Goal: Task Accomplishment & Management: Manage account settings

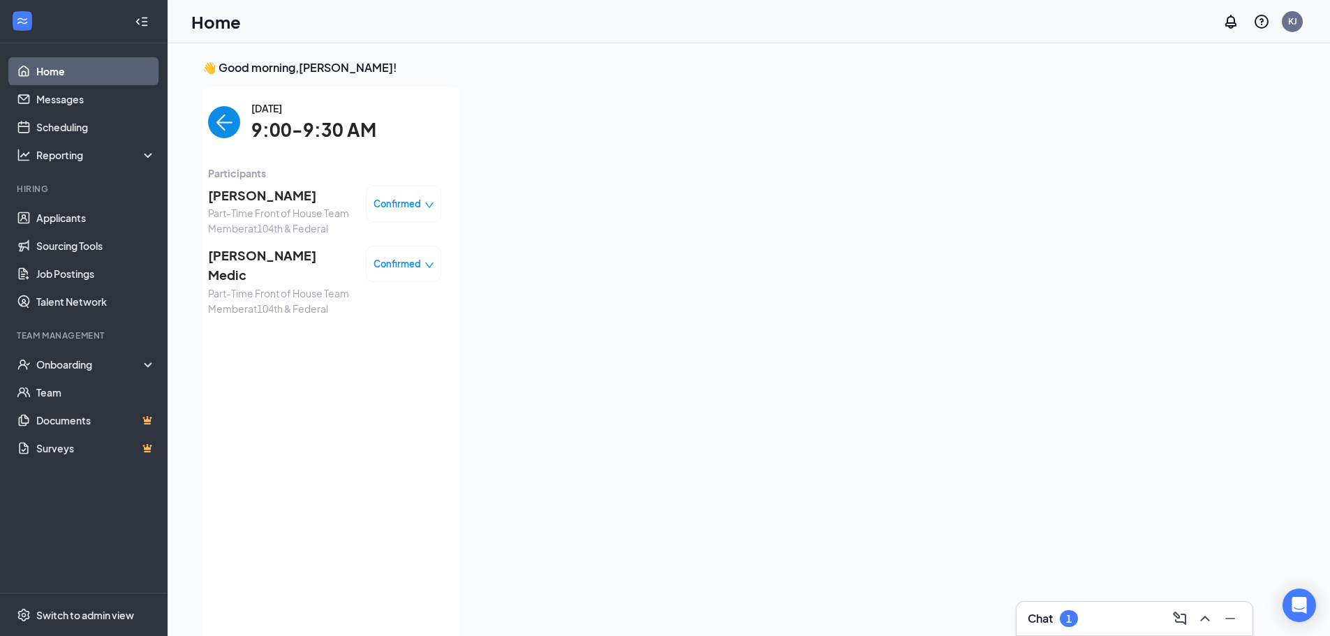
scroll to position [6, 0]
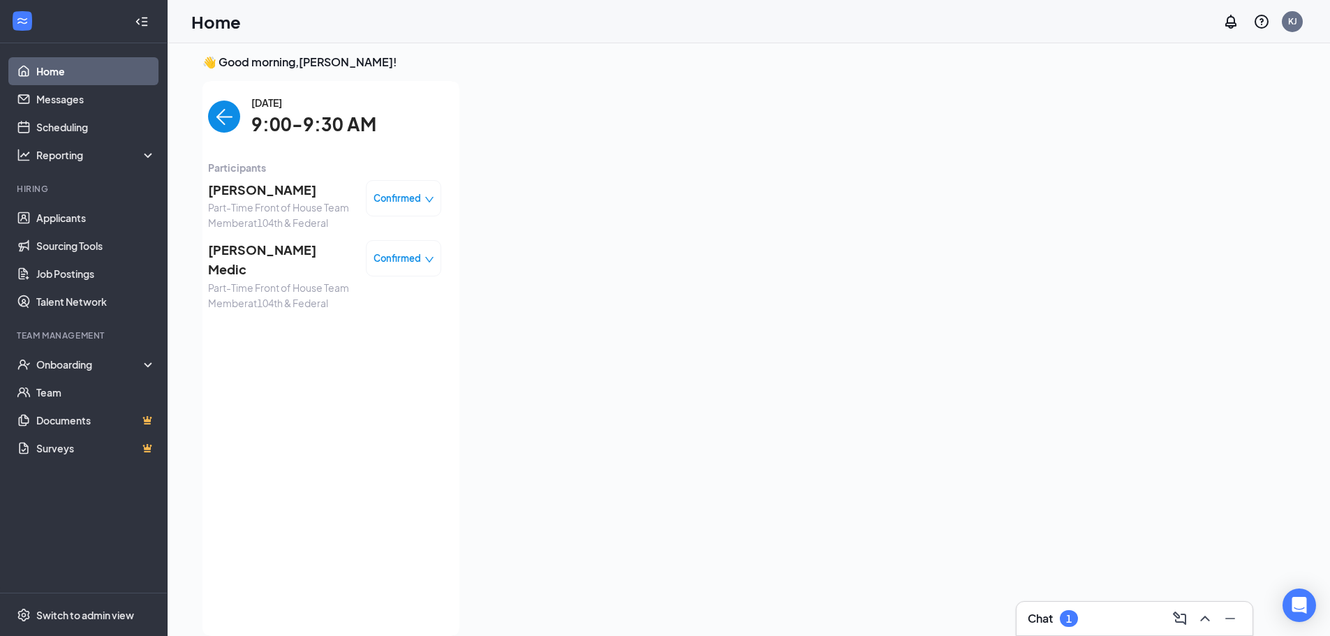
click at [1088, 611] on div "Chat 1" at bounding box center [1134, 618] width 214 height 22
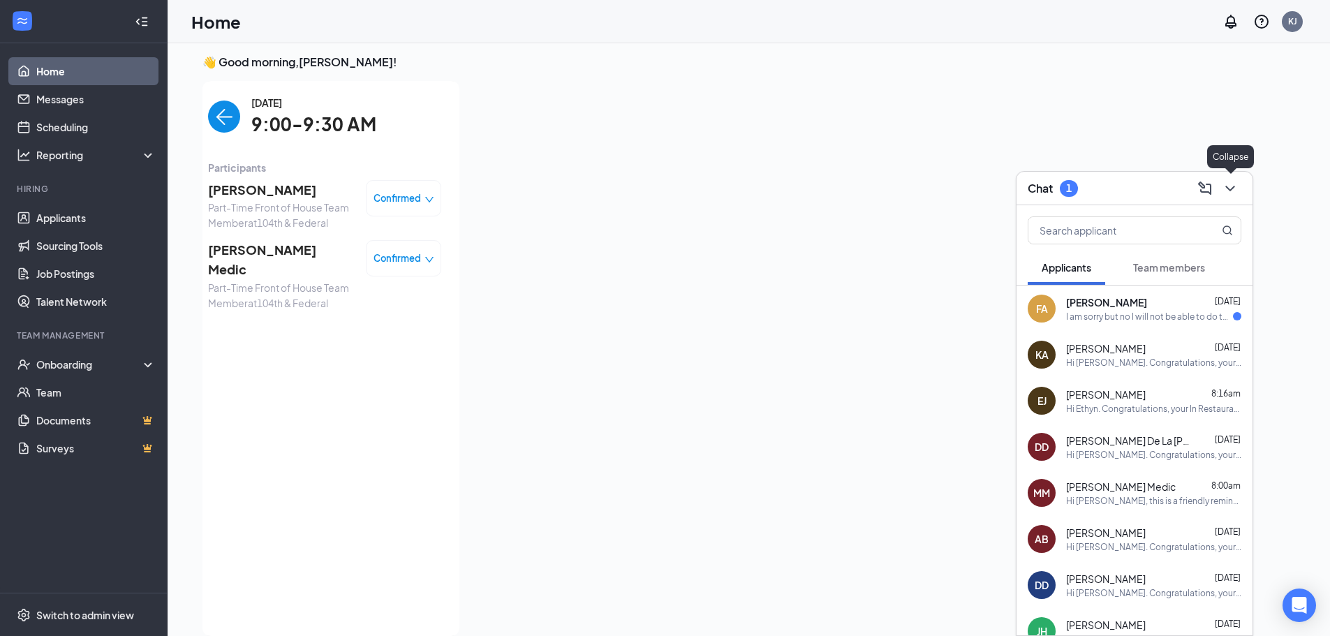
drag, startPoint x: 1230, startPoint y: 183, endPoint x: 1208, endPoint y: 177, distance: 23.2
click at [1229, 184] on icon "ChevronDown" at bounding box center [1230, 188] width 17 height 17
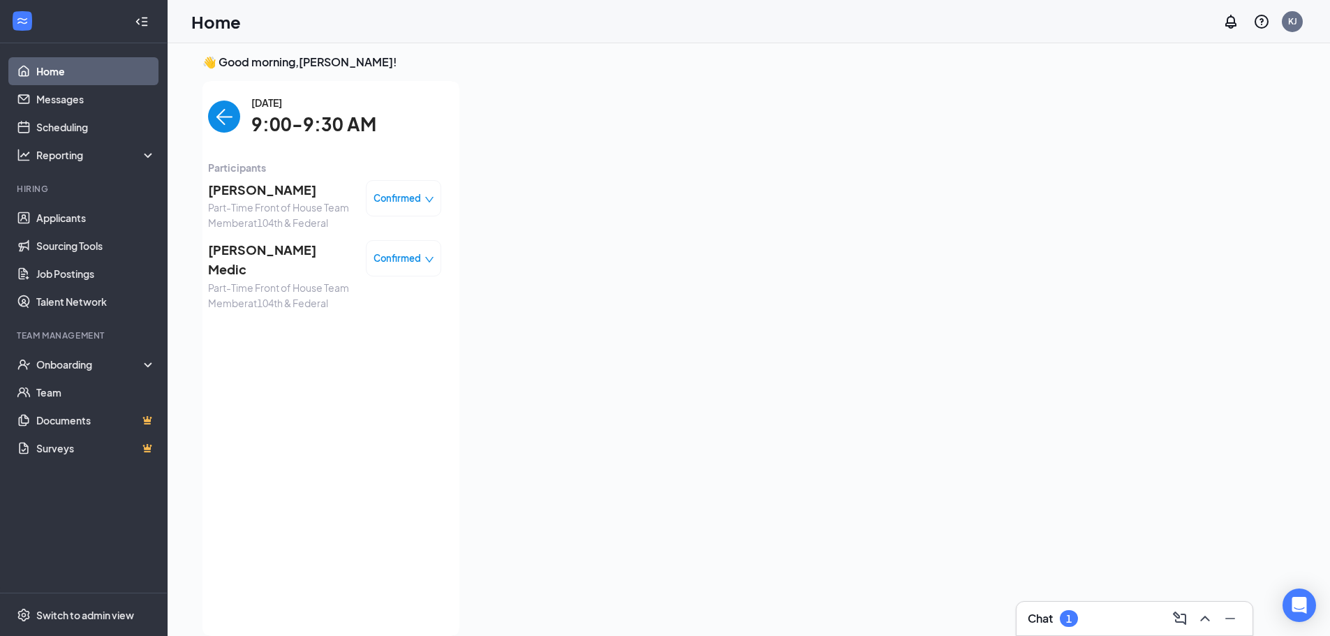
click at [1074, 616] on div "1" at bounding box center [1069, 618] width 18 height 17
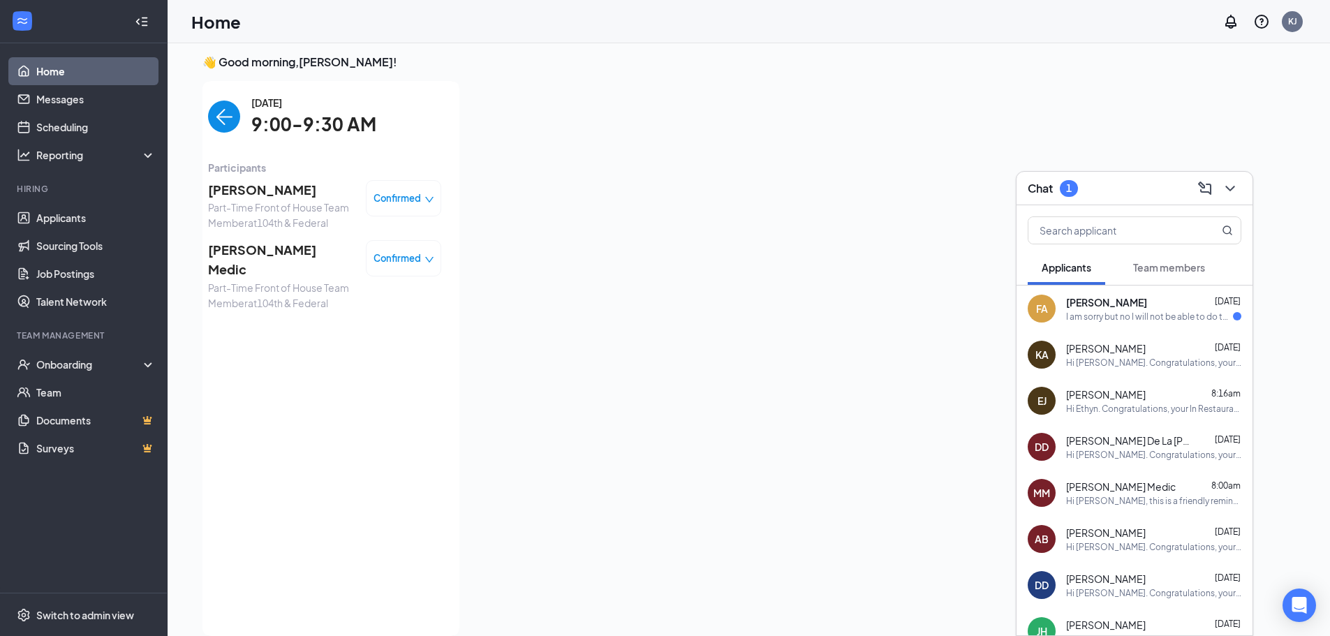
click at [1231, 190] on icon "ChevronDown" at bounding box center [1230, 188] width 17 height 17
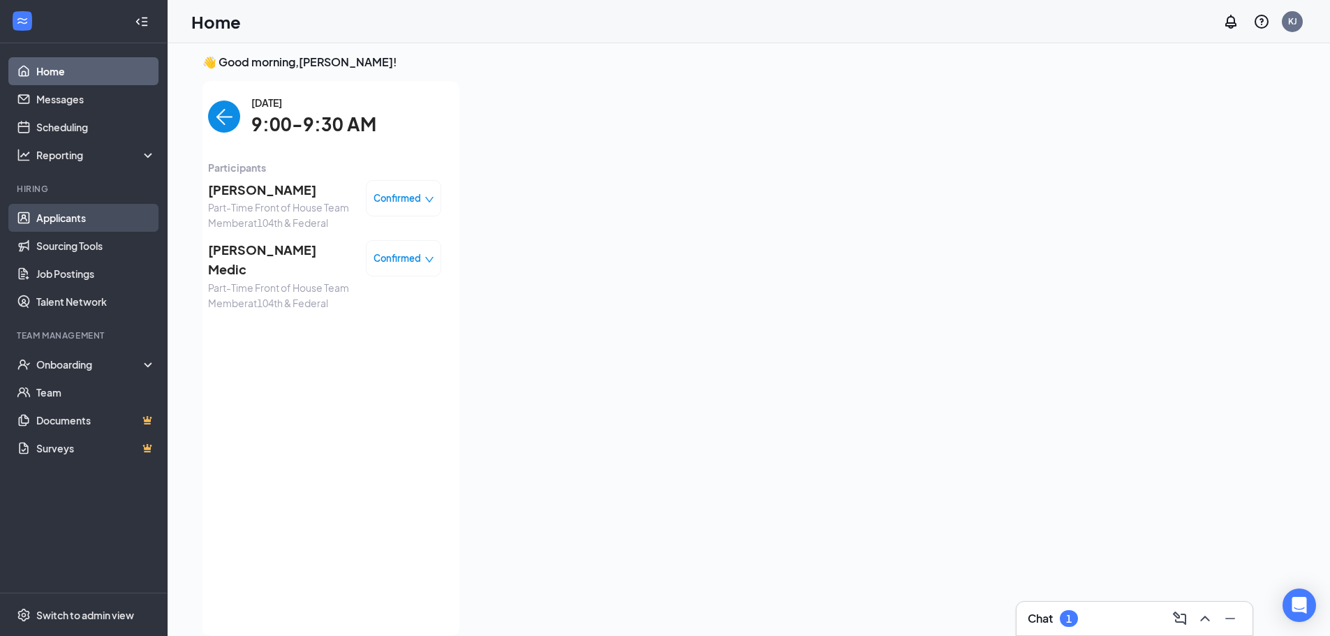
click at [83, 222] on link "Applicants" at bounding box center [95, 218] width 119 height 28
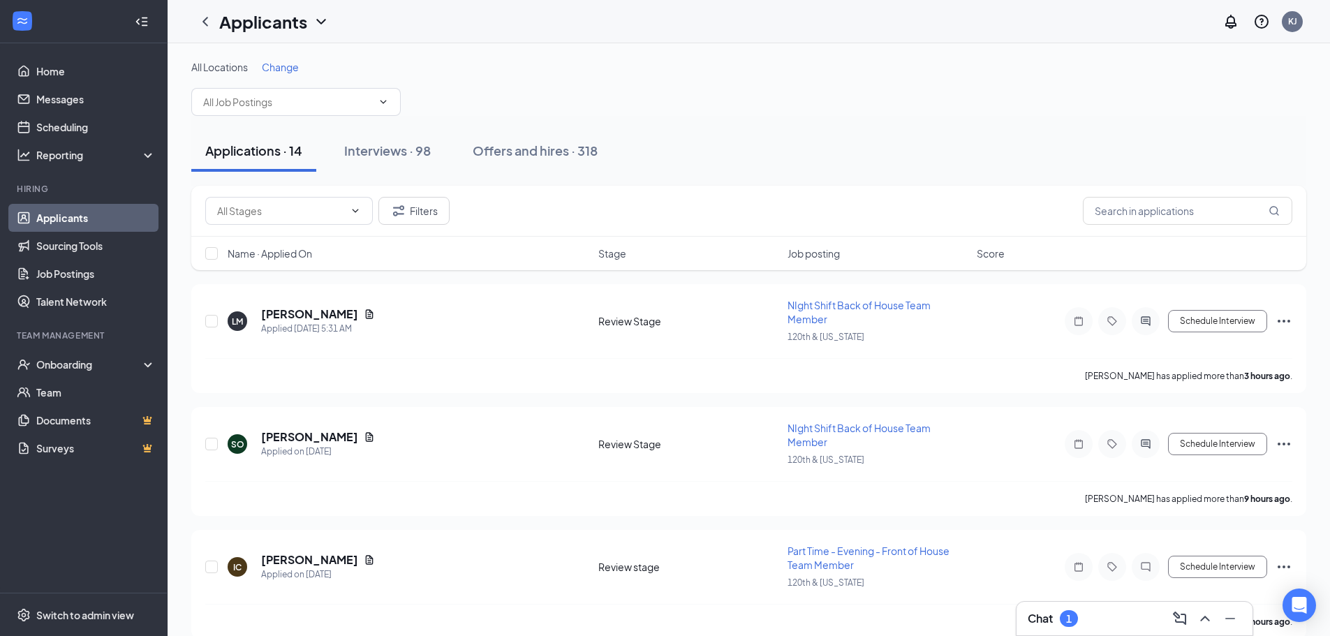
click at [236, 252] on span "Name · Applied On" at bounding box center [270, 253] width 84 height 14
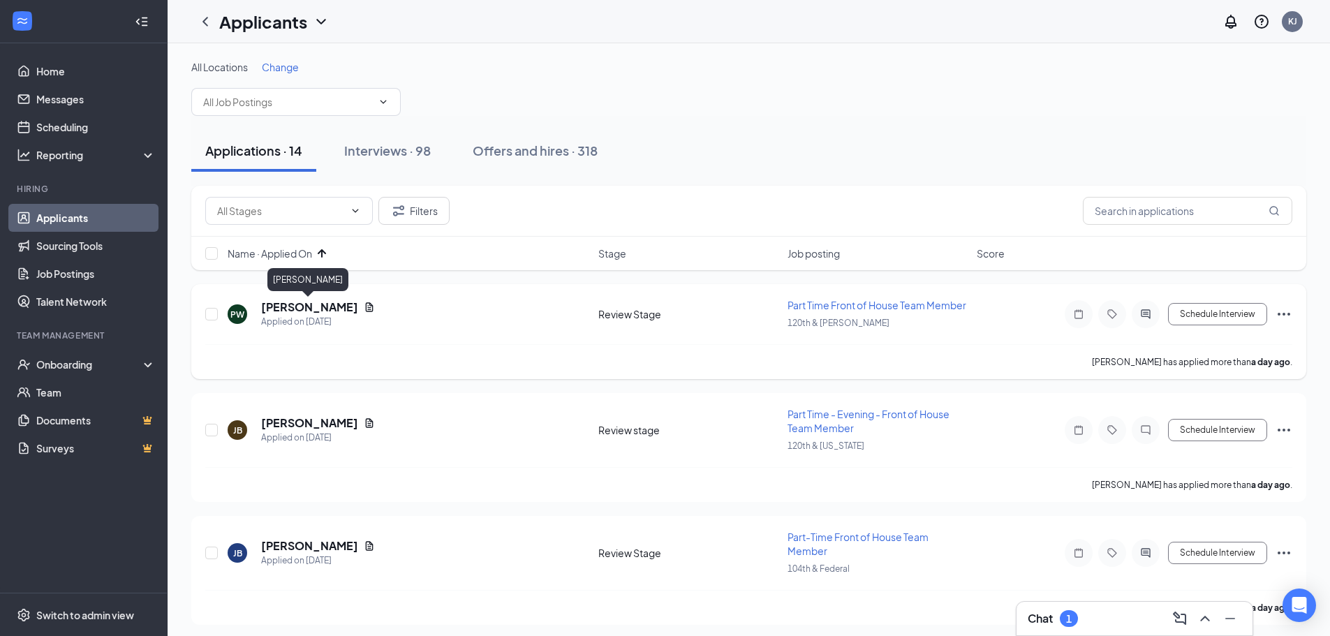
click at [288, 306] on h5 "[PERSON_NAME]" at bounding box center [309, 306] width 97 height 15
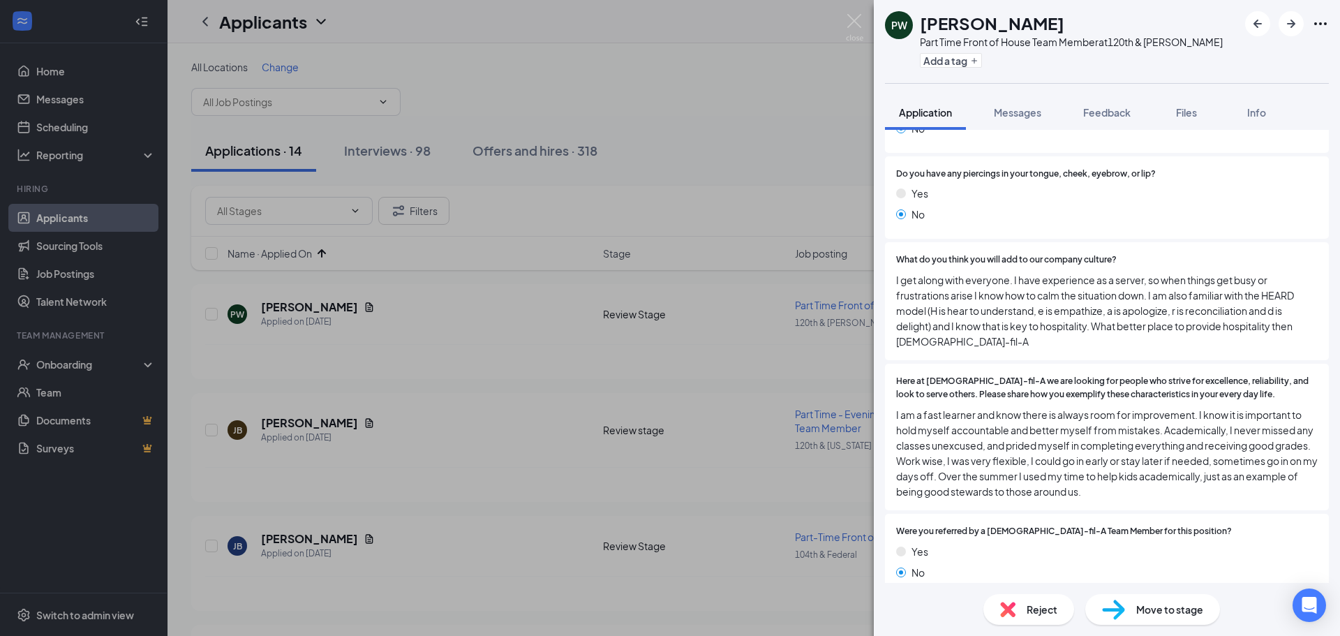
scroll to position [1675, 0]
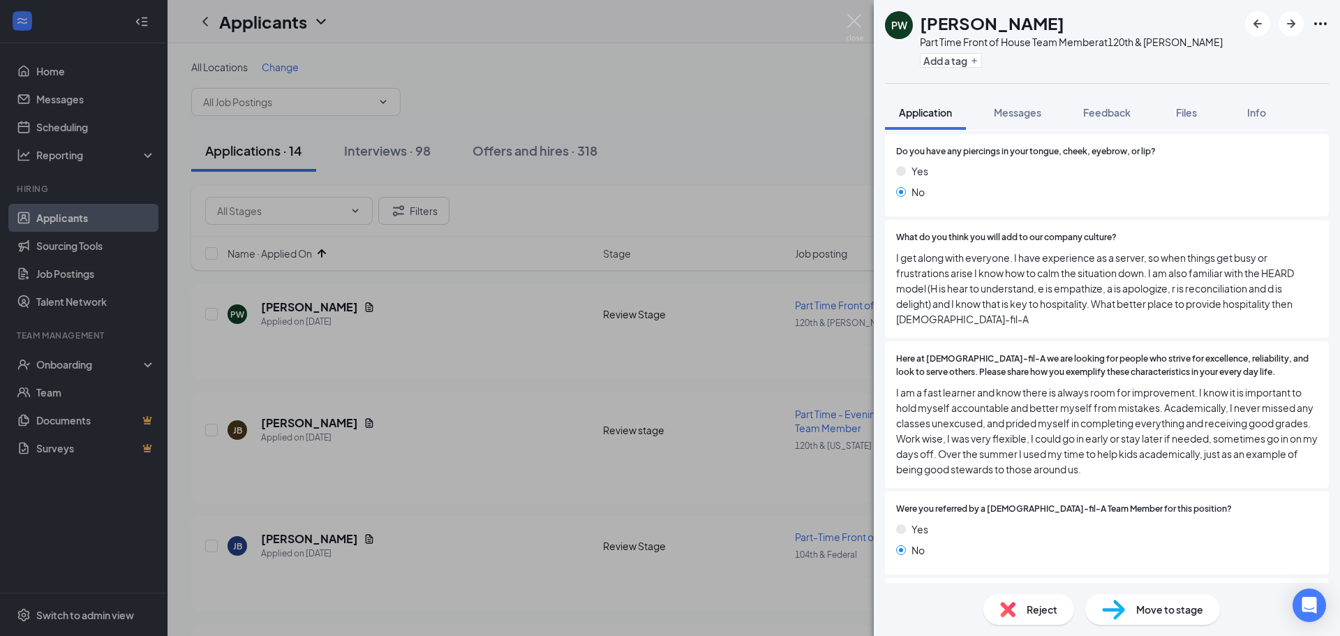
click at [1161, 605] on span "Move to stage" at bounding box center [1169, 609] width 67 height 15
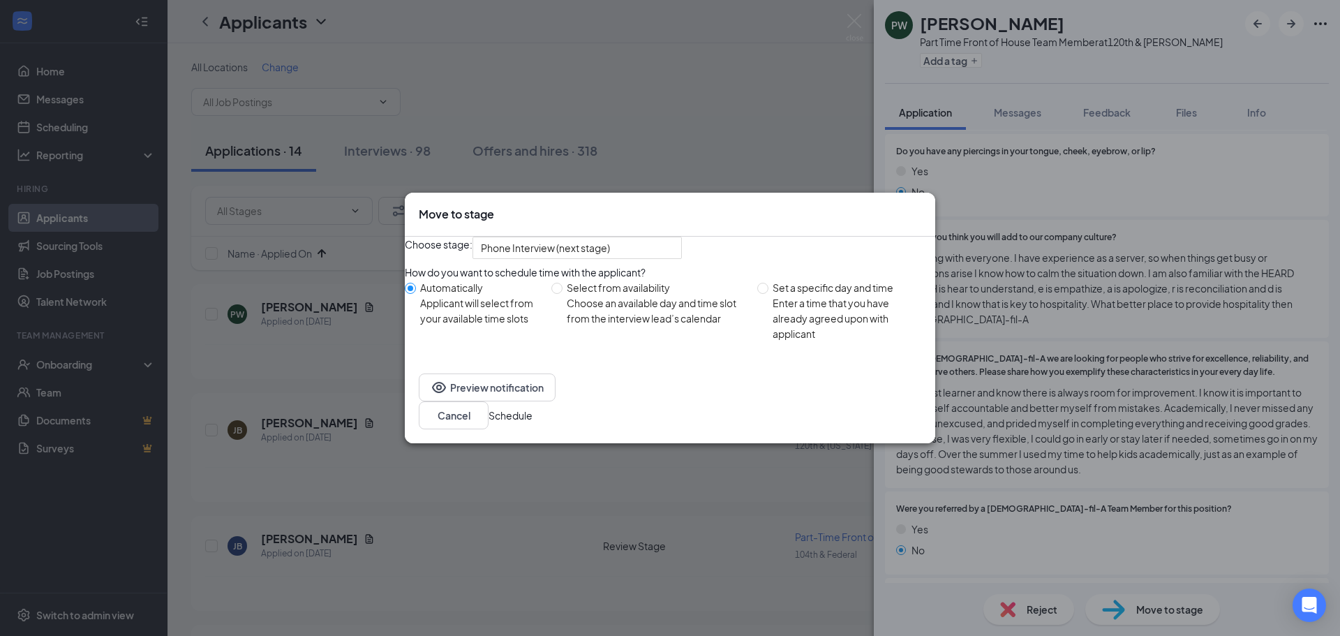
click at [533, 422] on button "Schedule" at bounding box center [511, 415] width 44 height 15
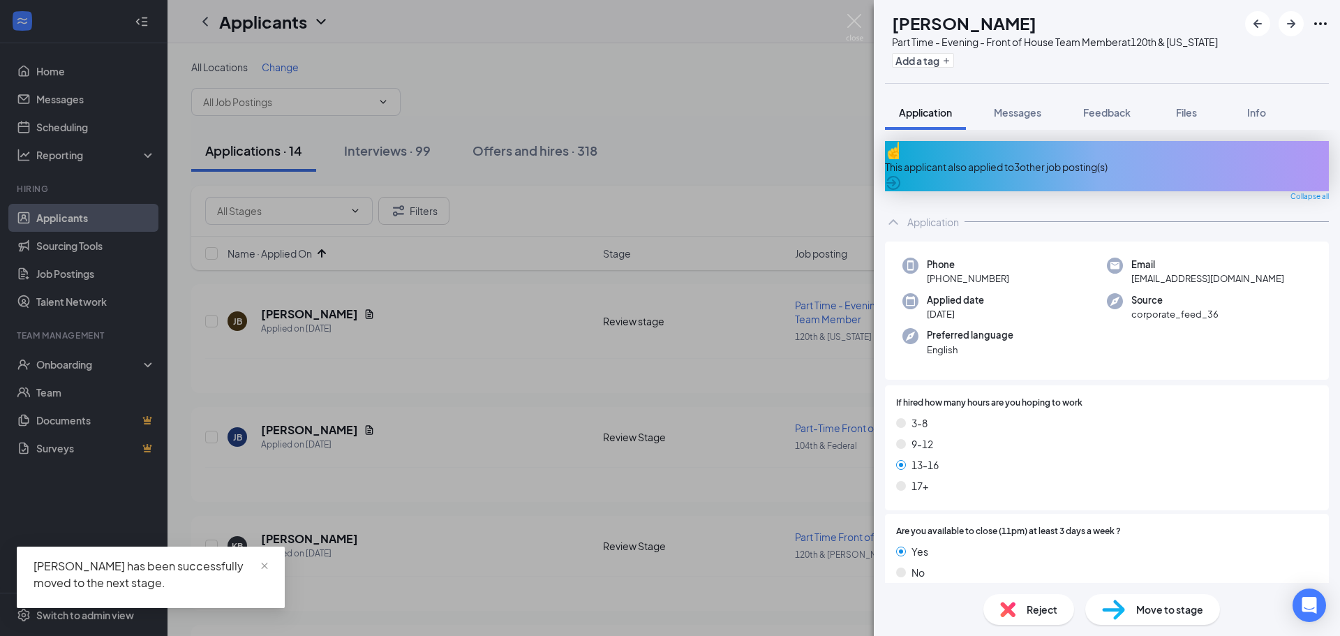
click at [994, 174] on div "This applicant also applied to 3 other job posting(s)" at bounding box center [1107, 166] width 444 height 15
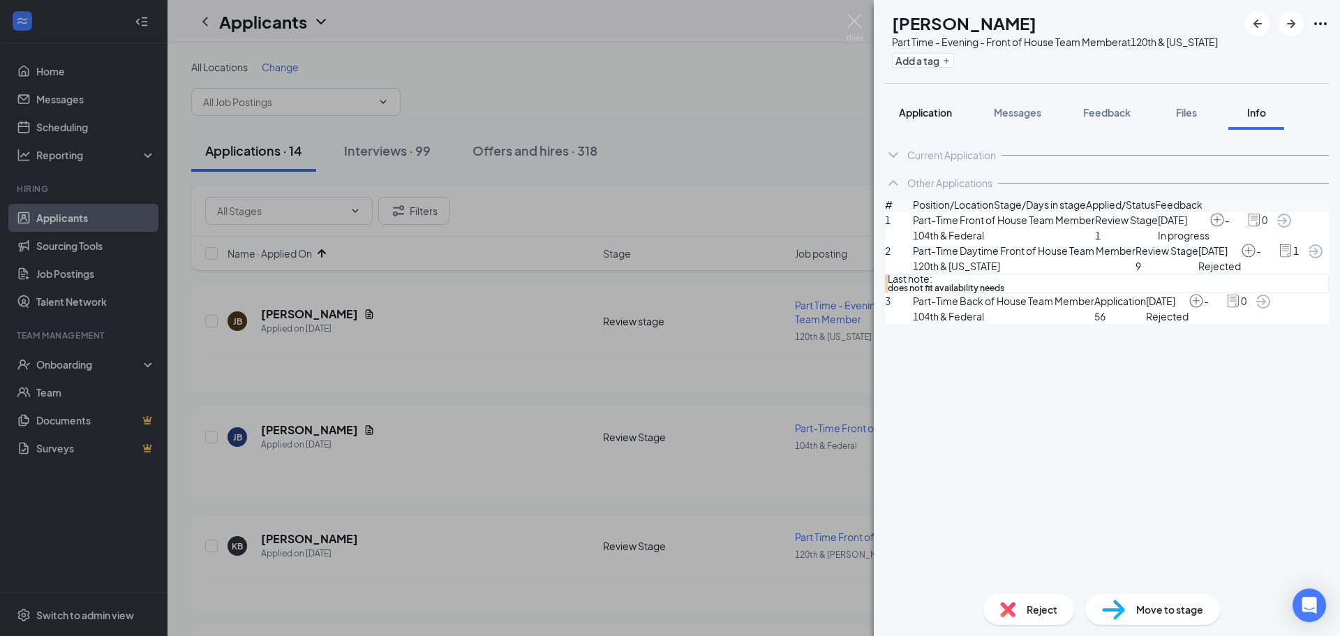
drag, startPoint x: 938, startPoint y: 124, endPoint x: 944, endPoint y: 135, distance: 12.5
click at [944, 130] on button "Application" at bounding box center [925, 112] width 81 height 35
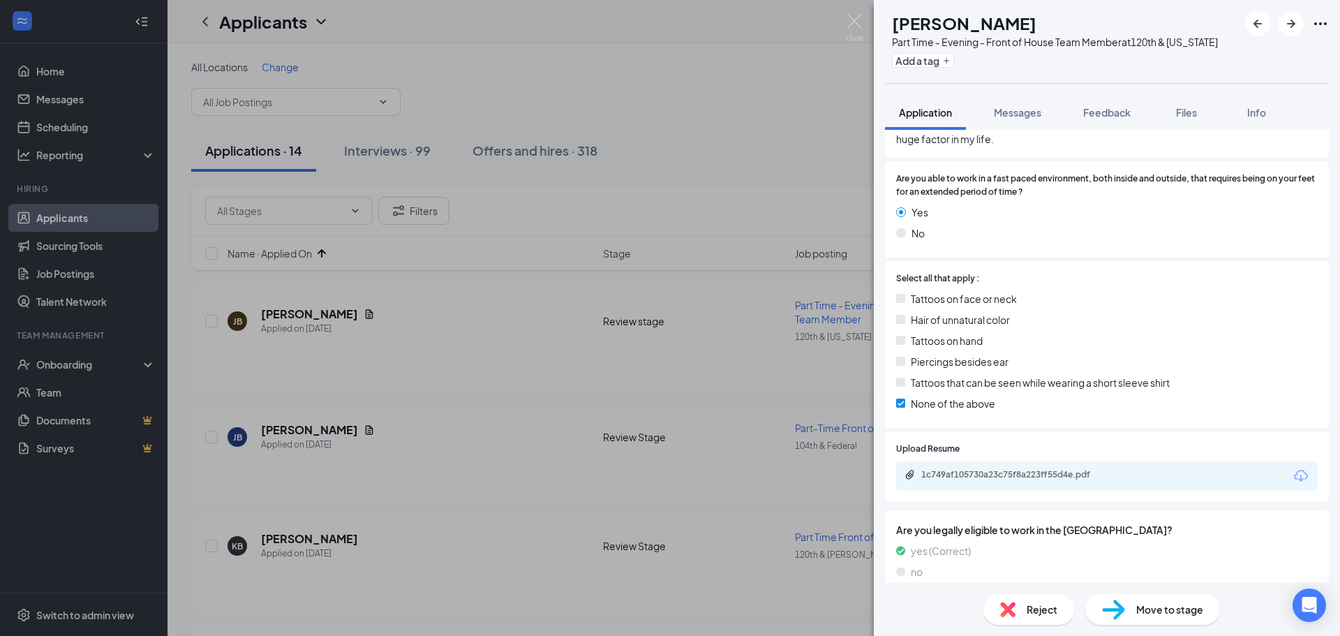
scroll to position [1187, 0]
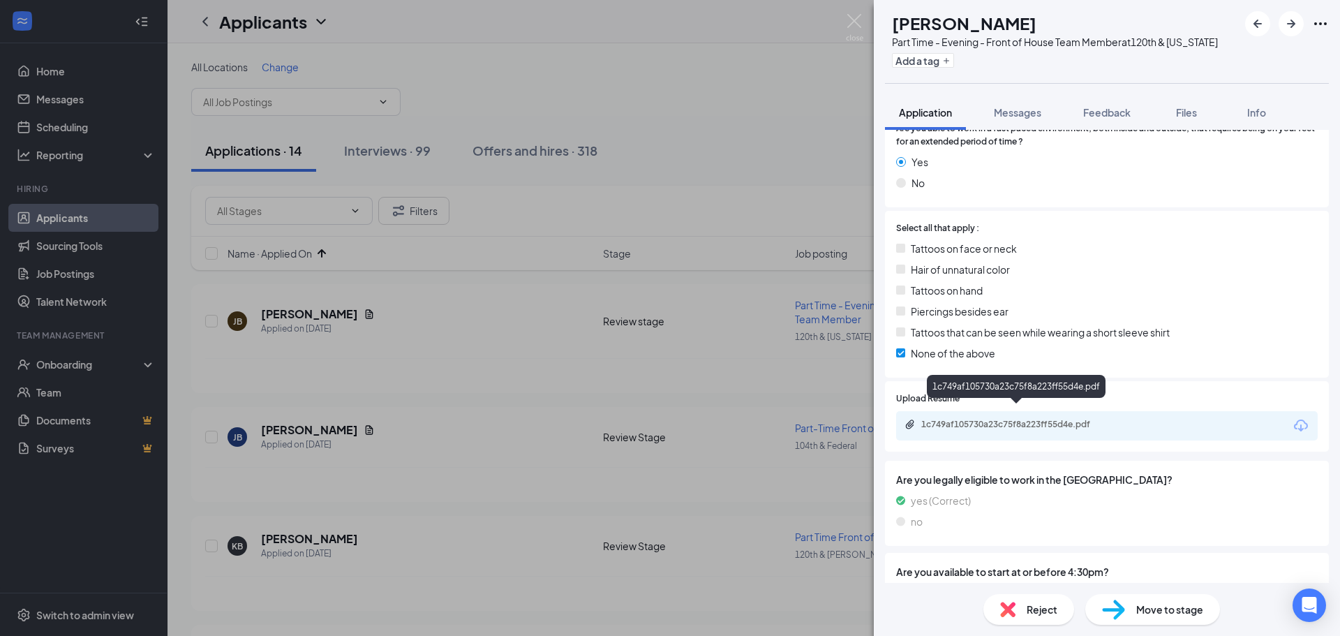
click at [1025, 419] on div "1c749af105730a23c75f8a223ff55d4e.pdf" at bounding box center [1018, 424] width 195 height 11
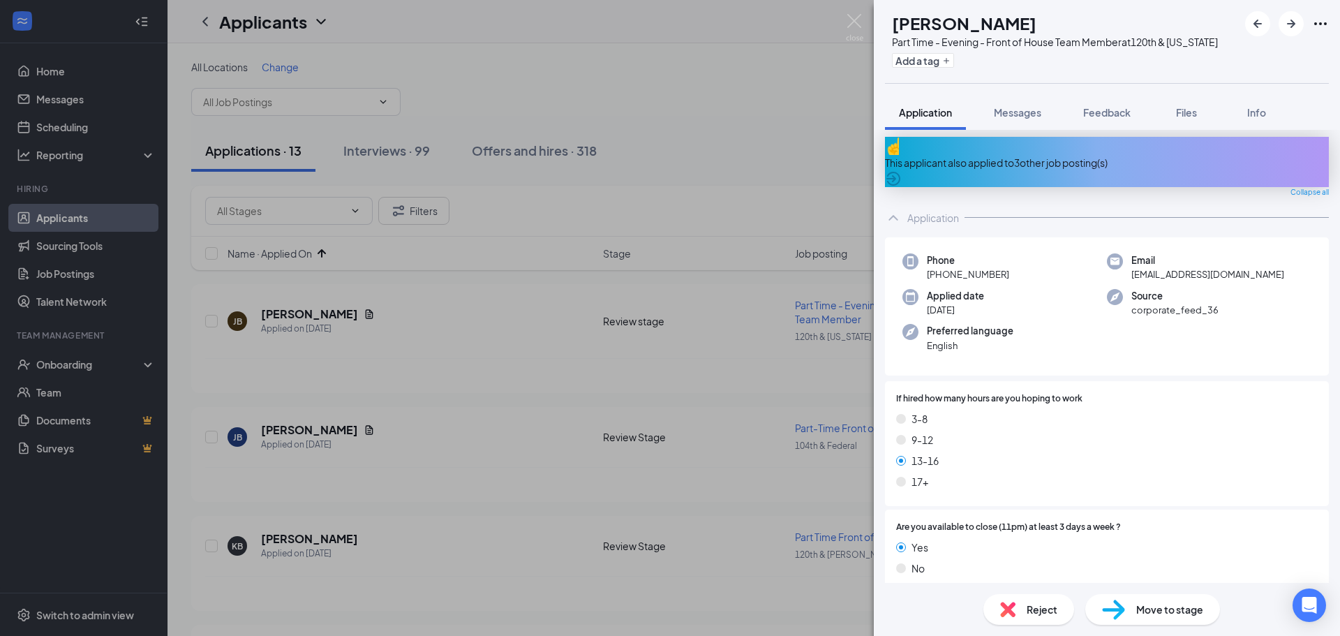
scroll to position [0, 0]
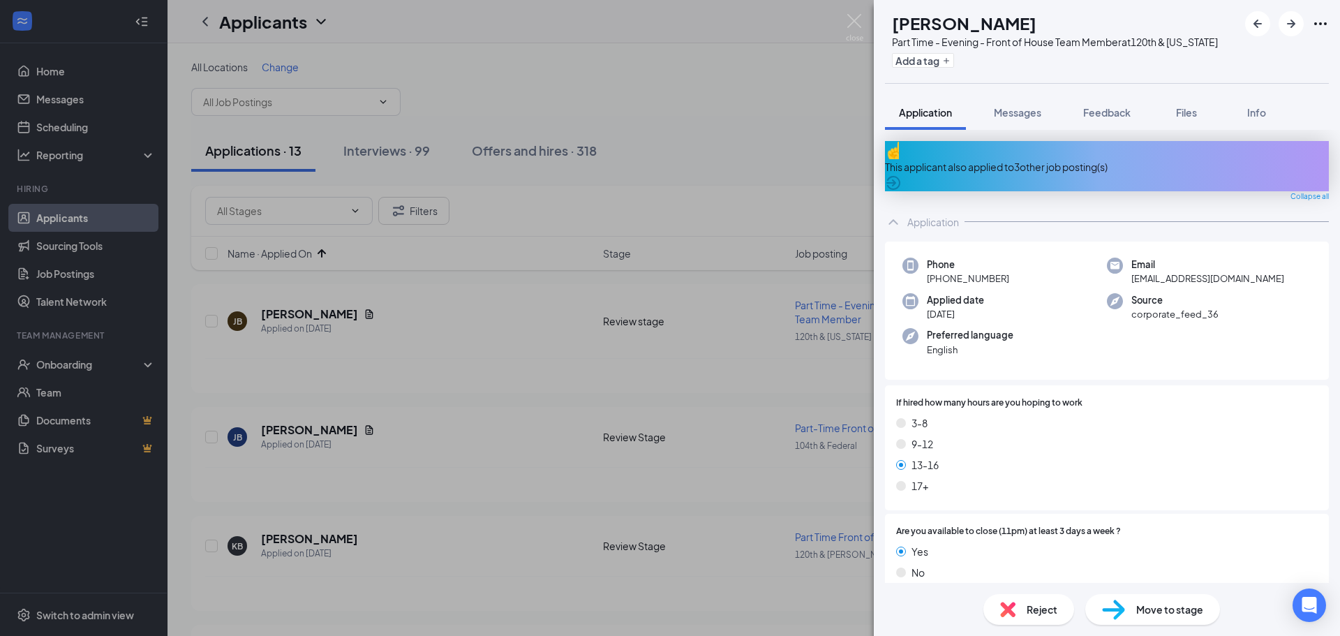
click at [1160, 609] on span "Move to stage" at bounding box center [1169, 609] width 67 height 15
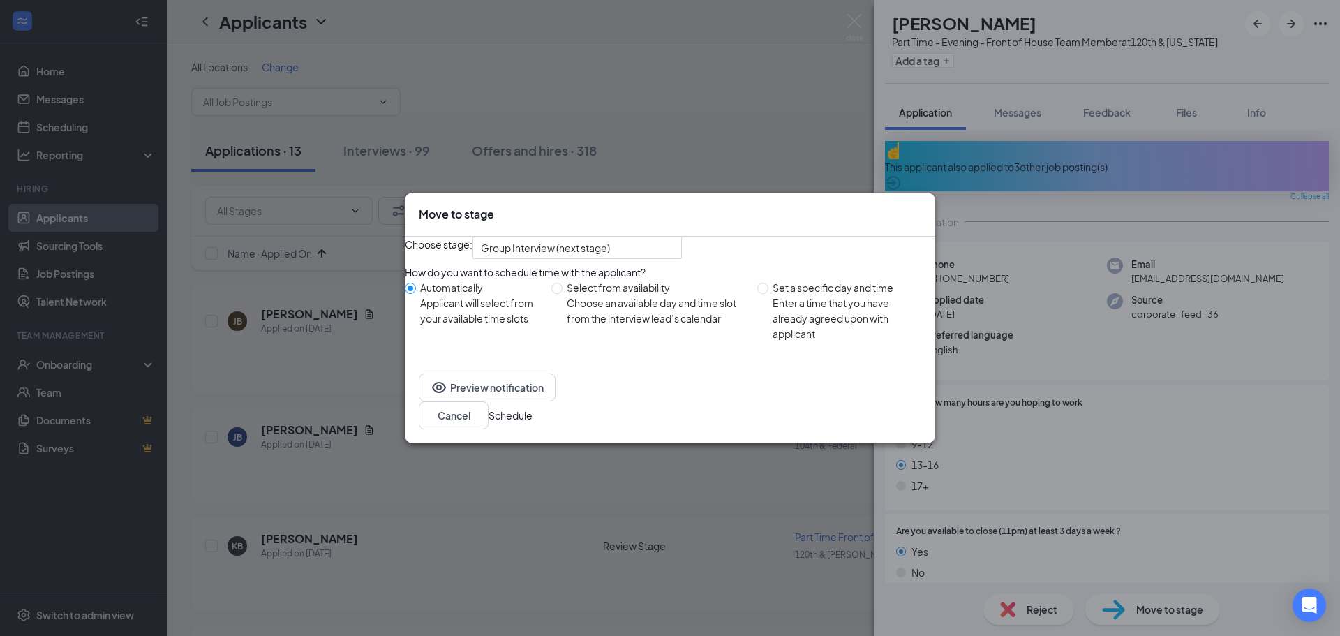
click at [533, 423] on button "Schedule" at bounding box center [511, 415] width 44 height 15
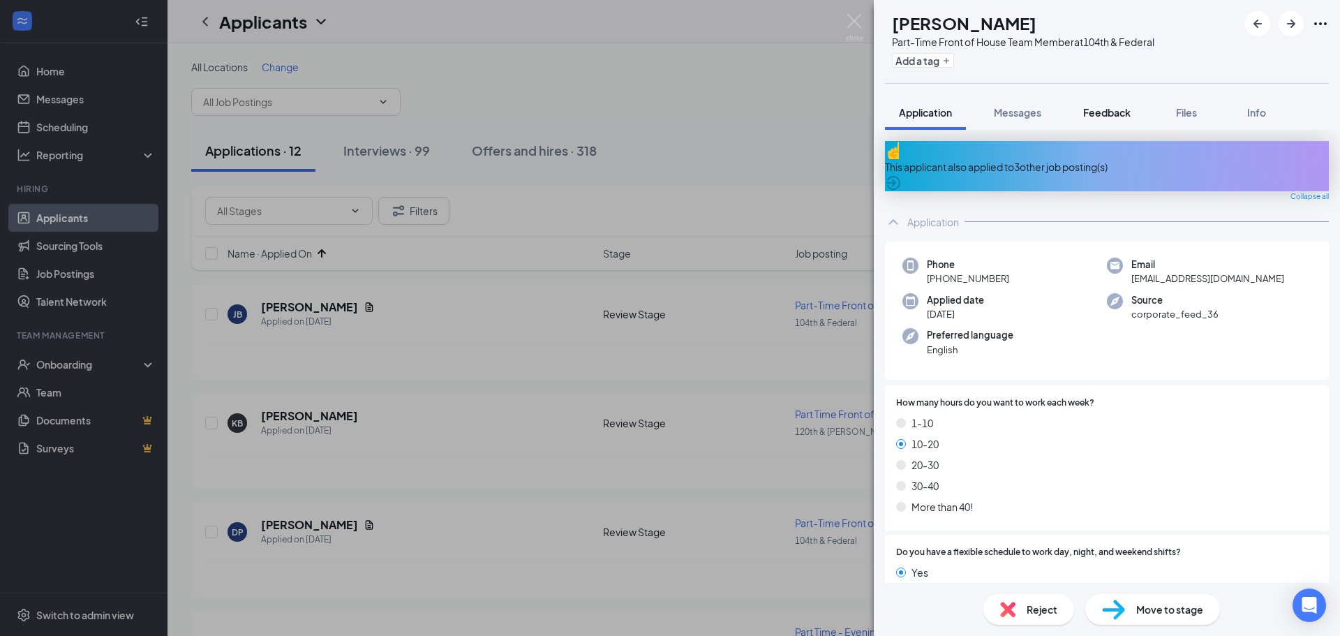
click at [1105, 108] on span "Feedback" at bounding box center [1106, 112] width 47 height 13
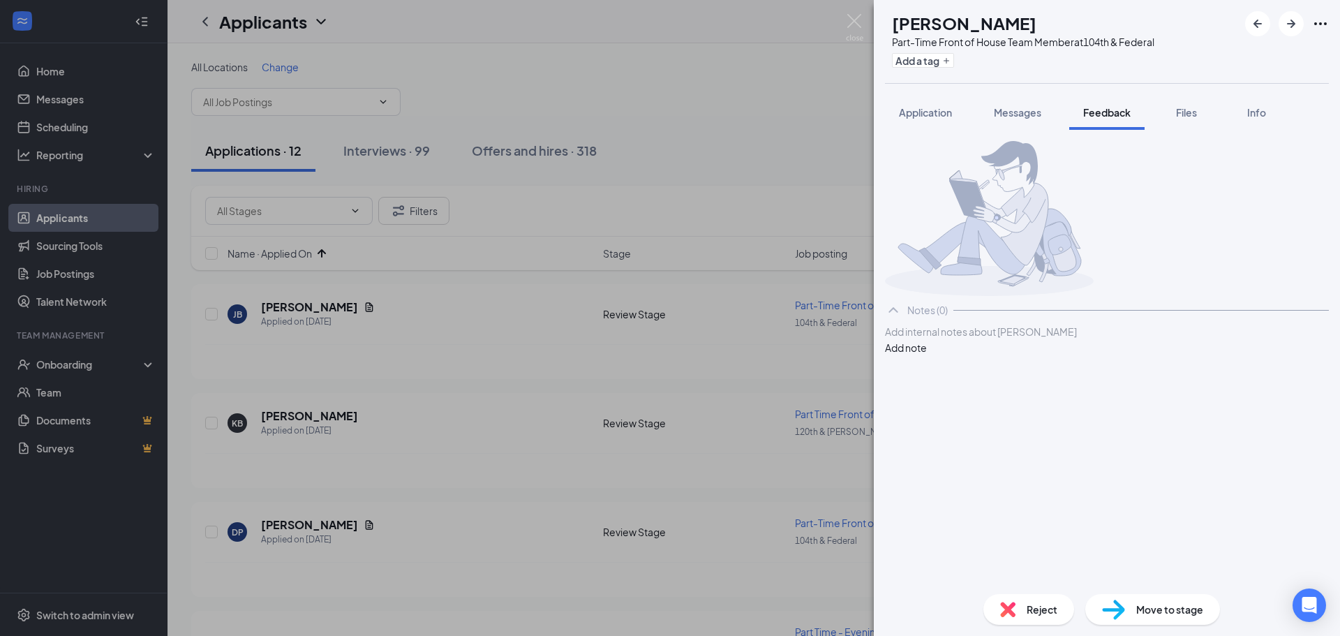
click at [1041, 355] on div "Add internal notes about [PERSON_NAME] Add note" at bounding box center [1107, 339] width 444 height 31
click at [1042, 339] on div at bounding box center [1107, 332] width 443 height 15
click at [927, 355] on button "Add note" at bounding box center [906, 347] width 42 height 15
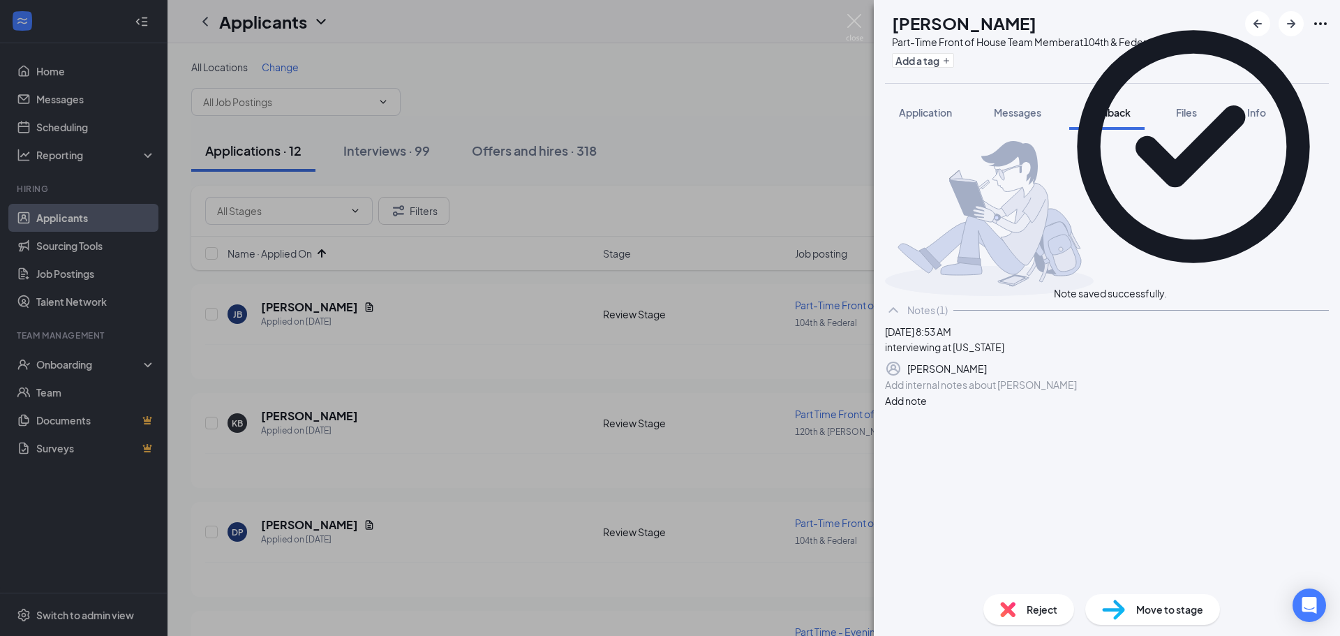
click at [1040, 612] on span "Reject" at bounding box center [1042, 609] width 31 height 15
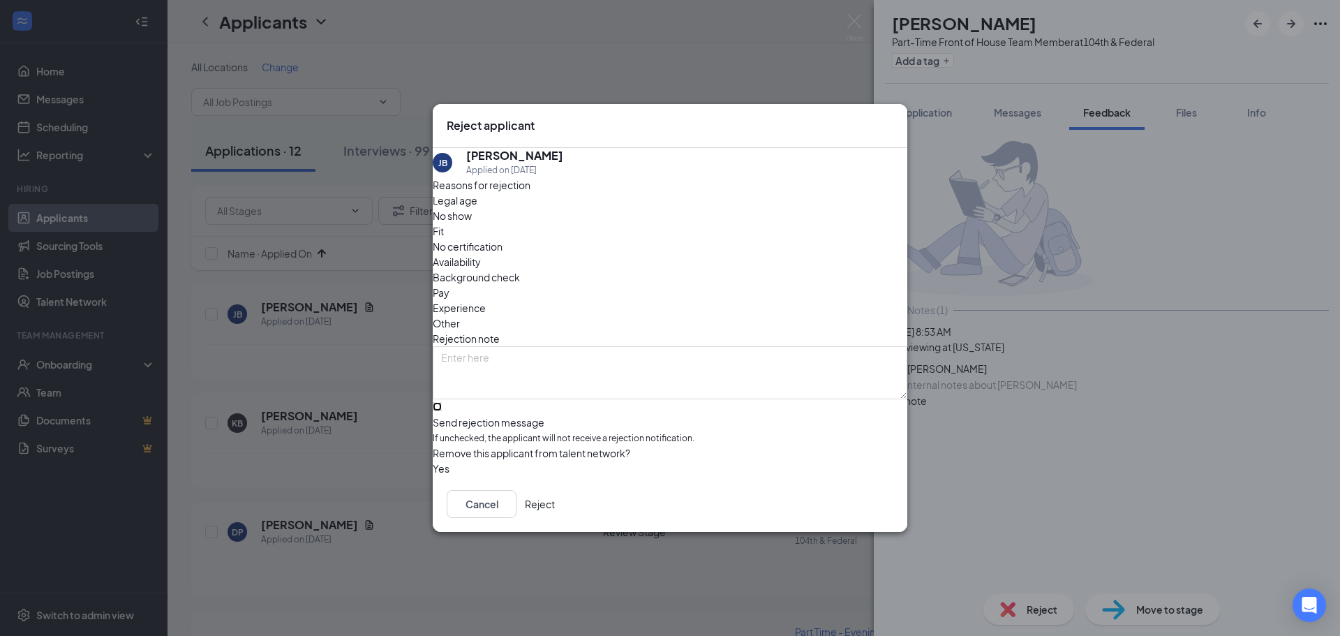
click at [442, 402] on input "Send rejection message If unchecked, the applicant will not receive a rejection…" at bounding box center [437, 406] width 9 height 9
checkbox input "true"
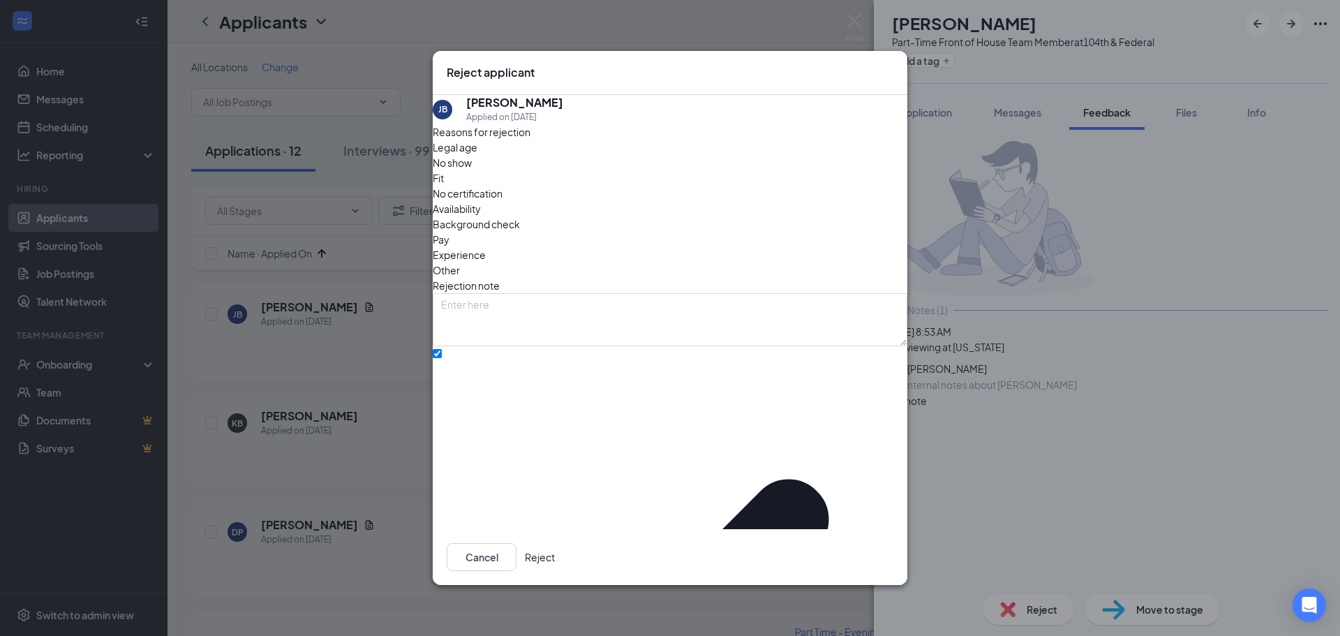
click at [555, 546] on button "Reject" at bounding box center [540, 557] width 30 height 28
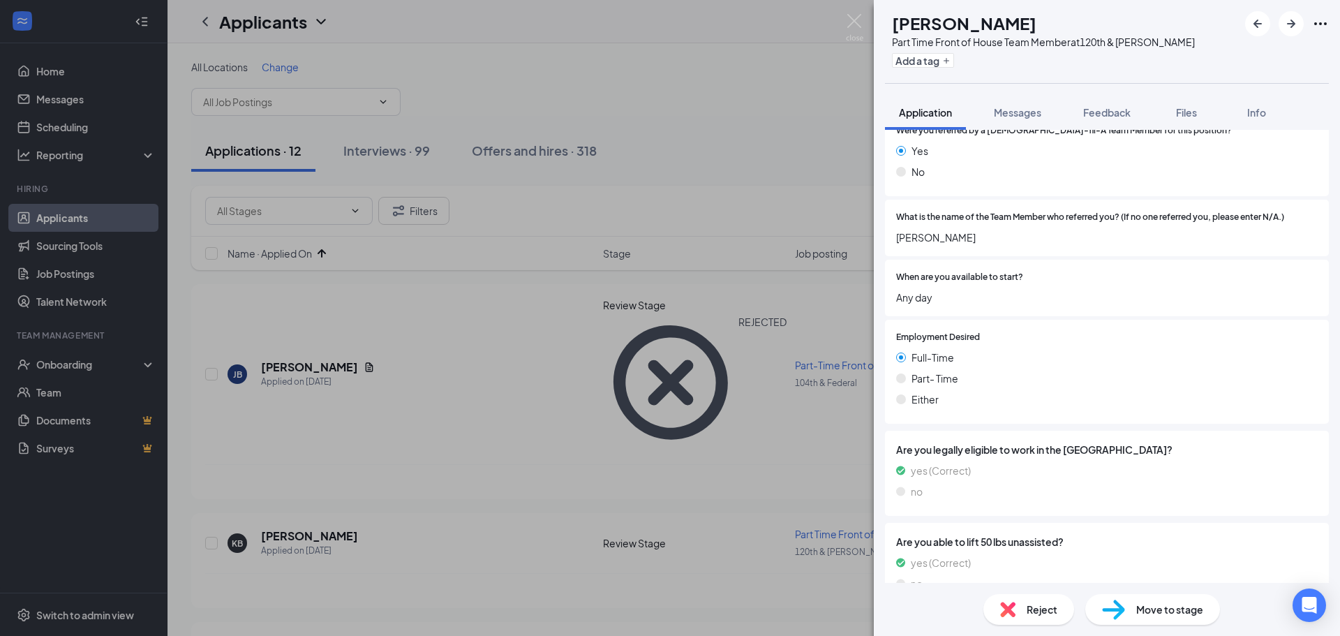
scroll to position [1915, 0]
click at [1159, 611] on span "Move to stage" at bounding box center [1169, 609] width 67 height 15
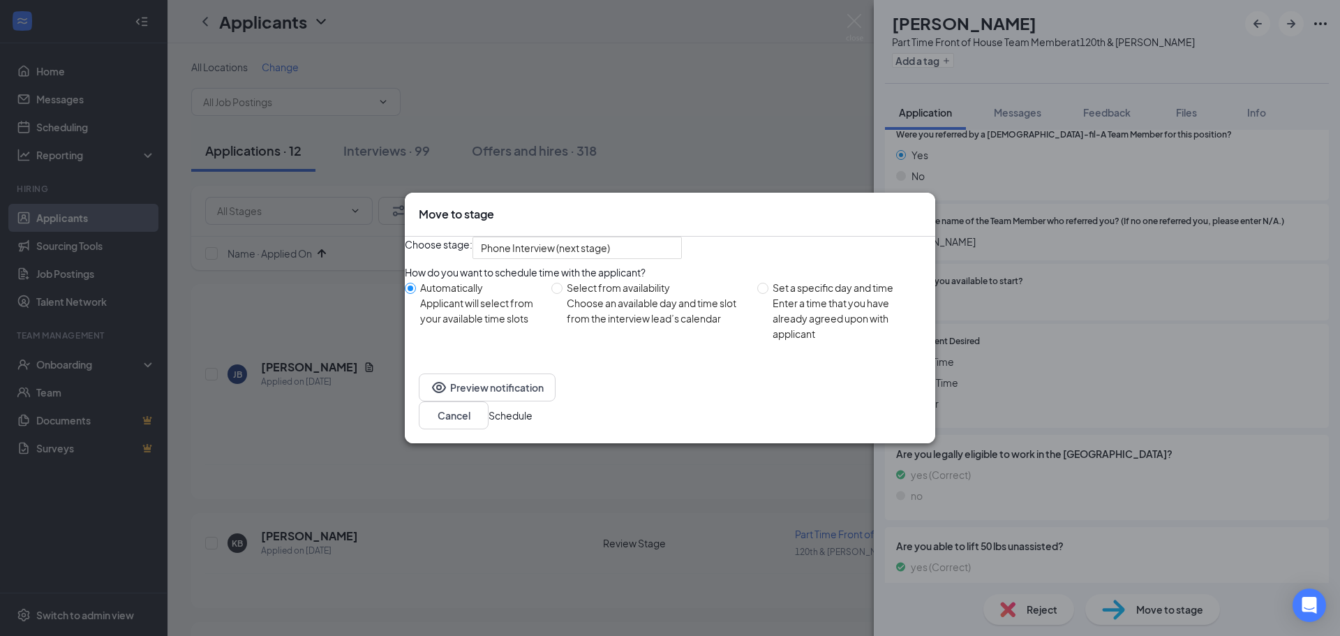
click at [533, 423] on button "Schedule" at bounding box center [511, 415] width 44 height 15
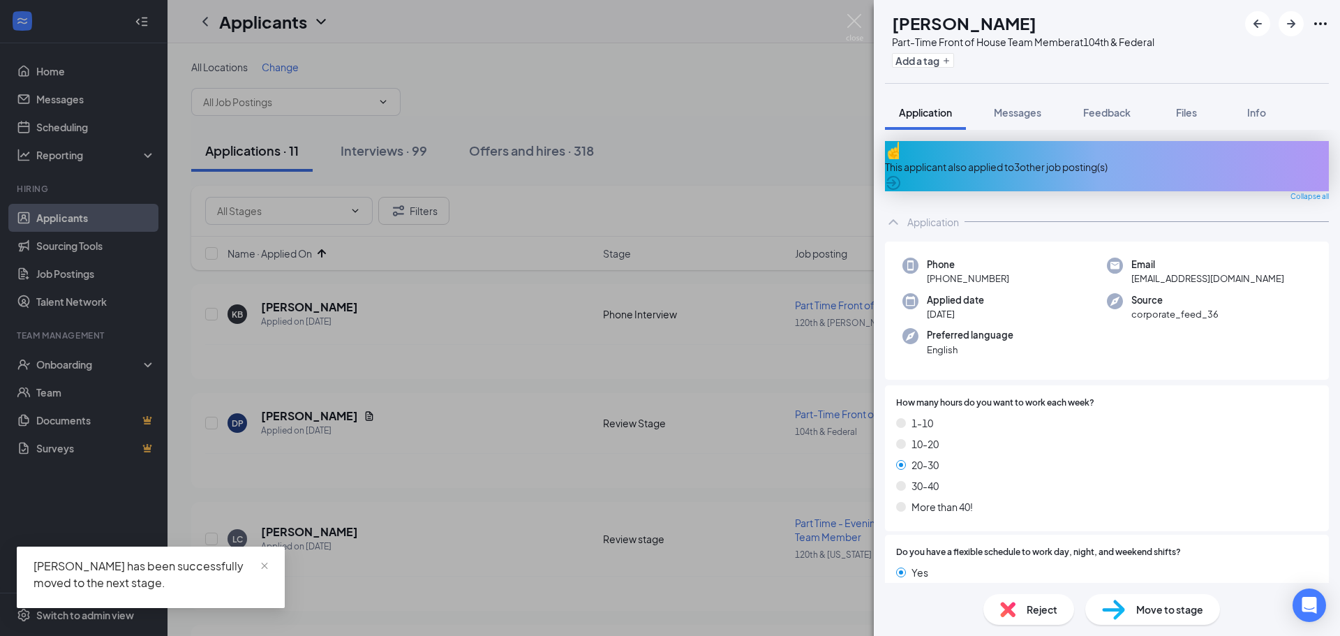
click at [998, 159] on div "This applicant also applied to 3 other job posting(s)" at bounding box center [1107, 166] width 444 height 15
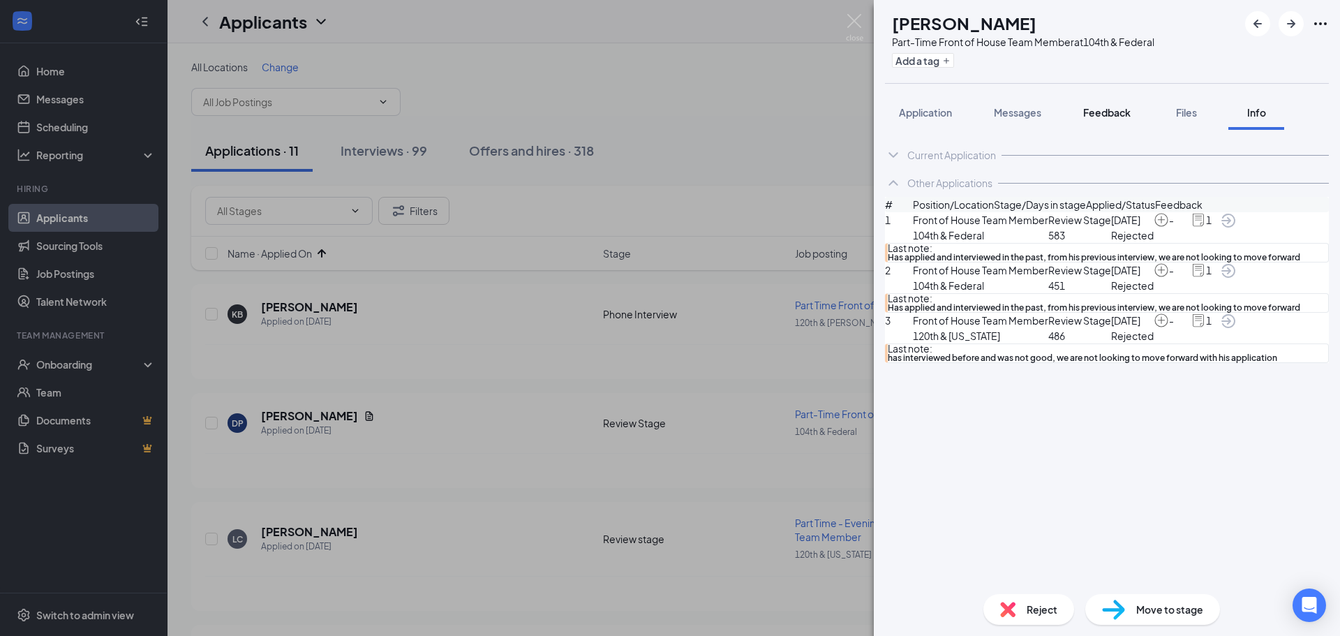
click at [1101, 112] on span "Feedback" at bounding box center [1106, 112] width 47 height 13
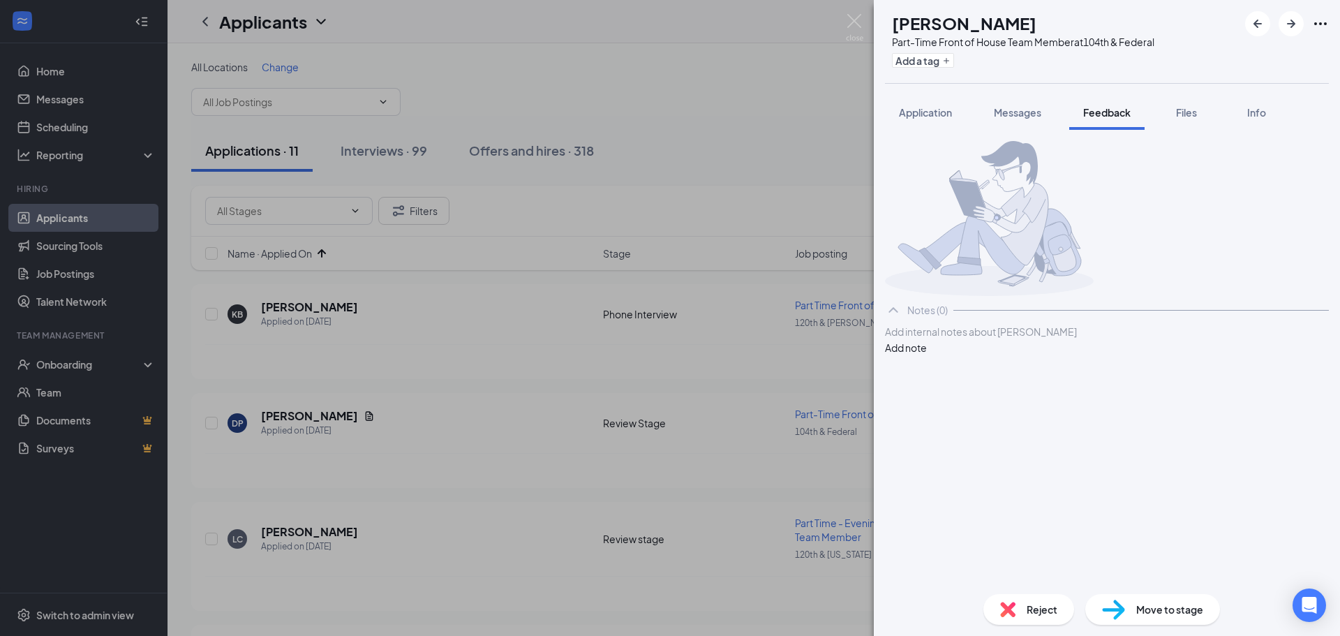
click at [1040, 339] on div at bounding box center [1107, 332] width 443 height 15
click at [927, 355] on button "Add note" at bounding box center [906, 347] width 42 height 15
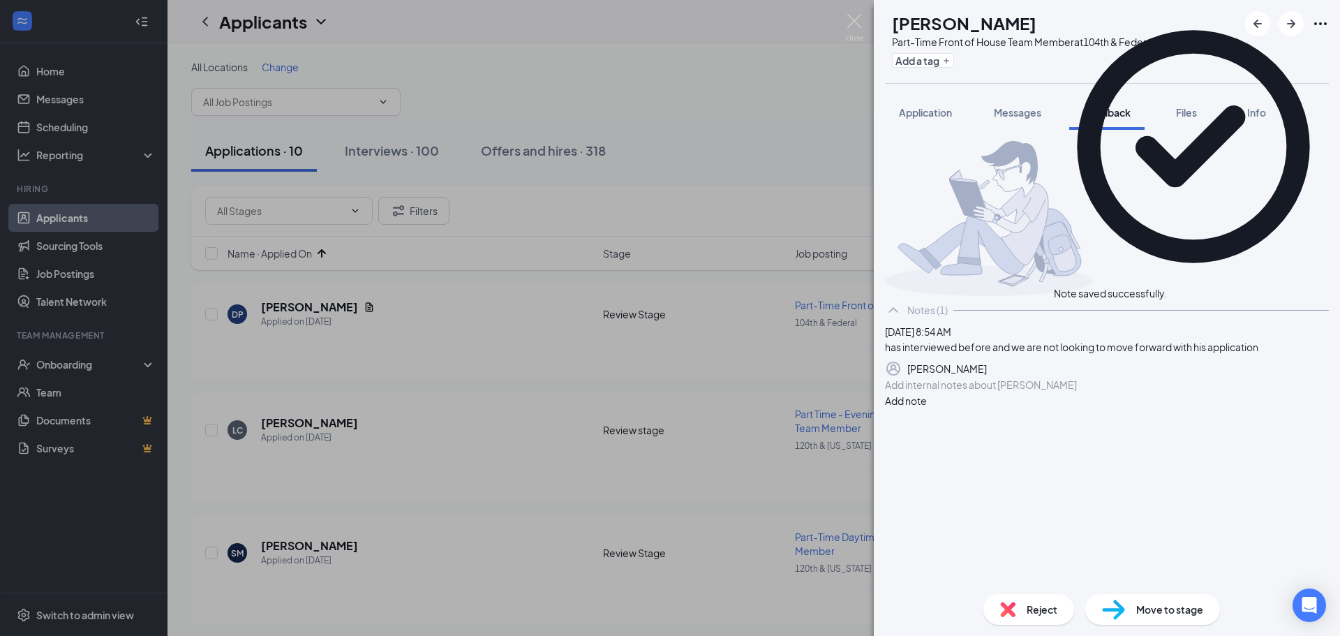
click at [1041, 613] on span "Reject" at bounding box center [1042, 609] width 31 height 15
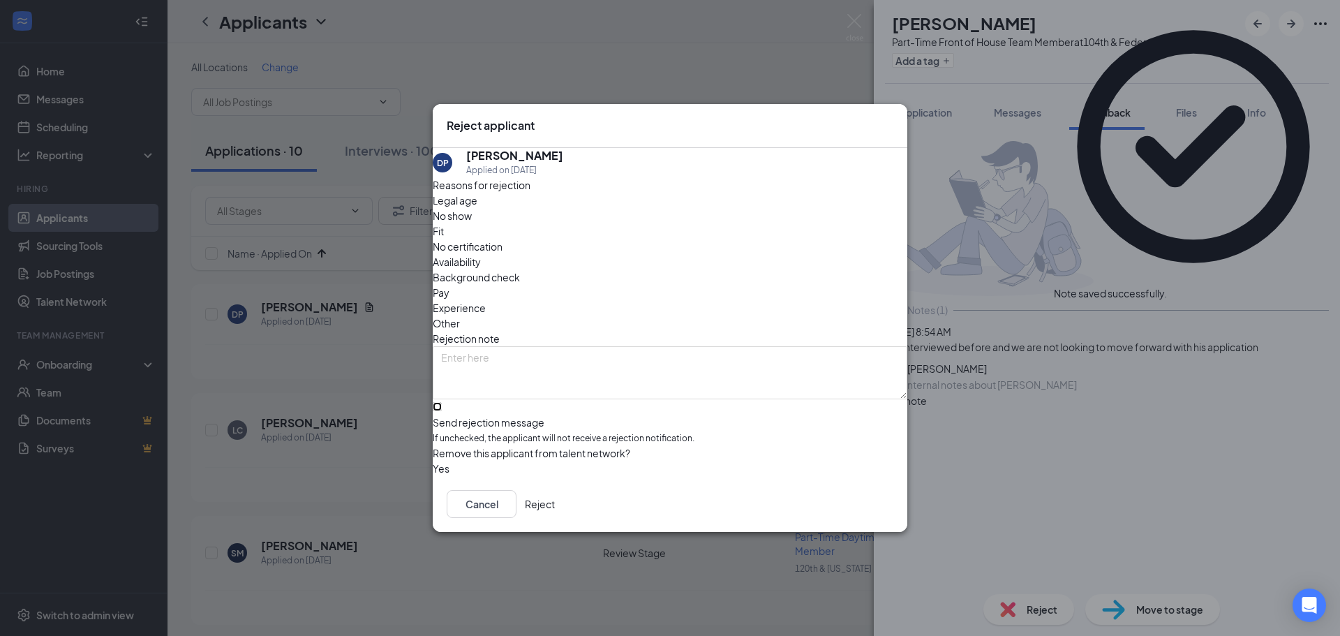
click at [442, 402] on input "Send rejection message If unchecked, the applicant will not receive a rejection…" at bounding box center [437, 406] width 9 height 9
checkbox input "true"
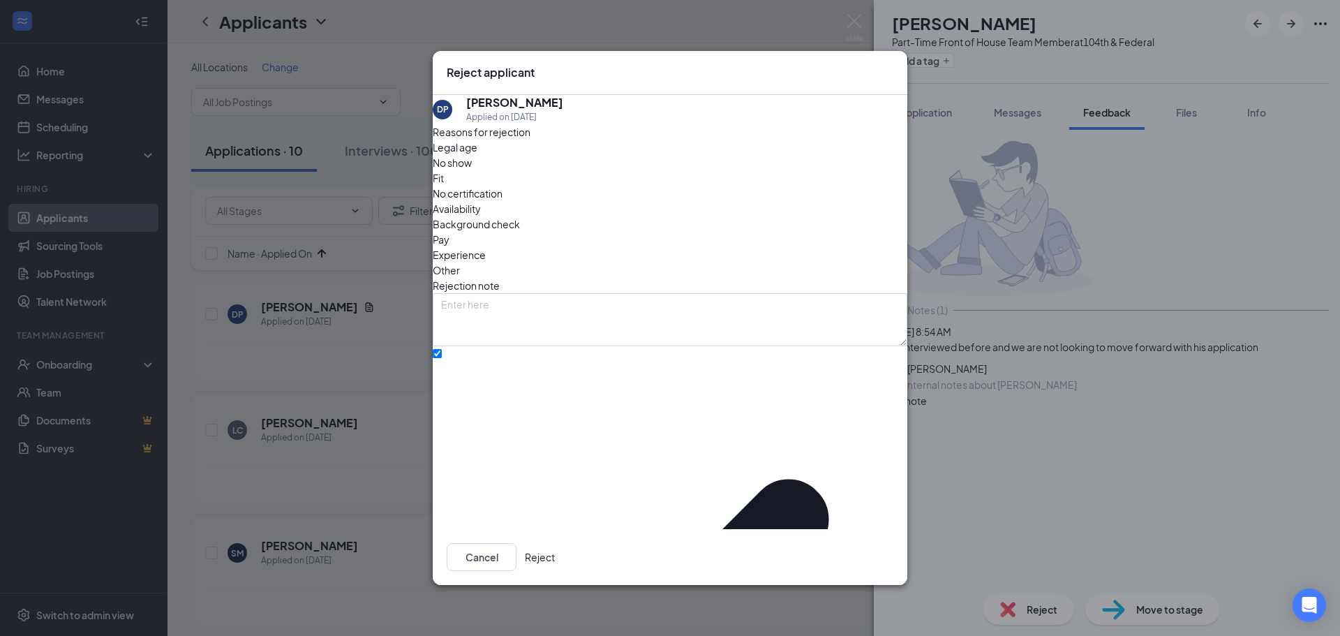
click at [584, 184] on div "Reasons for rejection Legal age No show Fit No certification Availability Backg…" at bounding box center [670, 537] width 475 height 826
click at [444, 186] on span "Fit" at bounding box center [438, 177] width 11 height 15
click at [555, 549] on button "Reject" at bounding box center [540, 557] width 30 height 28
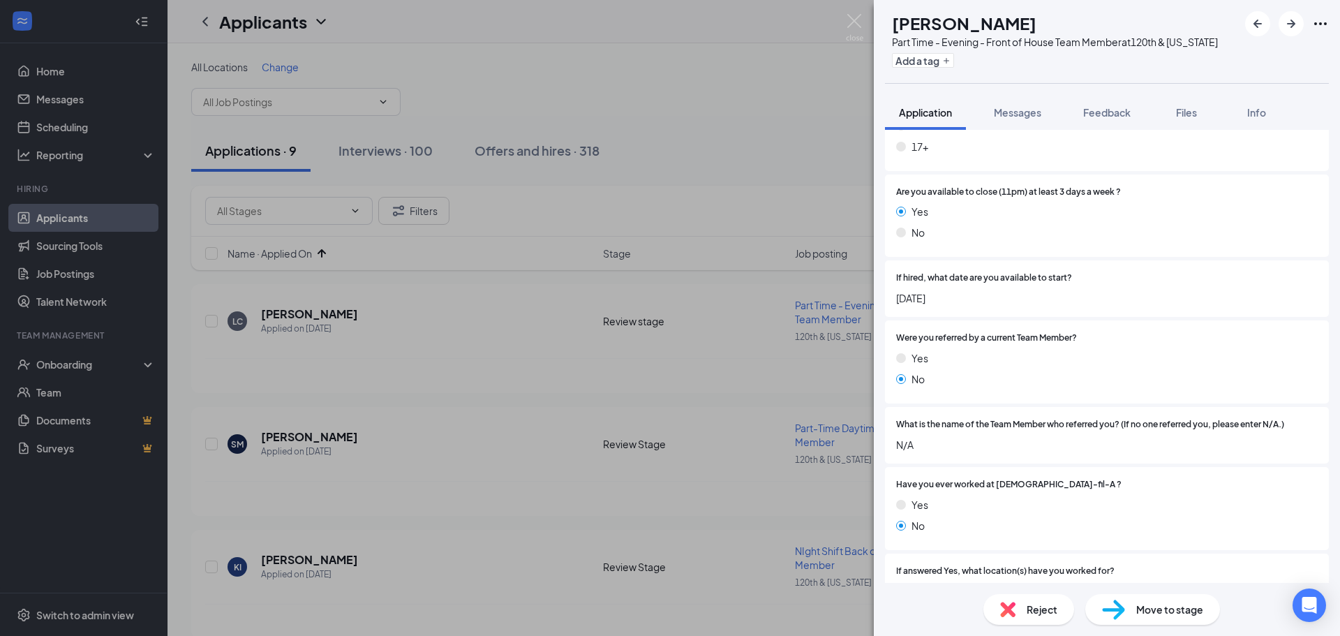
scroll to position [371, 0]
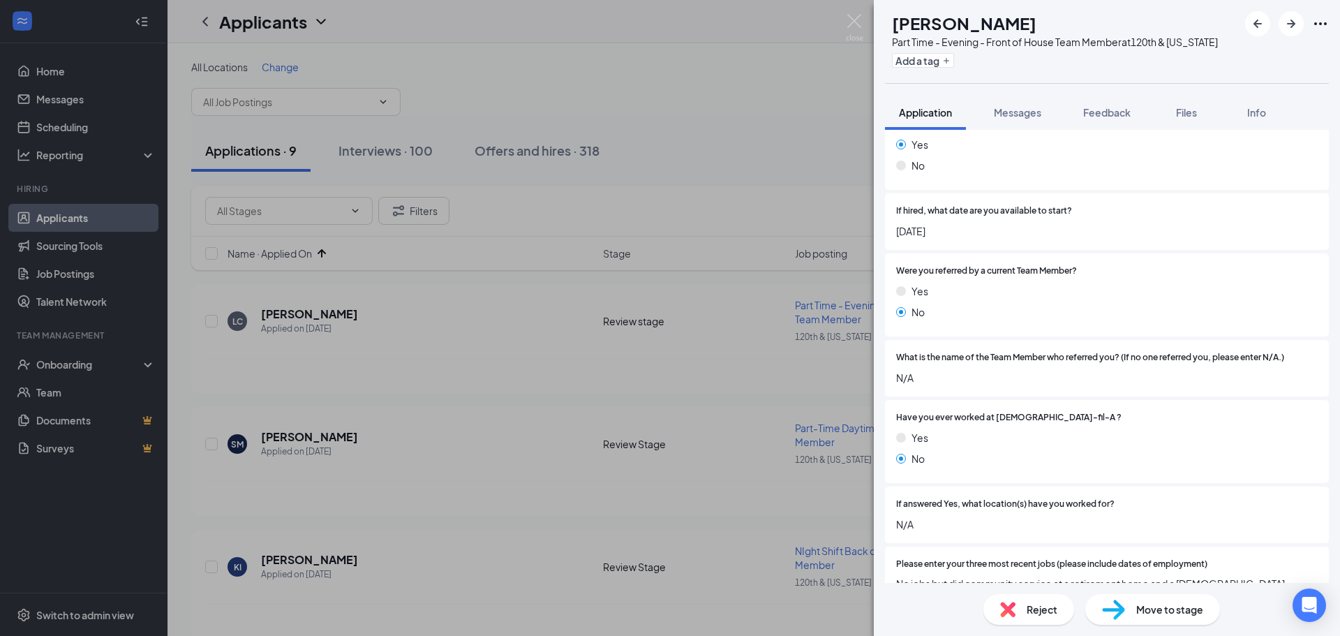
click at [1158, 614] on span "Move to stage" at bounding box center [1169, 609] width 67 height 15
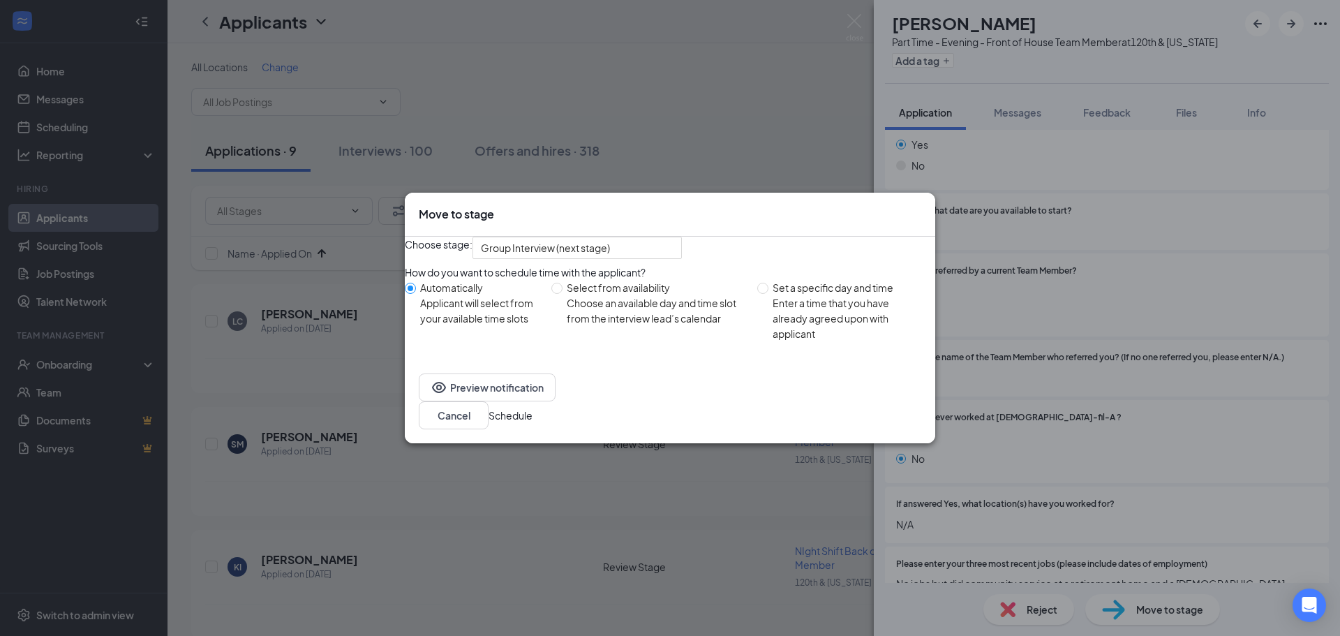
click at [533, 423] on button "Schedule" at bounding box center [511, 415] width 44 height 15
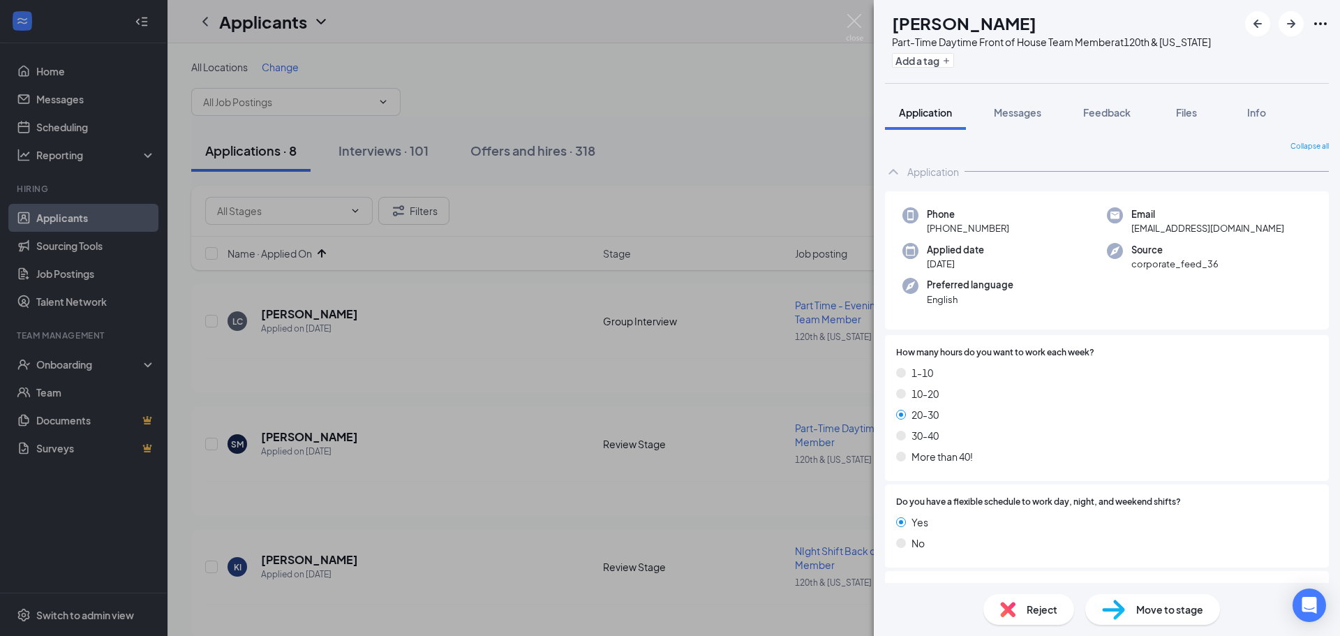
click at [1120, 608] on img at bounding box center [1113, 610] width 23 height 20
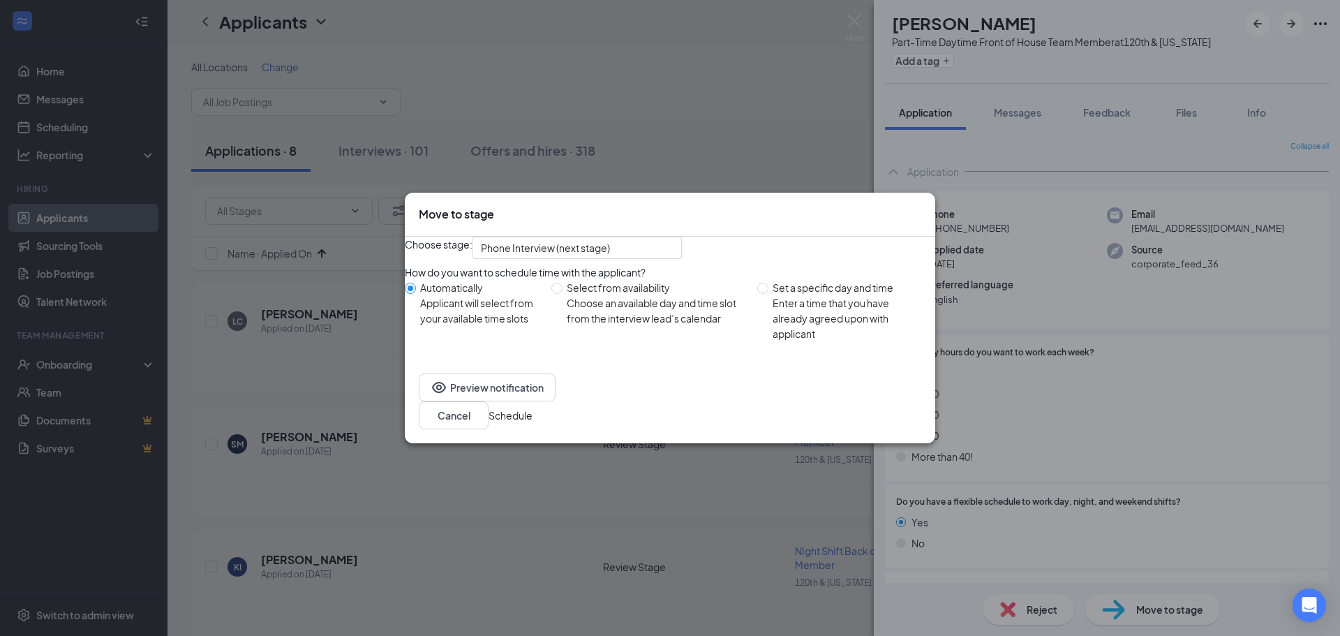
click at [533, 423] on button "Schedule" at bounding box center [511, 415] width 44 height 15
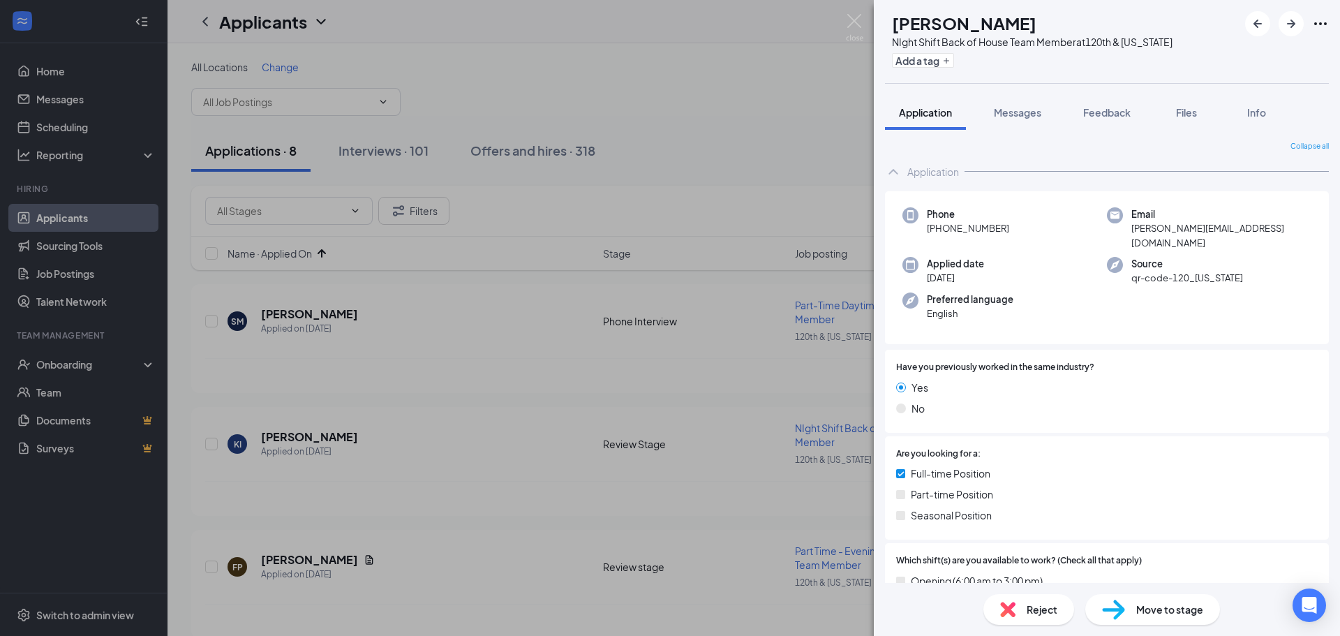
click at [1146, 612] on span "Move to stage" at bounding box center [1169, 609] width 67 height 15
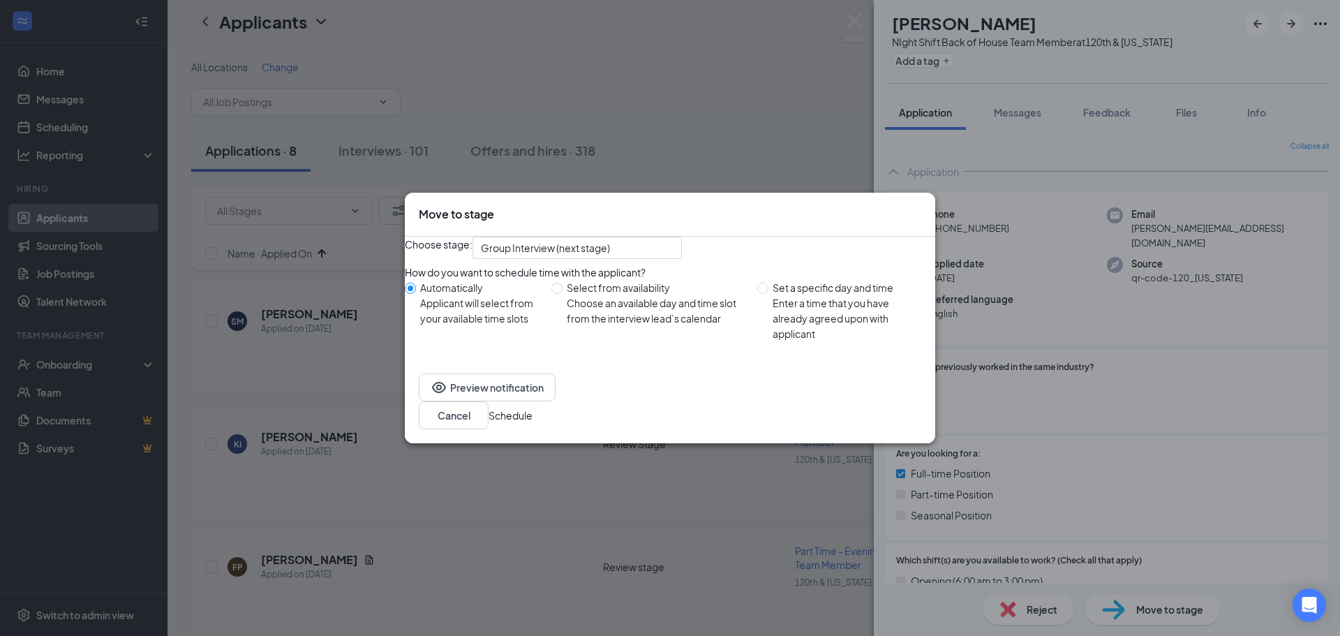
click at [926, 211] on icon "Cross" at bounding box center [930, 215] width 8 height 8
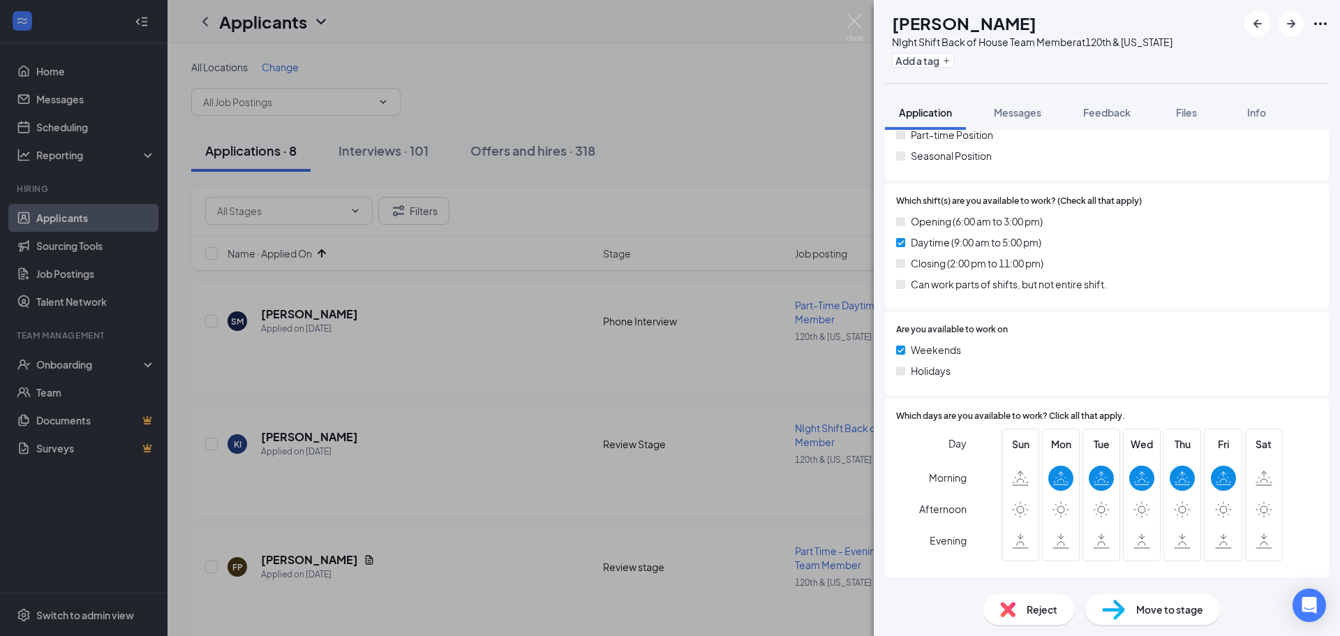
scroll to position [435, 0]
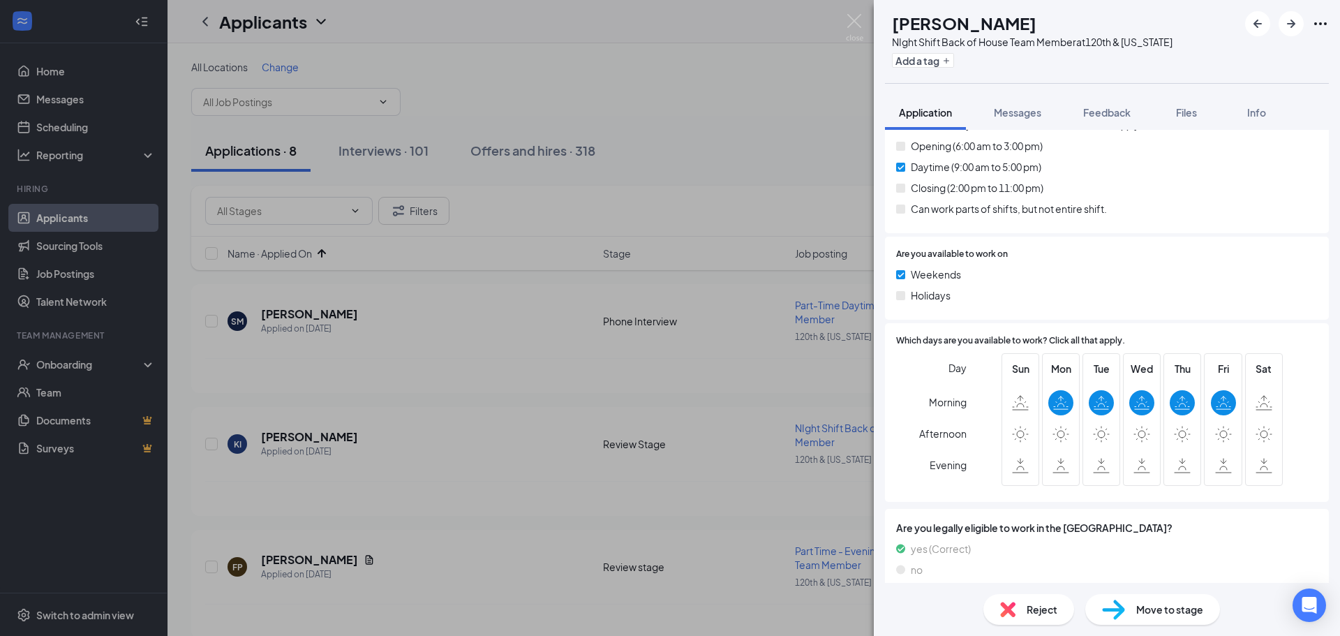
click at [1126, 607] on div "Move to stage" at bounding box center [1152, 609] width 135 height 31
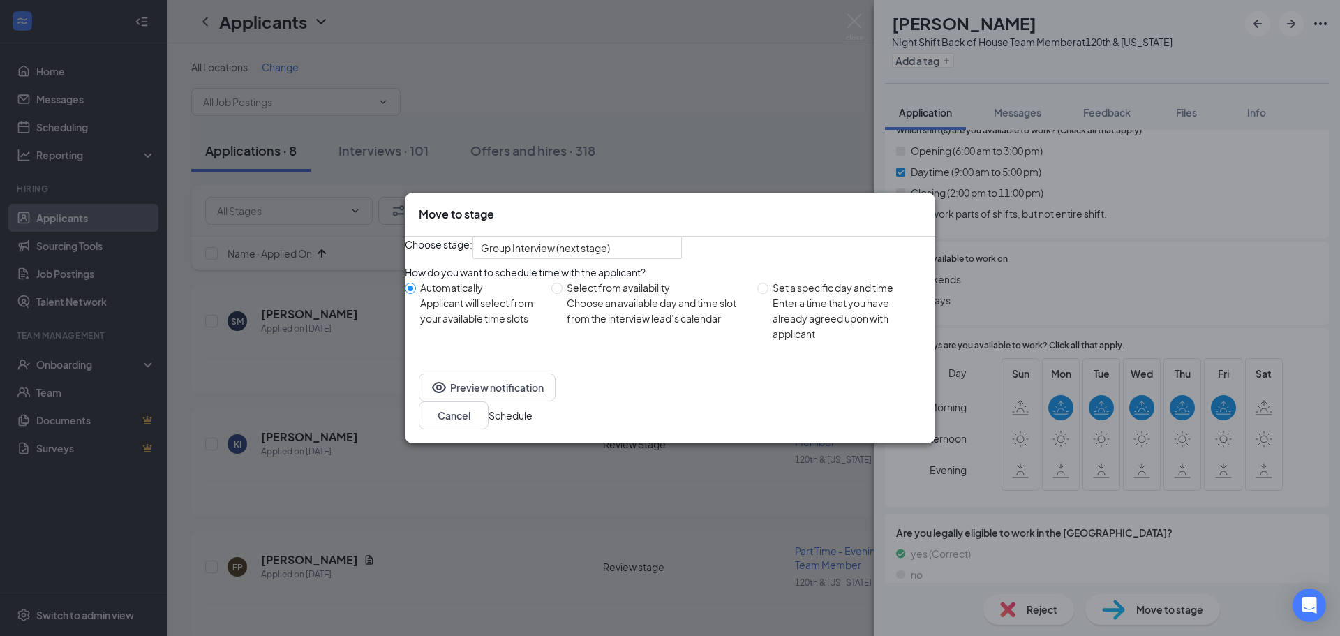
click at [533, 423] on button "Schedule" at bounding box center [511, 415] width 44 height 15
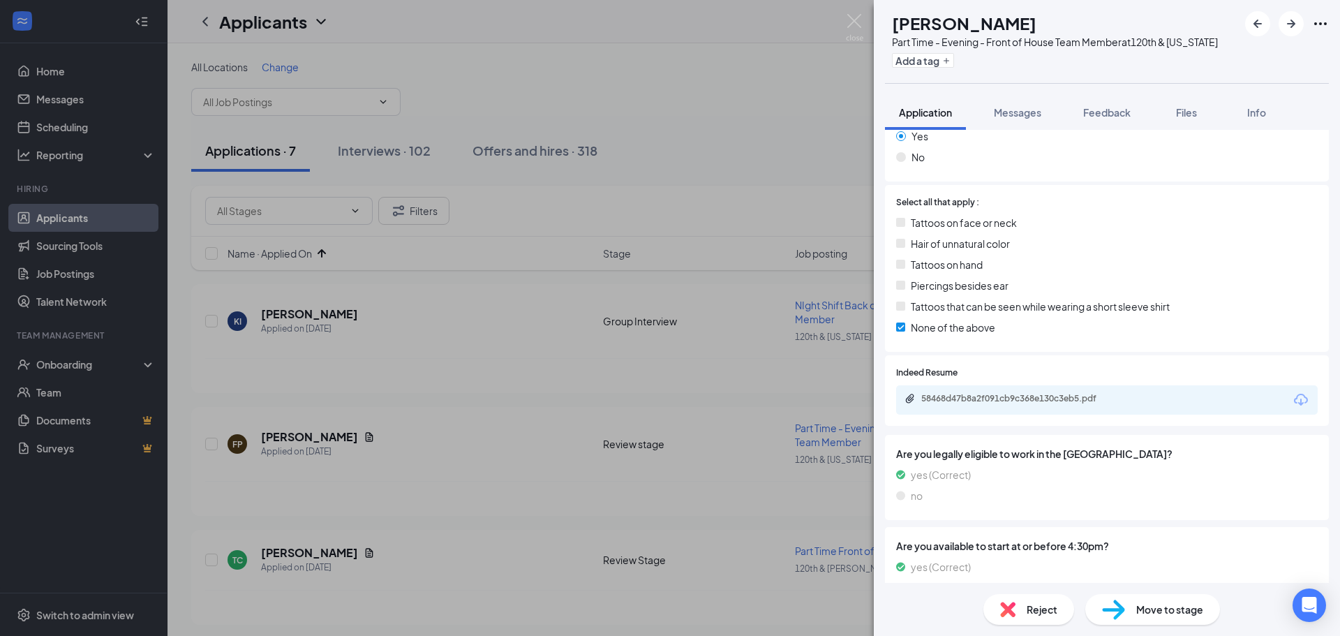
scroll to position [1187, 0]
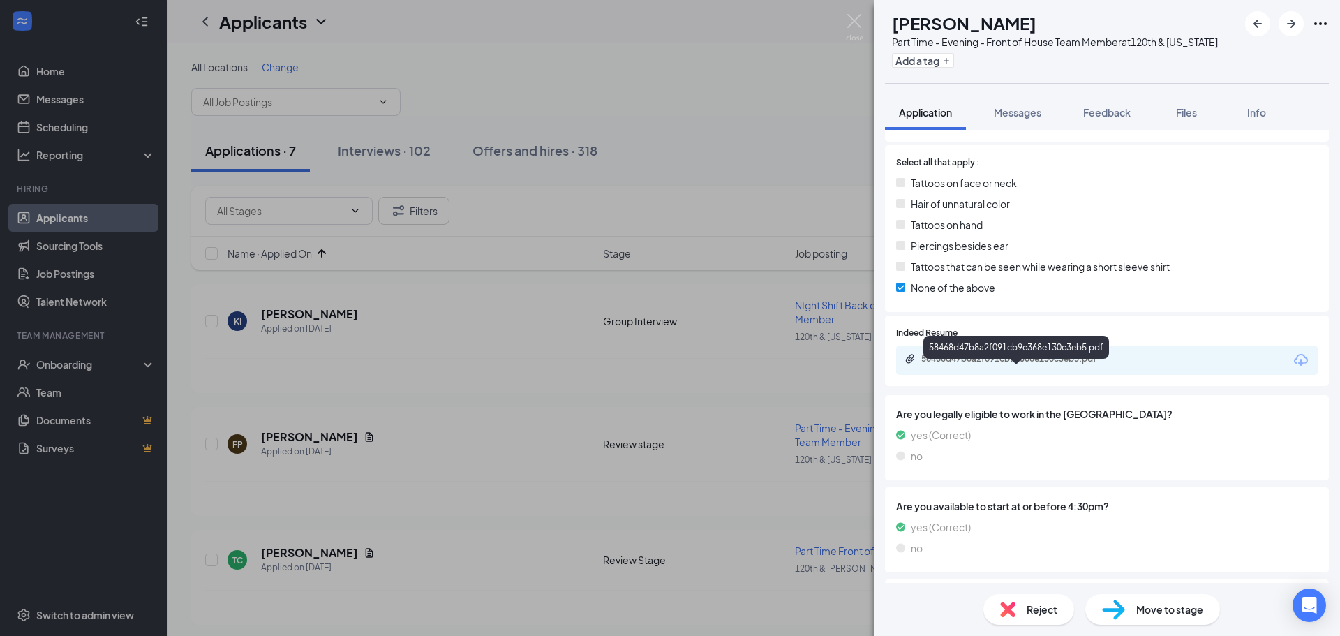
click at [1046, 364] on div "58468d47b8a2f091cb9c368e130c3eb5.pdf" at bounding box center [1018, 358] width 195 height 11
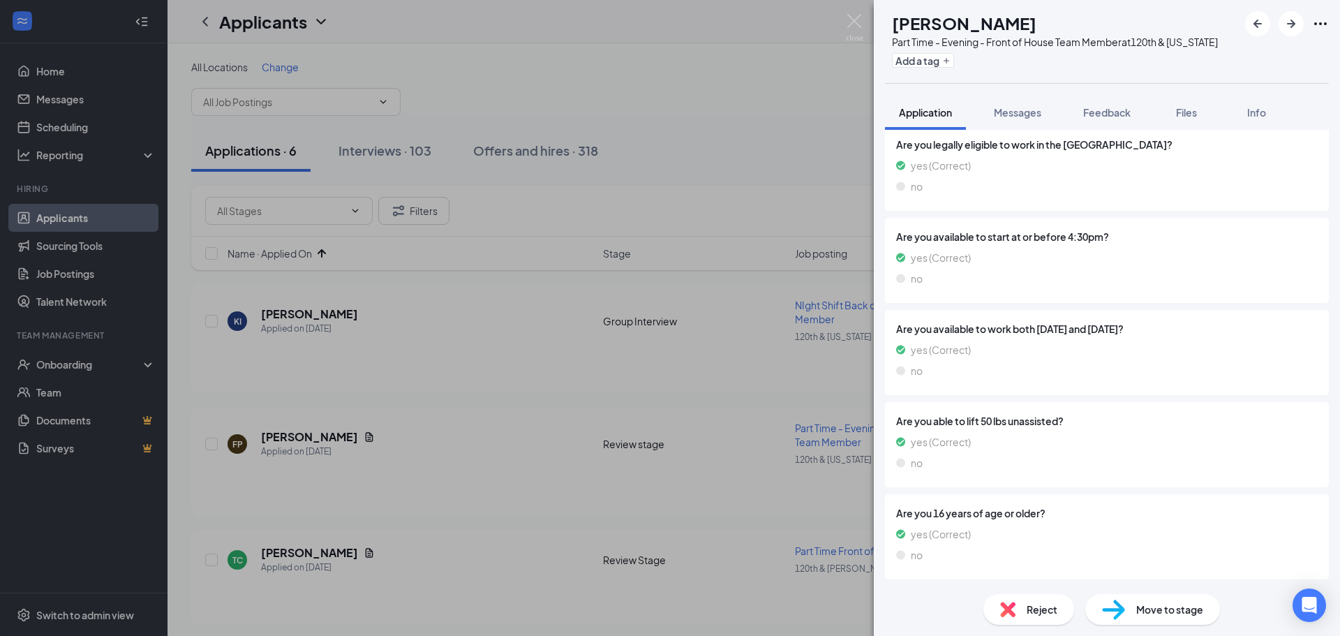
click at [1172, 608] on span "Move to stage" at bounding box center [1169, 609] width 67 height 15
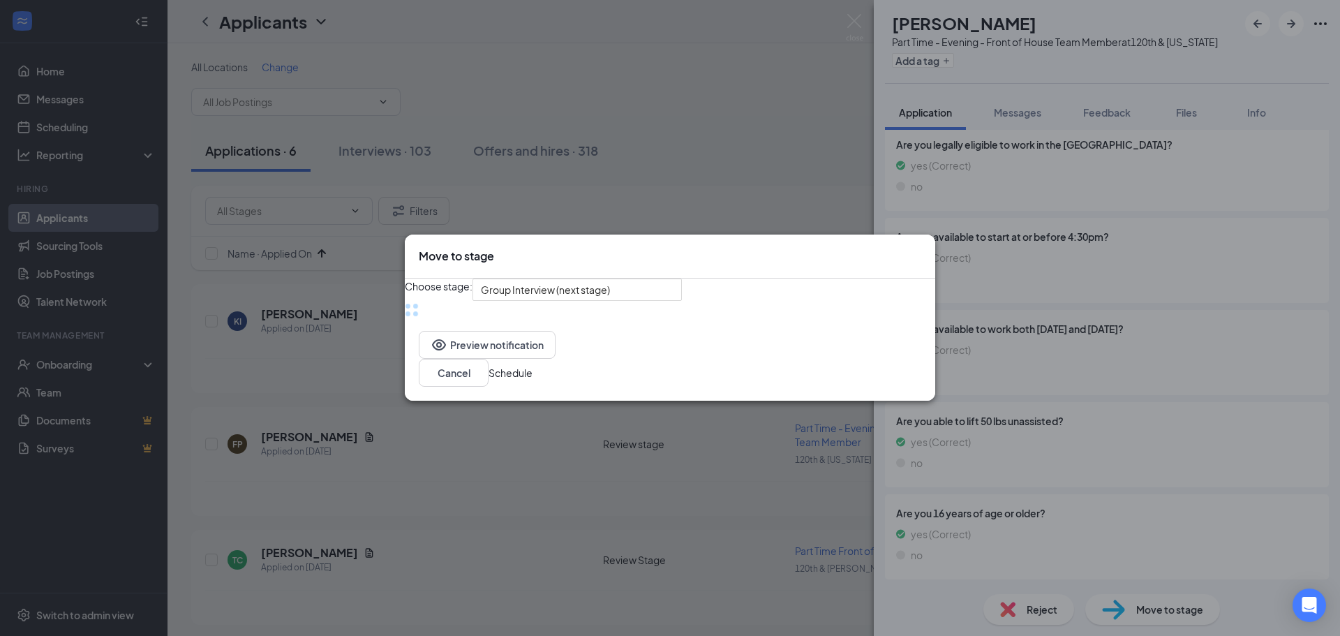
scroll to position [1464, 0]
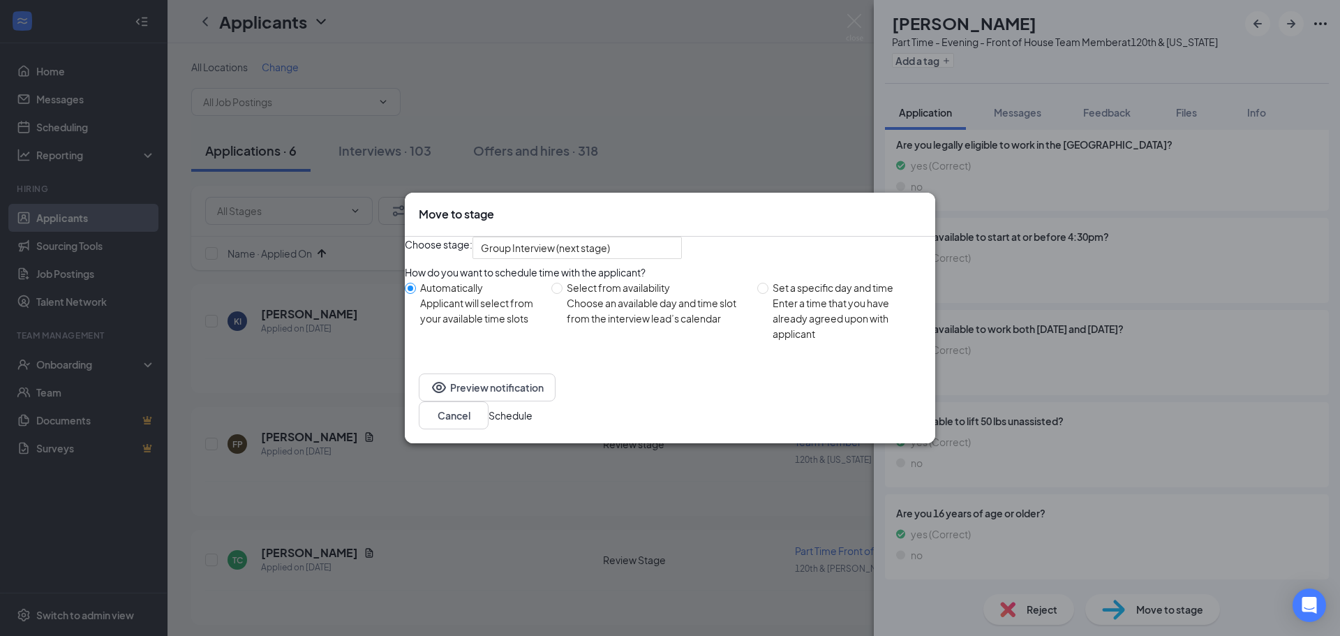
click at [533, 423] on button "Schedule" at bounding box center [511, 415] width 44 height 15
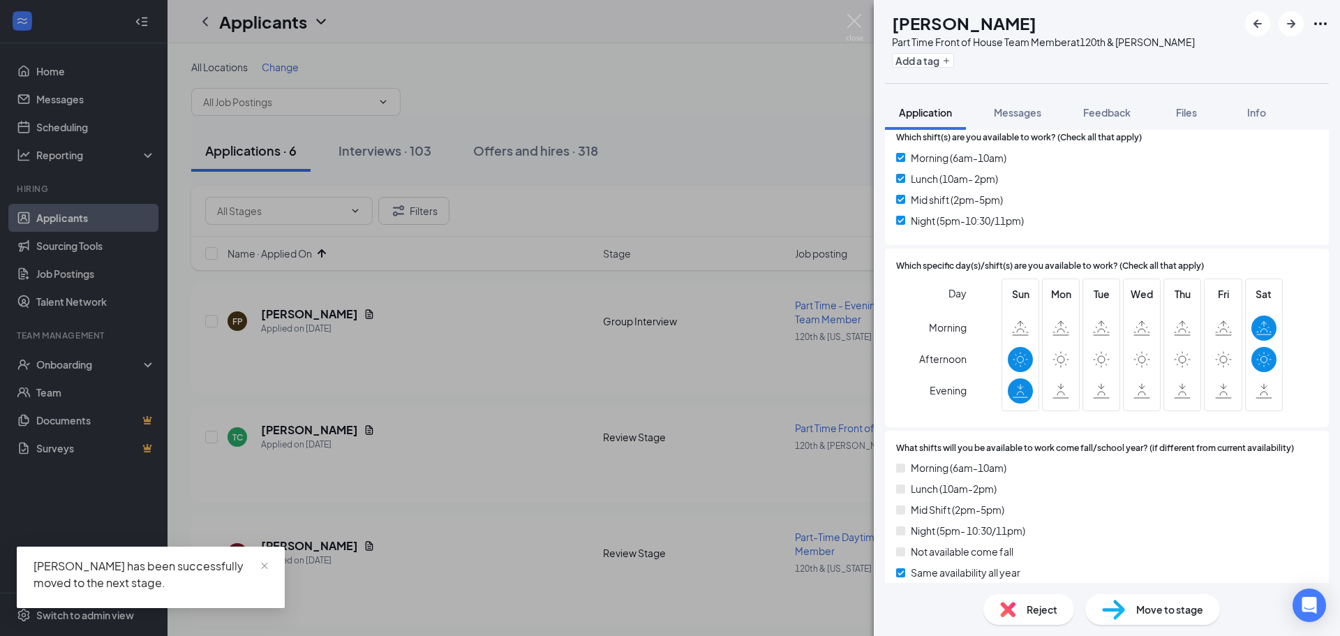
scroll to position [349, 0]
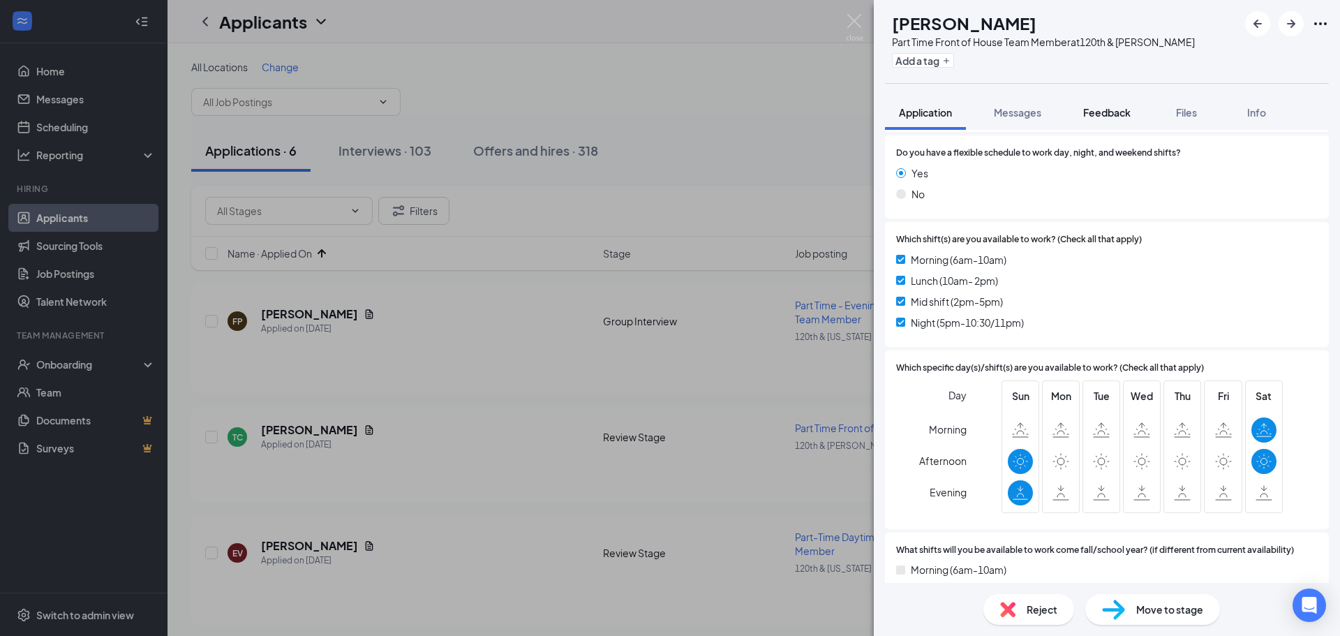
click at [1107, 107] on span "Feedback" at bounding box center [1106, 112] width 47 height 13
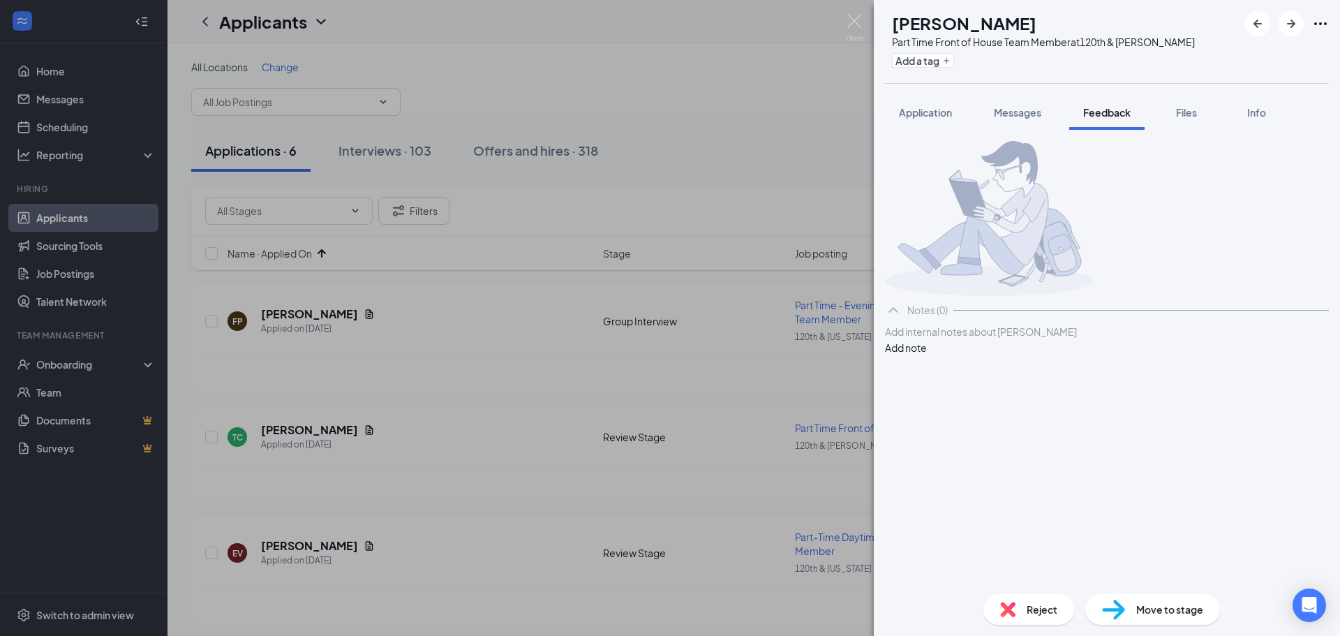
click at [1011, 339] on div at bounding box center [1107, 332] width 443 height 15
click at [927, 355] on button "Add note" at bounding box center [906, 347] width 42 height 15
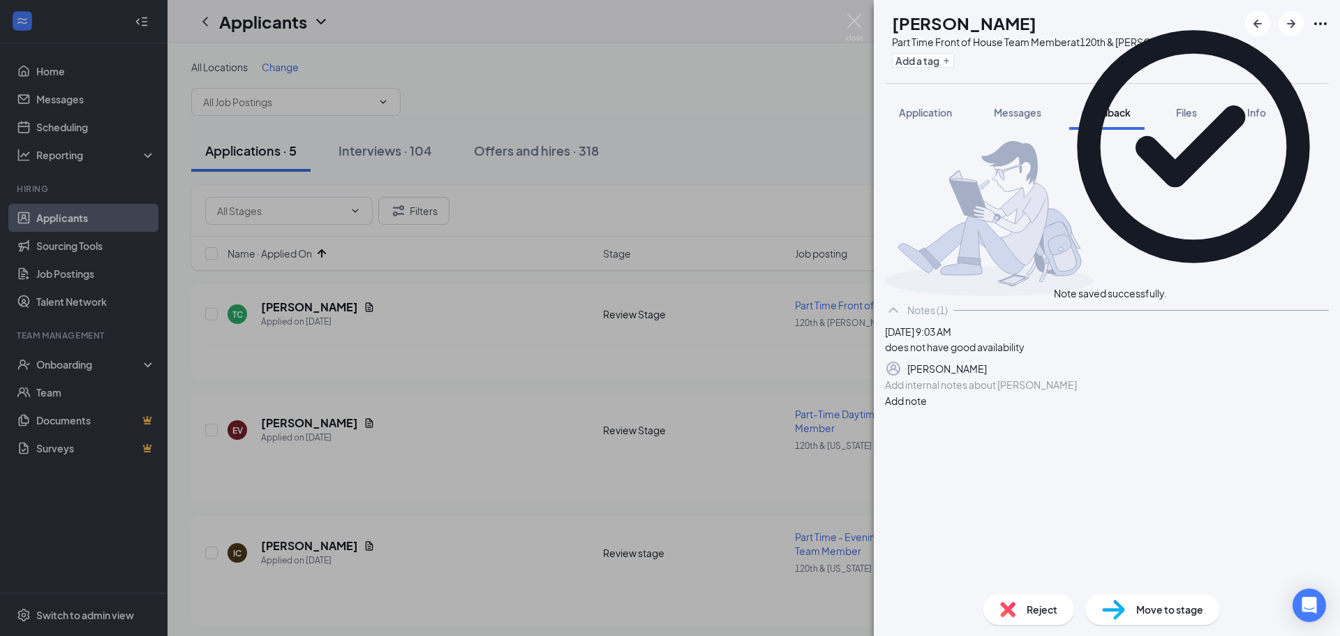
click at [1032, 606] on span "Reject" at bounding box center [1042, 609] width 31 height 15
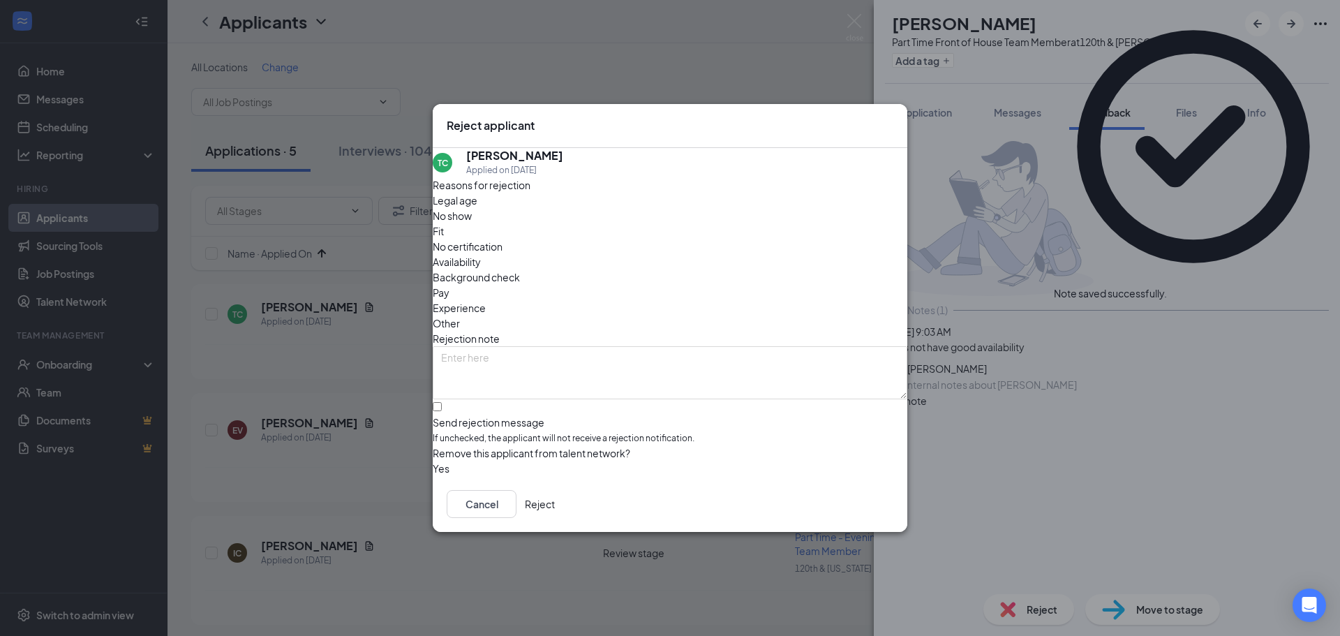
click at [481, 254] on span "Availability" at bounding box center [457, 261] width 48 height 15
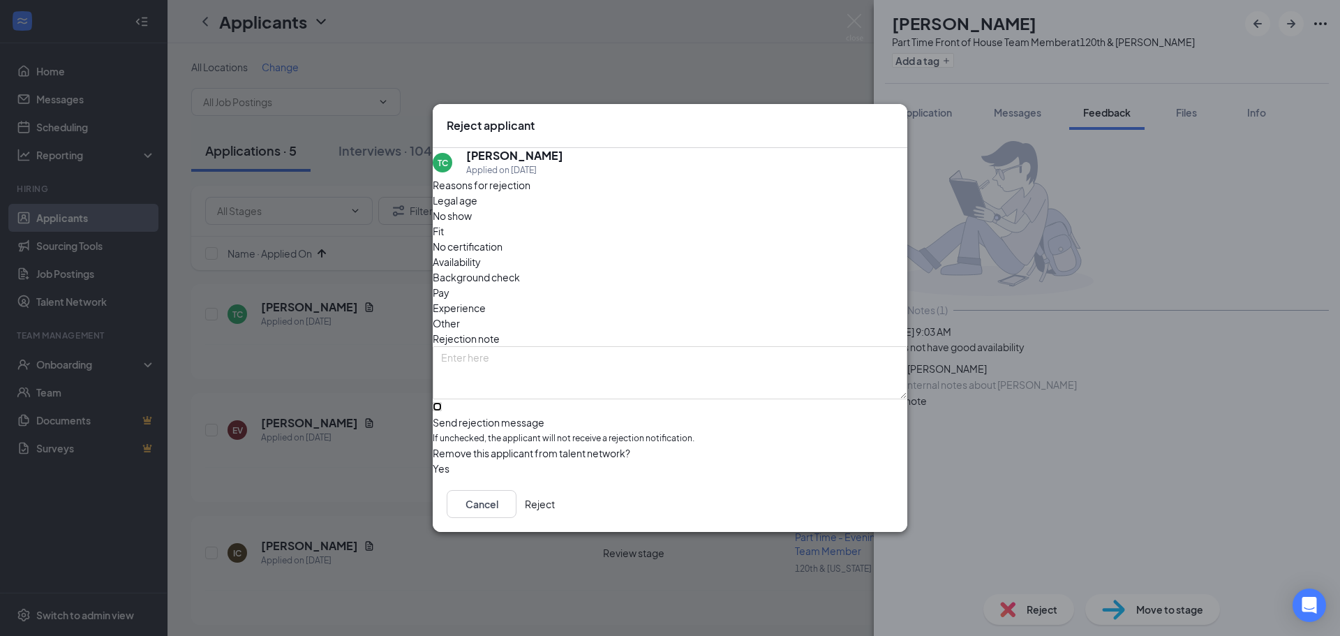
click at [442, 402] on input "Send rejection message If unchecked, the applicant will not receive a rejection…" at bounding box center [437, 406] width 9 height 9
checkbox input "true"
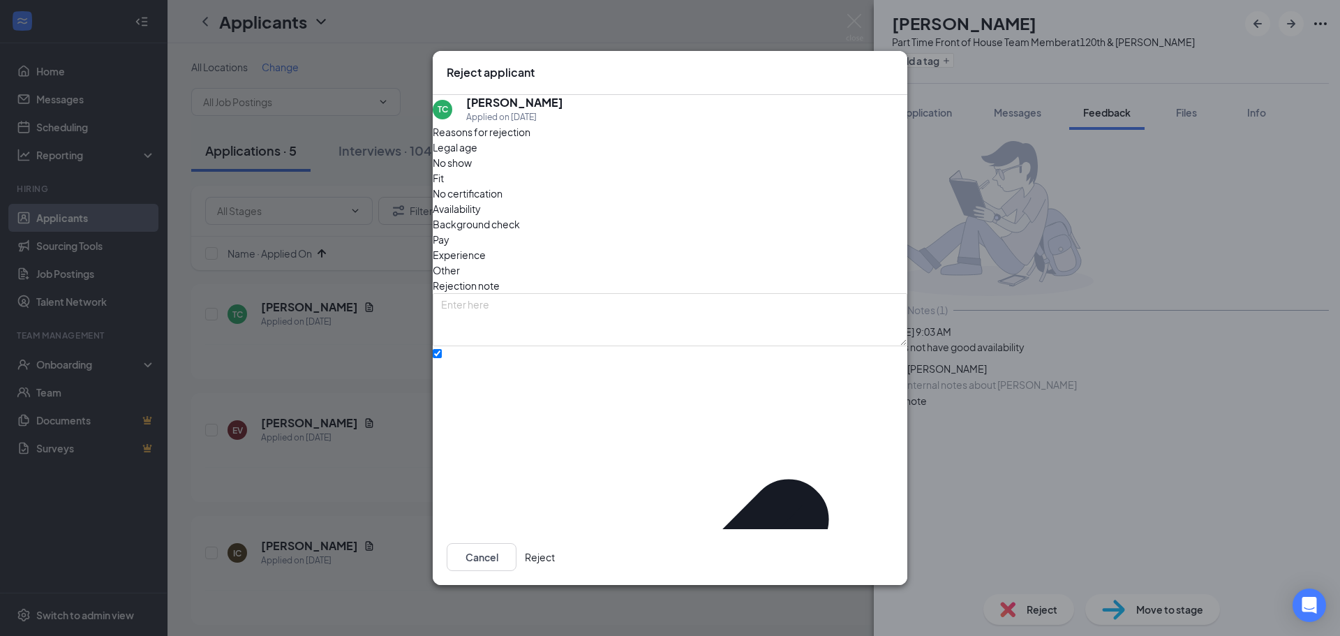
click at [555, 544] on button "Reject" at bounding box center [540, 557] width 30 height 28
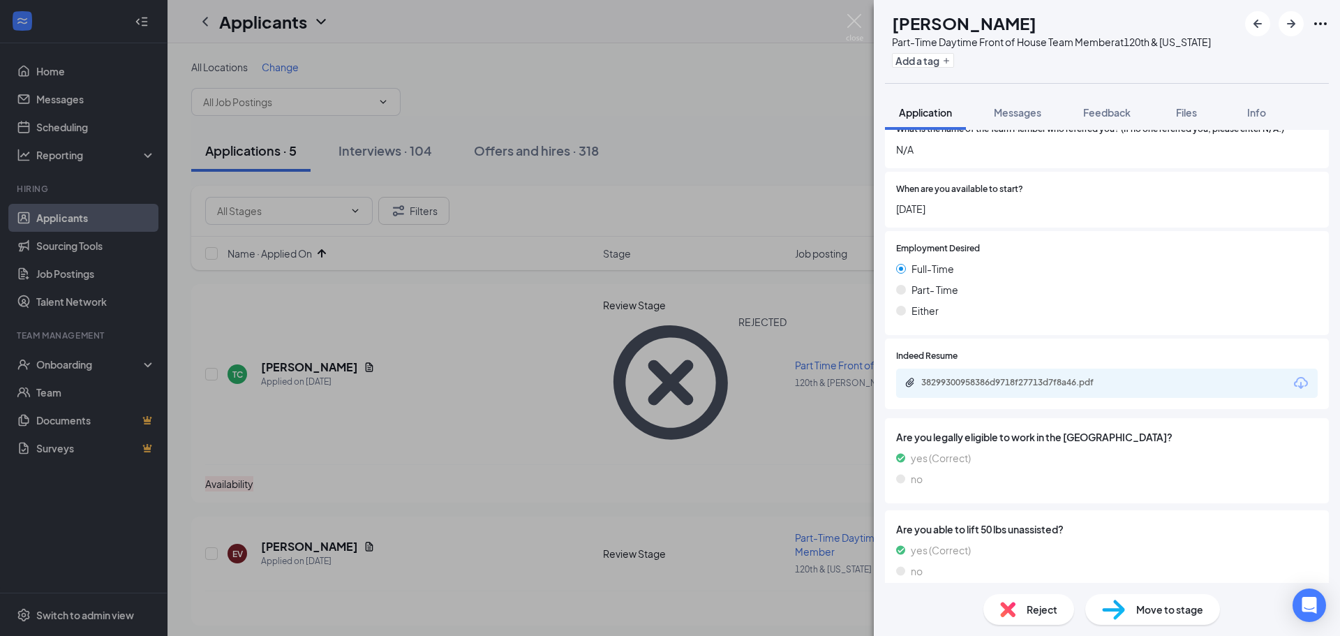
scroll to position [2020, 0]
click at [1038, 376] on div "38299300958386d9718f27713d7f8a46.pdf" at bounding box center [1018, 381] width 195 height 11
click at [1119, 593] on div "Reject Move to stage" at bounding box center [1107, 609] width 466 height 53
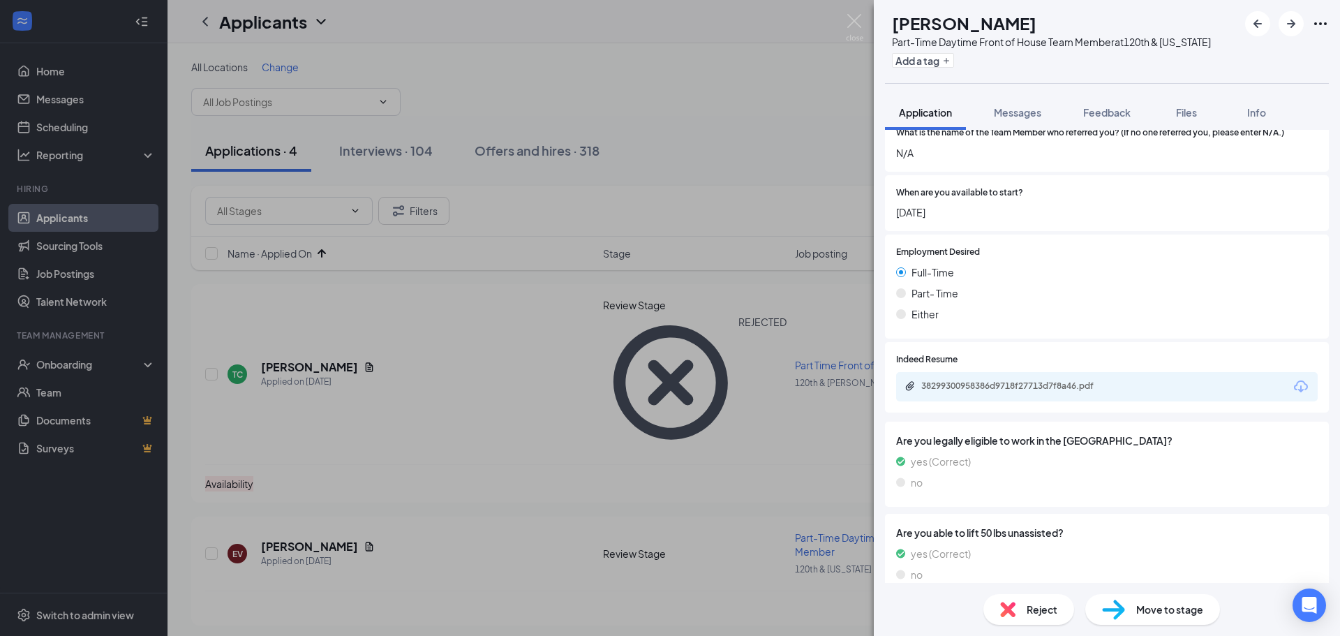
click at [1124, 600] on img at bounding box center [1113, 610] width 23 height 20
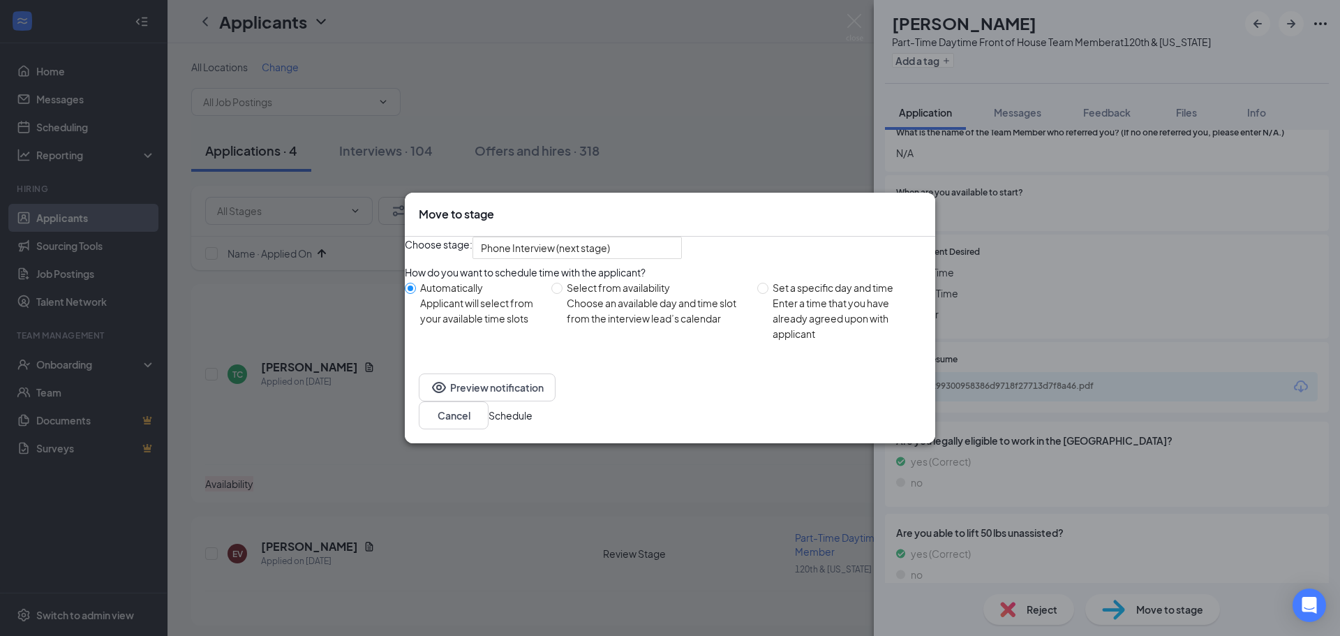
click at [533, 423] on button "Schedule" at bounding box center [511, 415] width 44 height 15
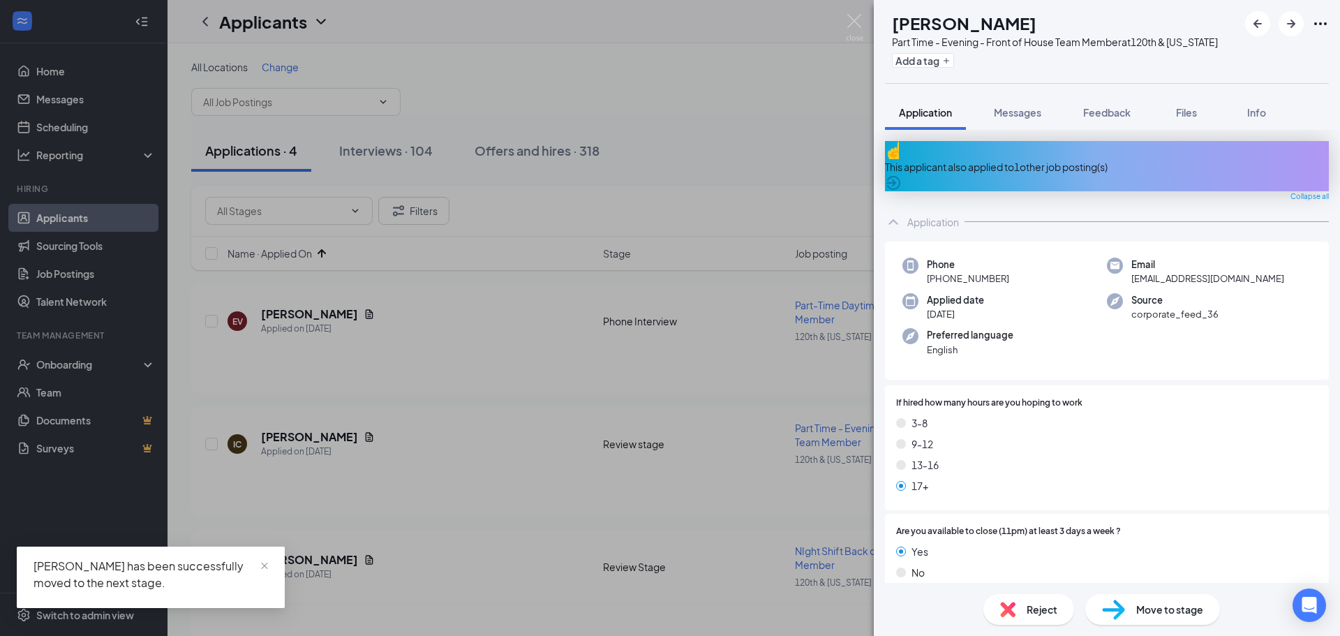
click at [972, 161] on div "This applicant also applied to 1 other job posting(s)" at bounding box center [1107, 166] width 444 height 50
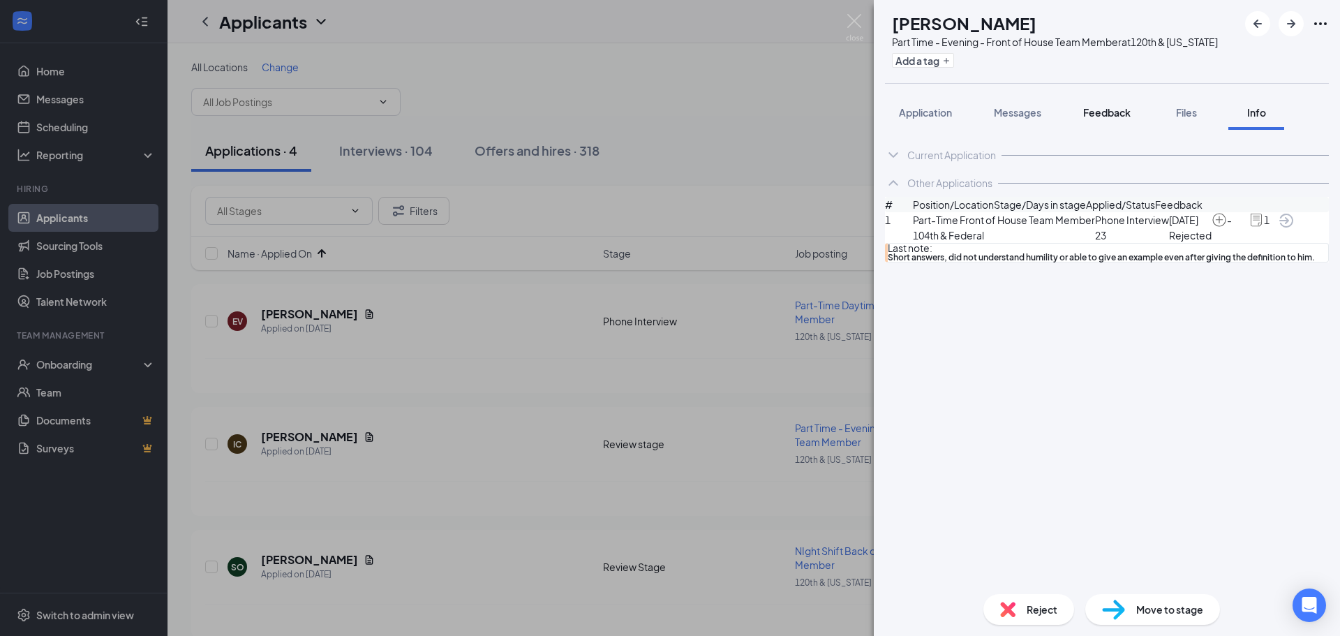
click at [1113, 119] on span "Feedback" at bounding box center [1106, 112] width 47 height 13
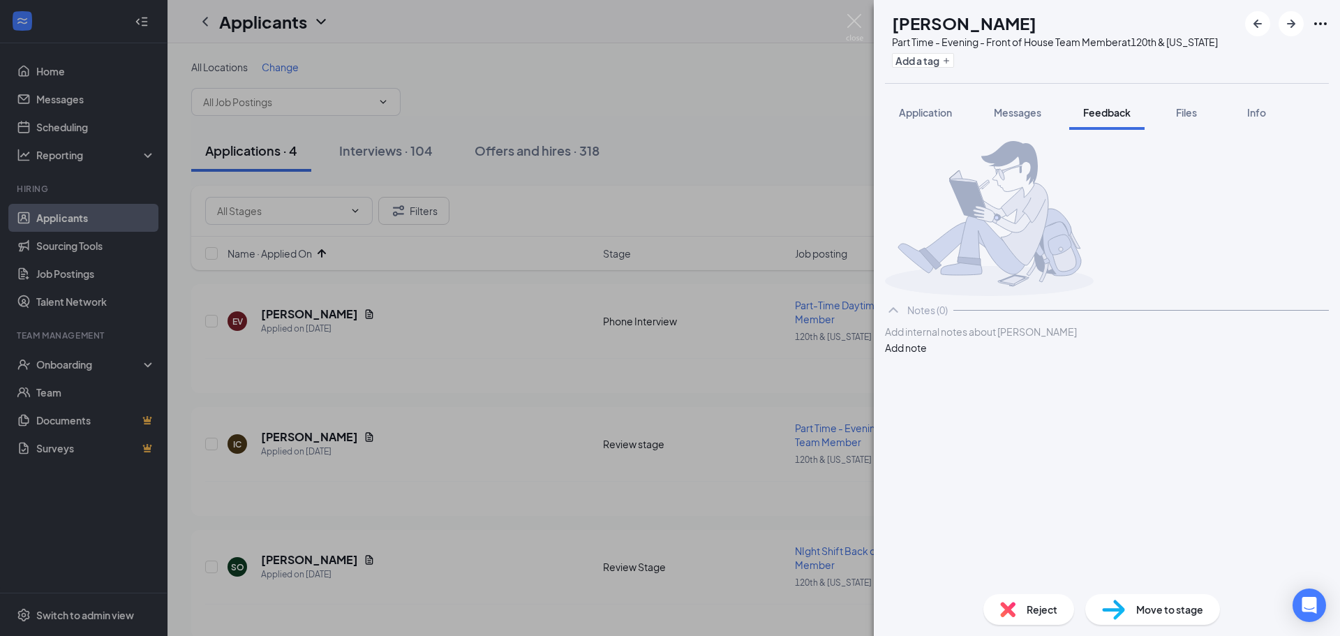
click at [995, 339] on div at bounding box center [1107, 332] width 443 height 15
click at [927, 355] on button "Add note" at bounding box center [906, 347] width 42 height 15
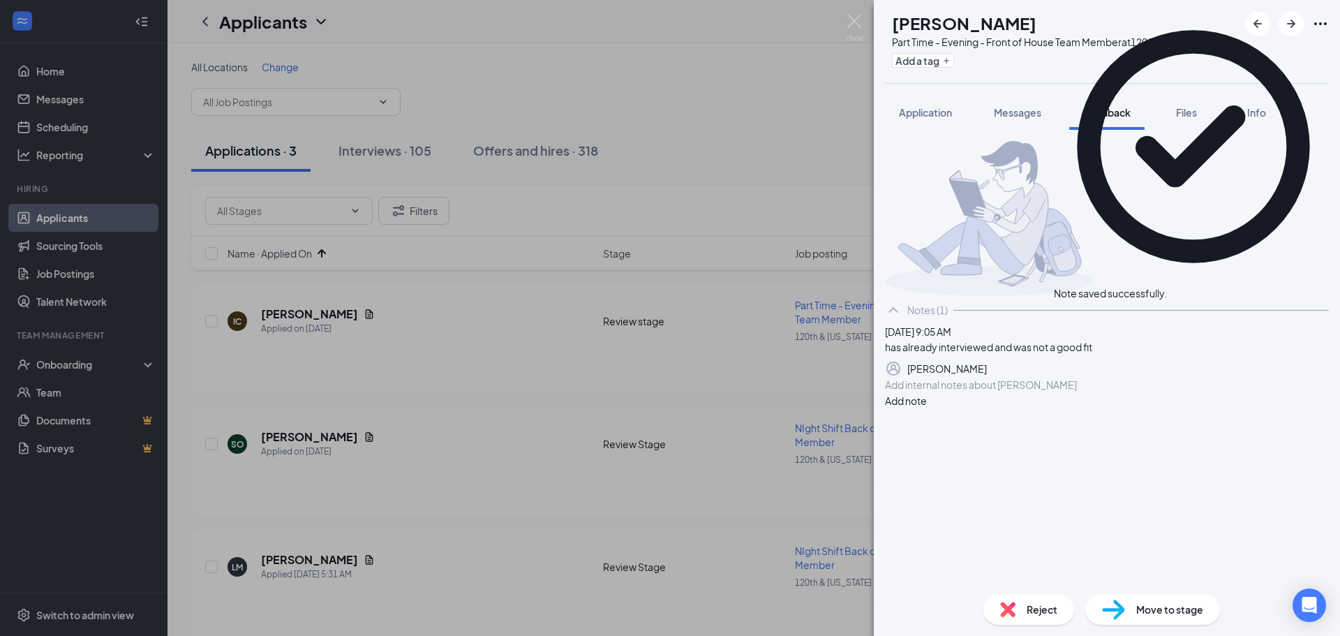
click at [1027, 609] on span "Reject" at bounding box center [1042, 609] width 31 height 15
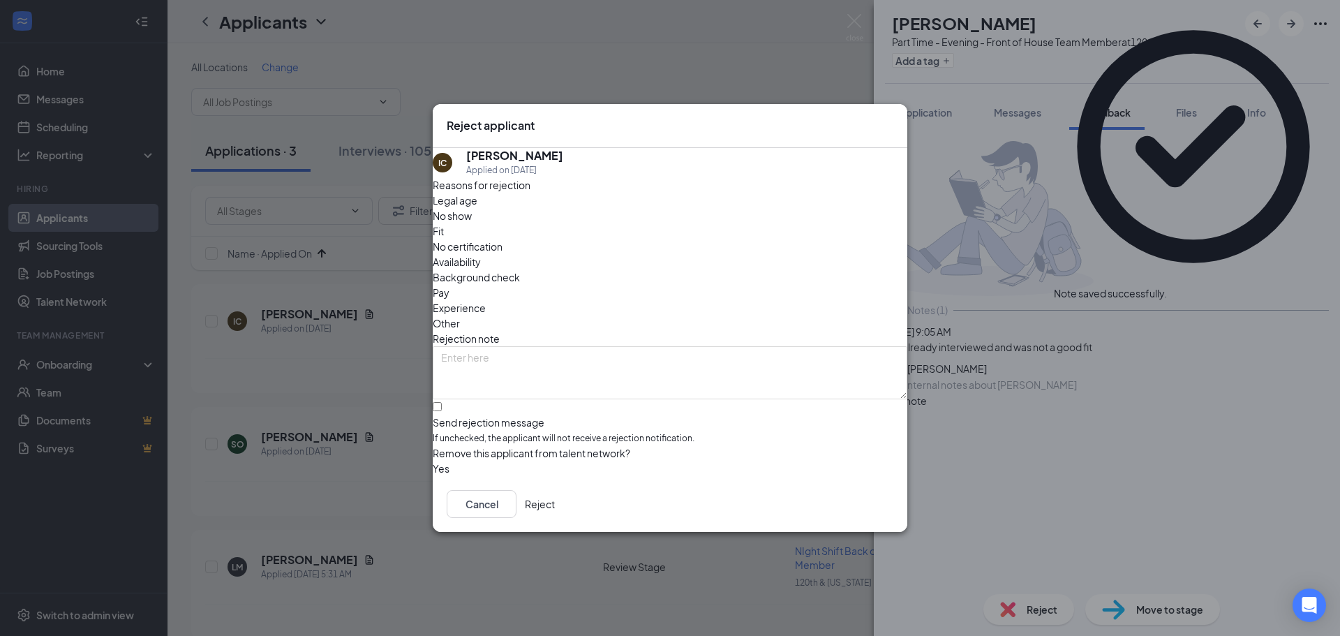
click at [609, 231] on div "Fit" at bounding box center [670, 230] width 475 height 15
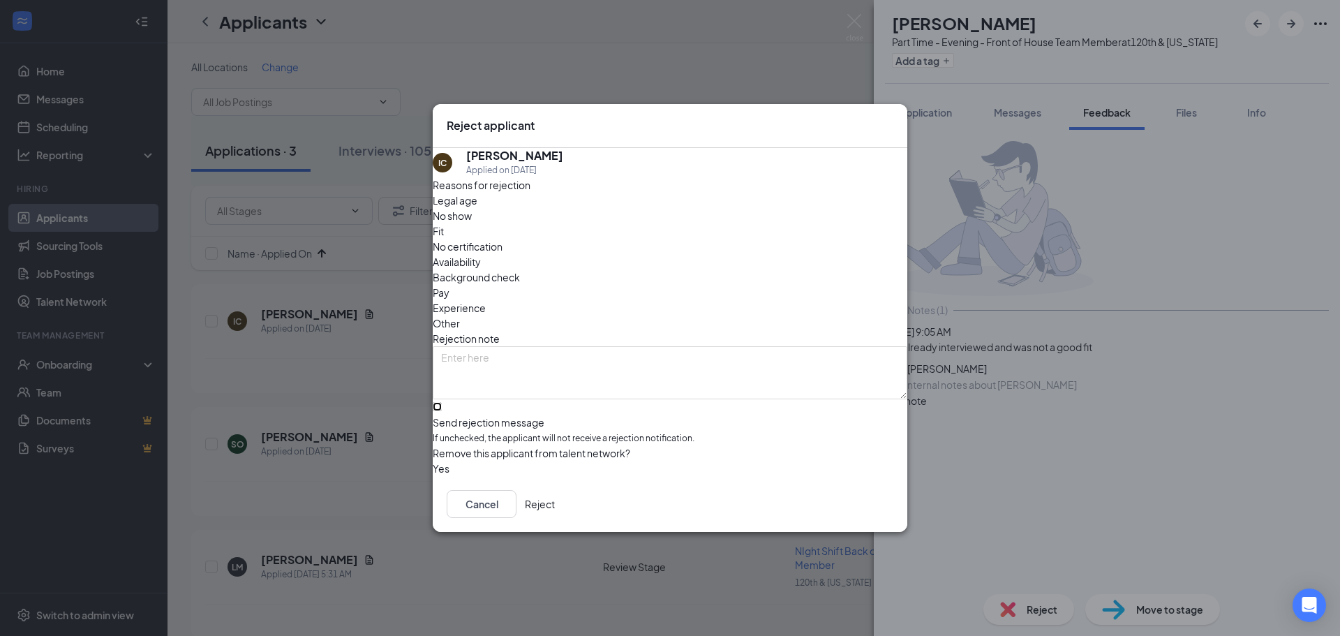
click at [442, 402] on input "Send rejection message If unchecked, the applicant will not receive a rejection…" at bounding box center [437, 406] width 9 height 9
checkbox input "true"
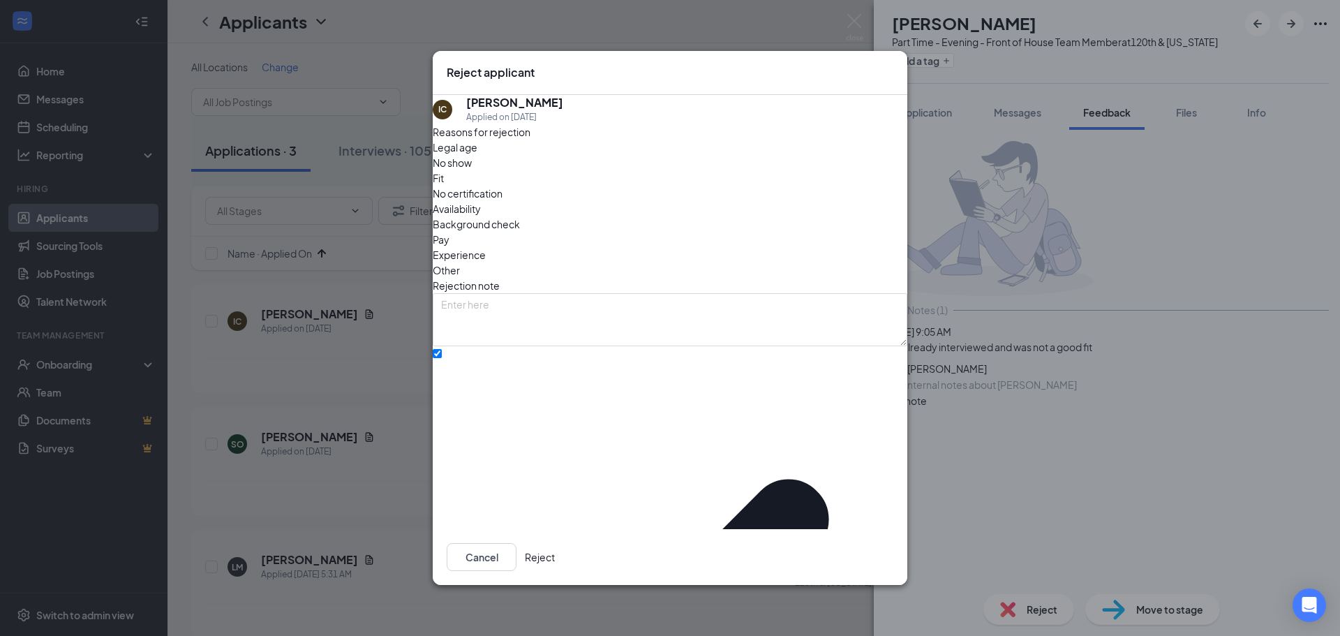
drag, startPoint x: 858, startPoint y: 551, endPoint x: 874, endPoint y: 549, distance: 16.1
click at [555, 546] on button "Reject" at bounding box center [540, 557] width 30 height 28
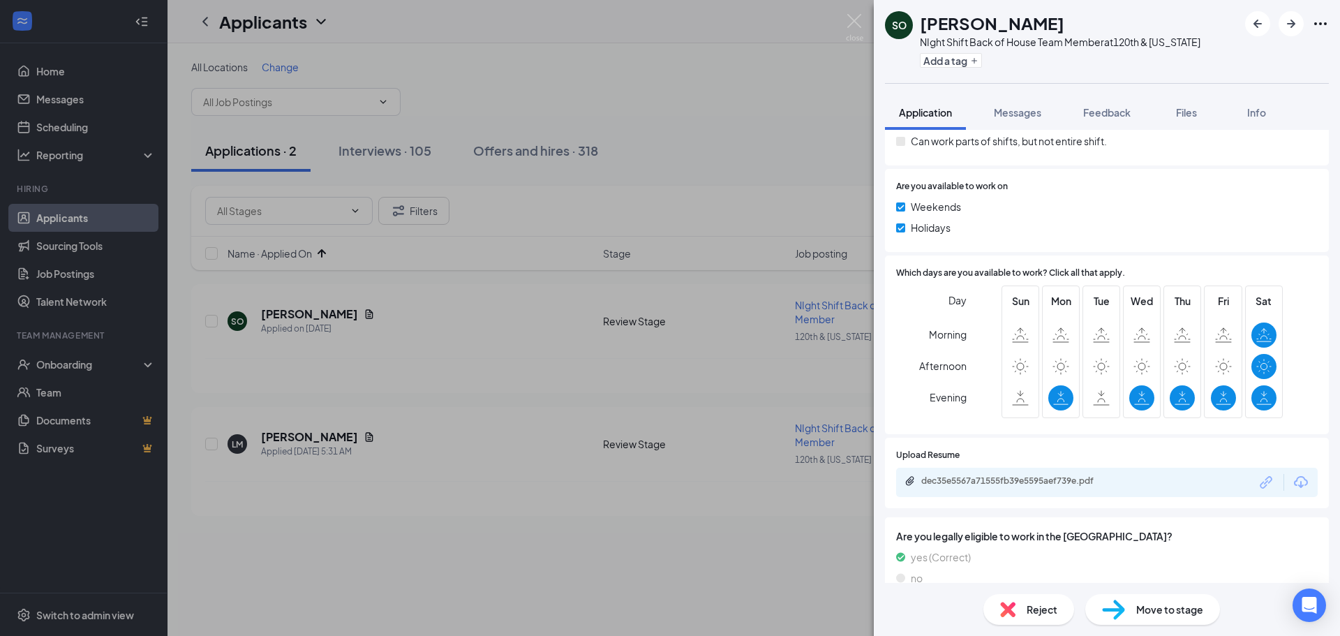
scroll to position [511, 0]
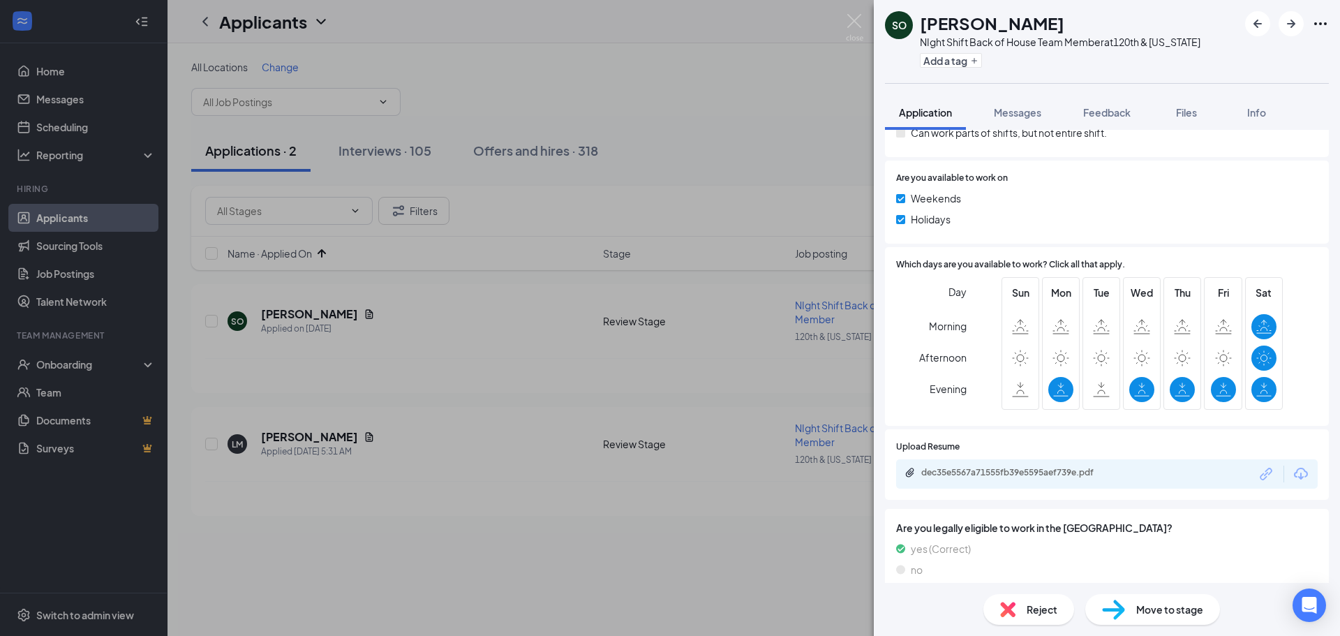
click at [1010, 467] on div "dec35e5567a71555fb39e5595aef739e.pdf" at bounding box center [1018, 472] width 195 height 11
click at [1173, 604] on span "Move to stage" at bounding box center [1169, 609] width 67 height 15
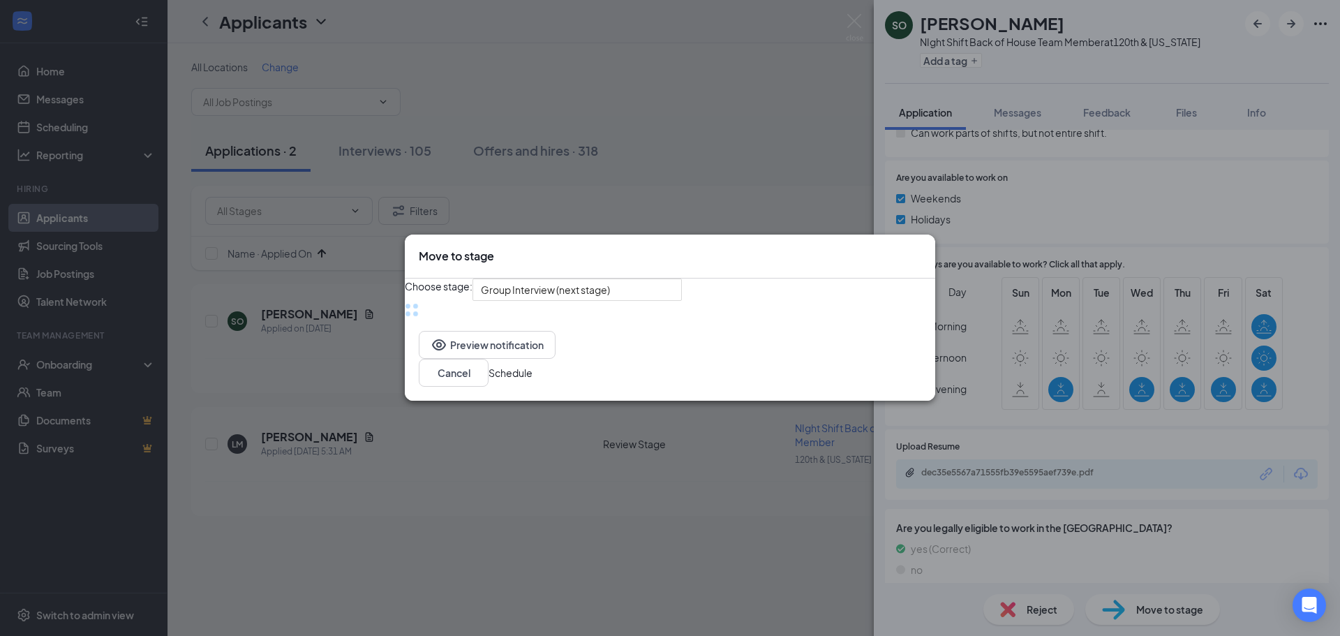
scroll to position [506, 0]
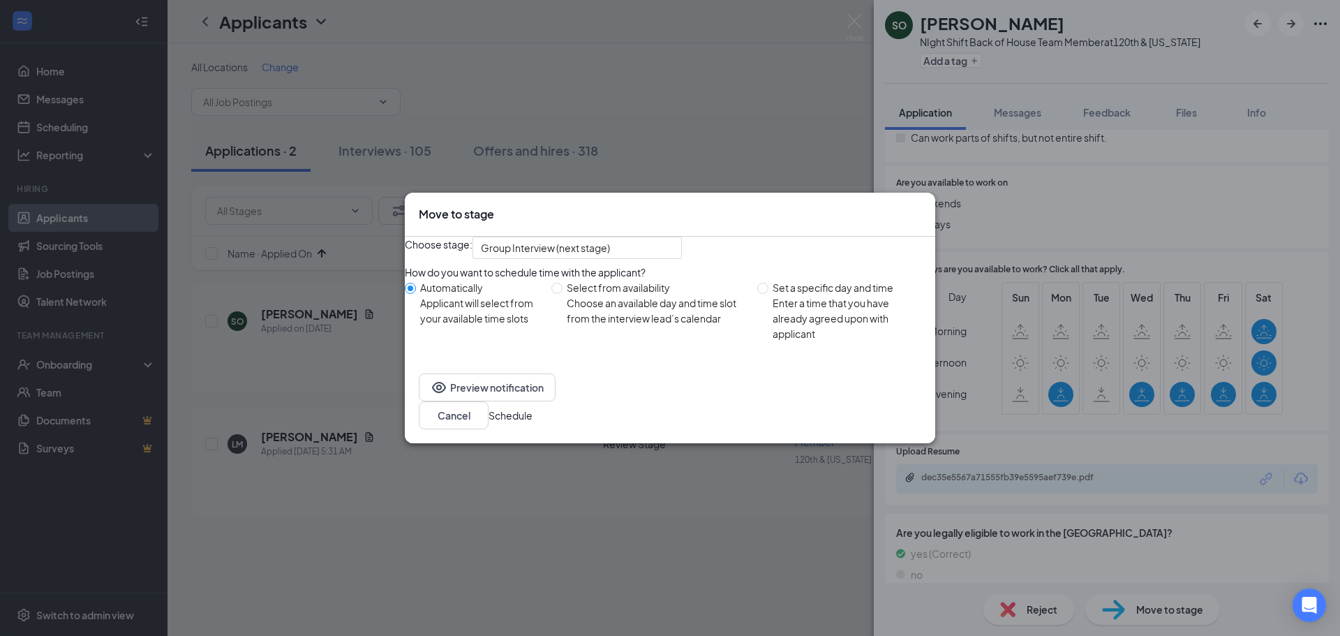
click at [533, 423] on button "Schedule" at bounding box center [511, 415] width 44 height 15
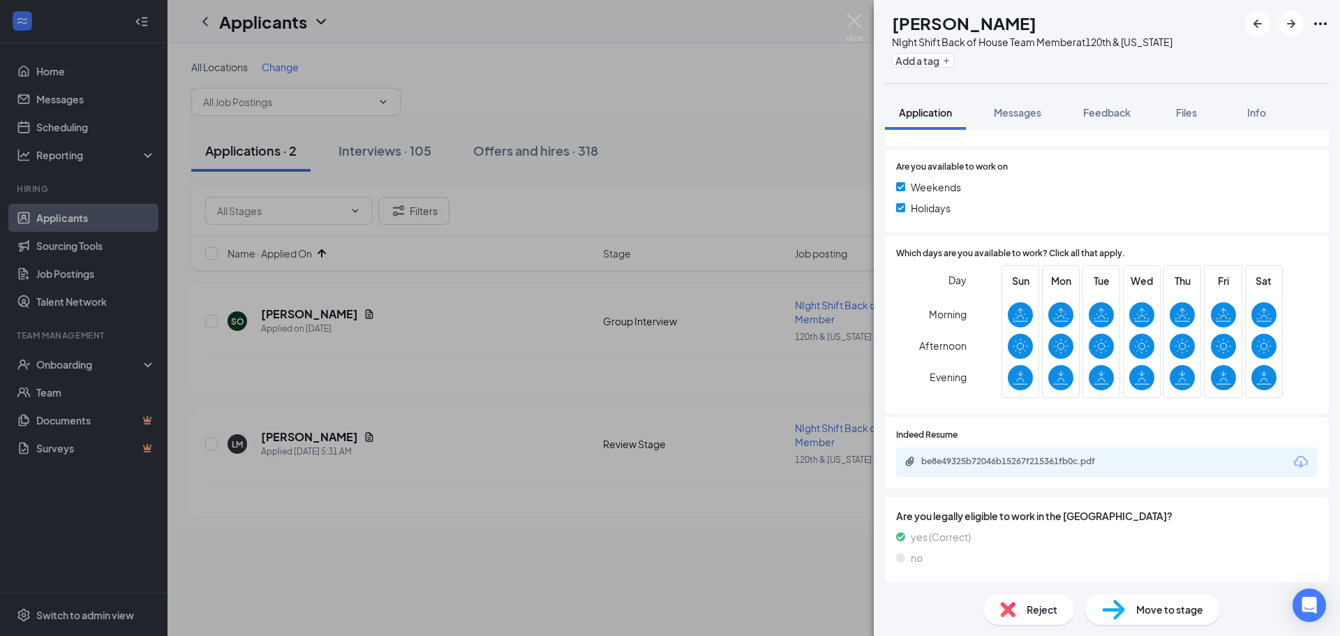
scroll to position [511, 0]
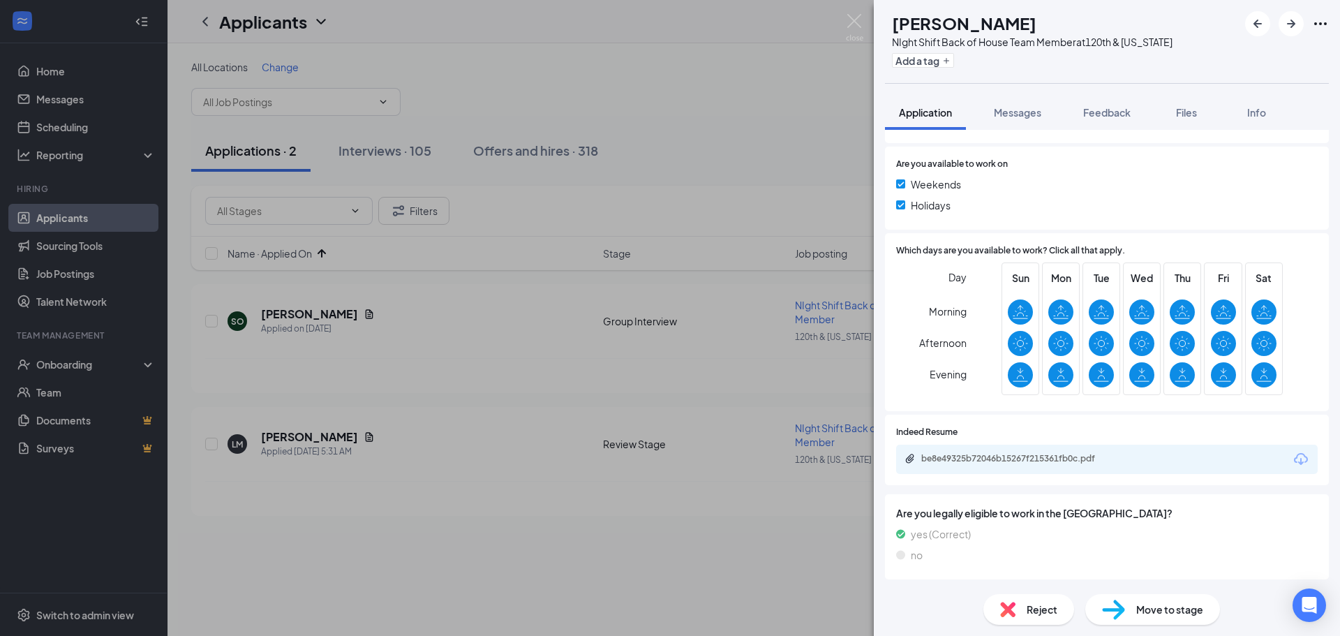
click at [1015, 449] on div "be8e49325b72046b15267f215361fb0c.pdf" at bounding box center [1107, 459] width 422 height 29
click at [1020, 455] on div "be8e49325b72046b15267f215361fb0c.pdf" at bounding box center [1018, 458] width 195 height 11
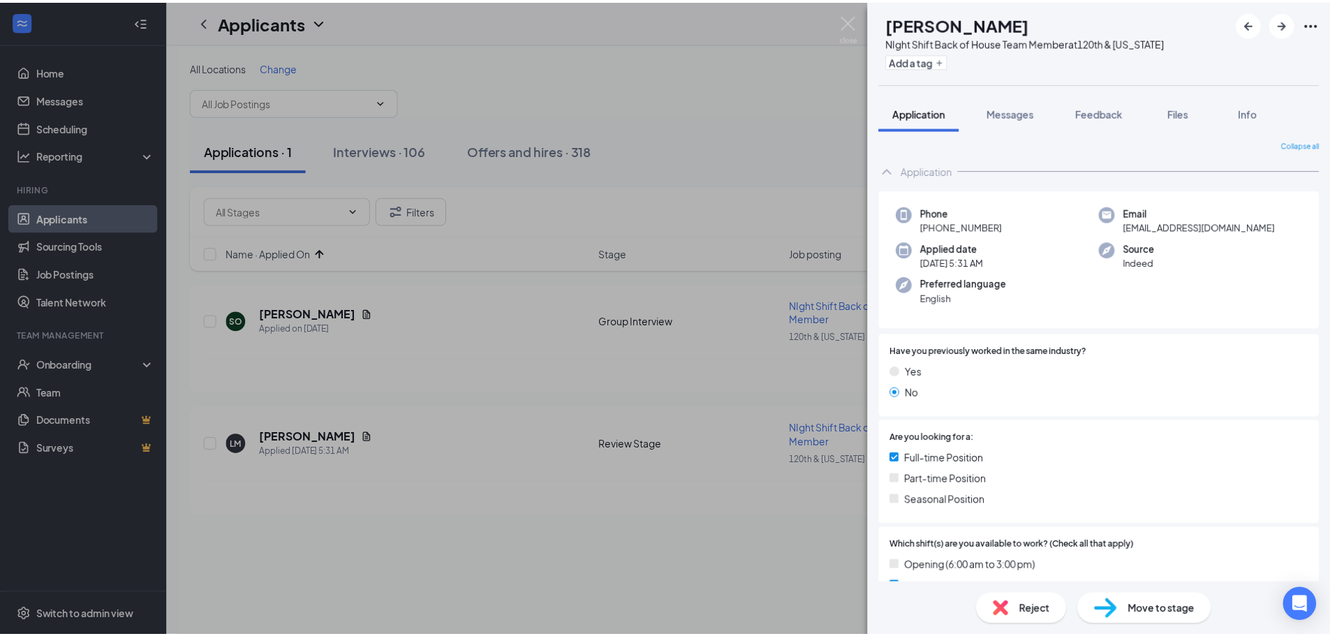
scroll to position [0, 0]
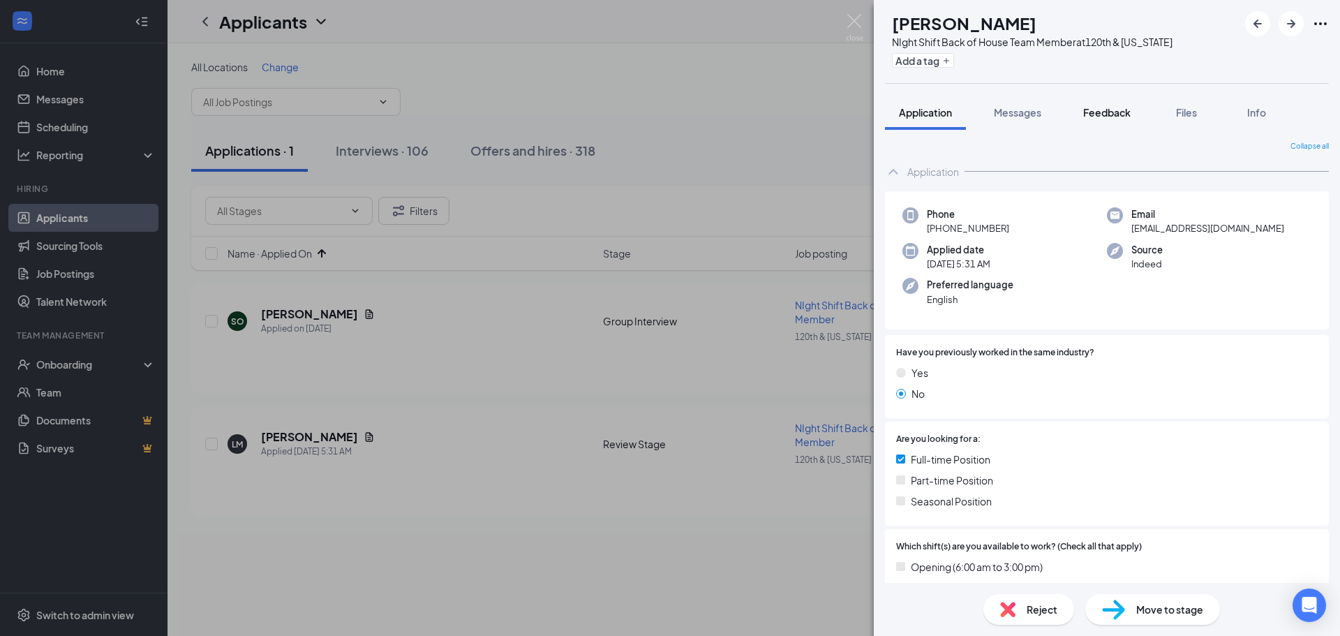
click at [1102, 114] on span "Feedback" at bounding box center [1106, 112] width 47 height 13
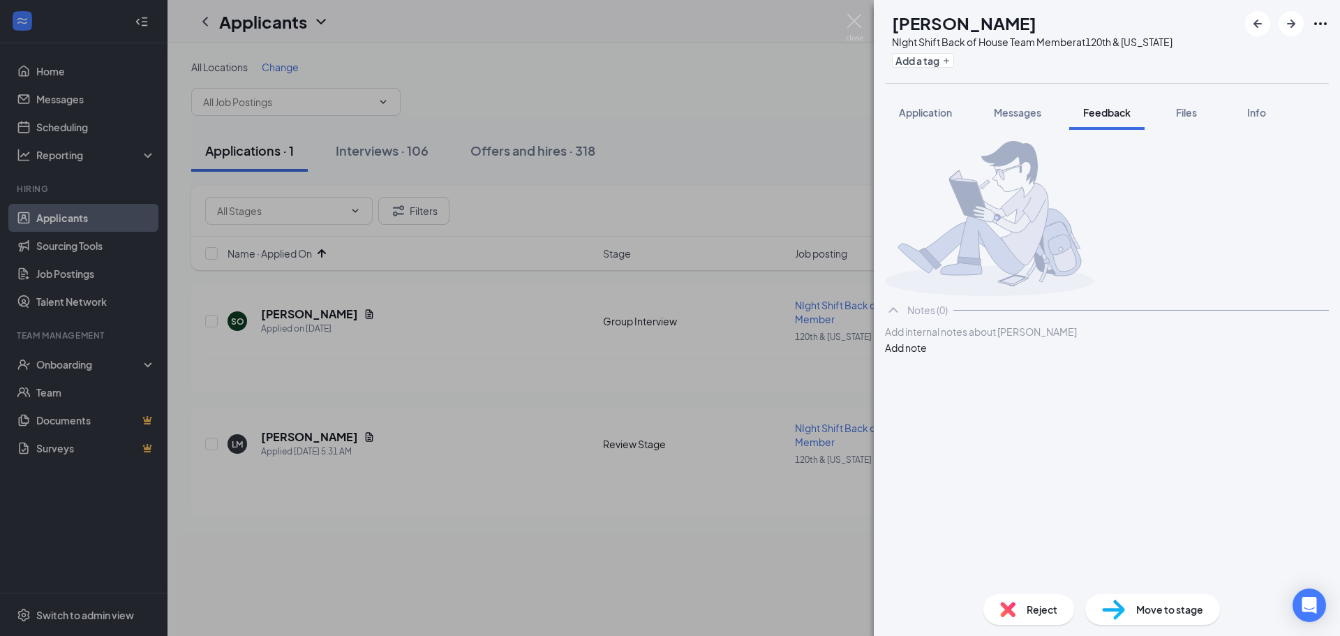
click at [979, 339] on div at bounding box center [1107, 332] width 443 height 15
click at [927, 355] on button "Add note" at bounding box center [906, 347] width 42 height 15
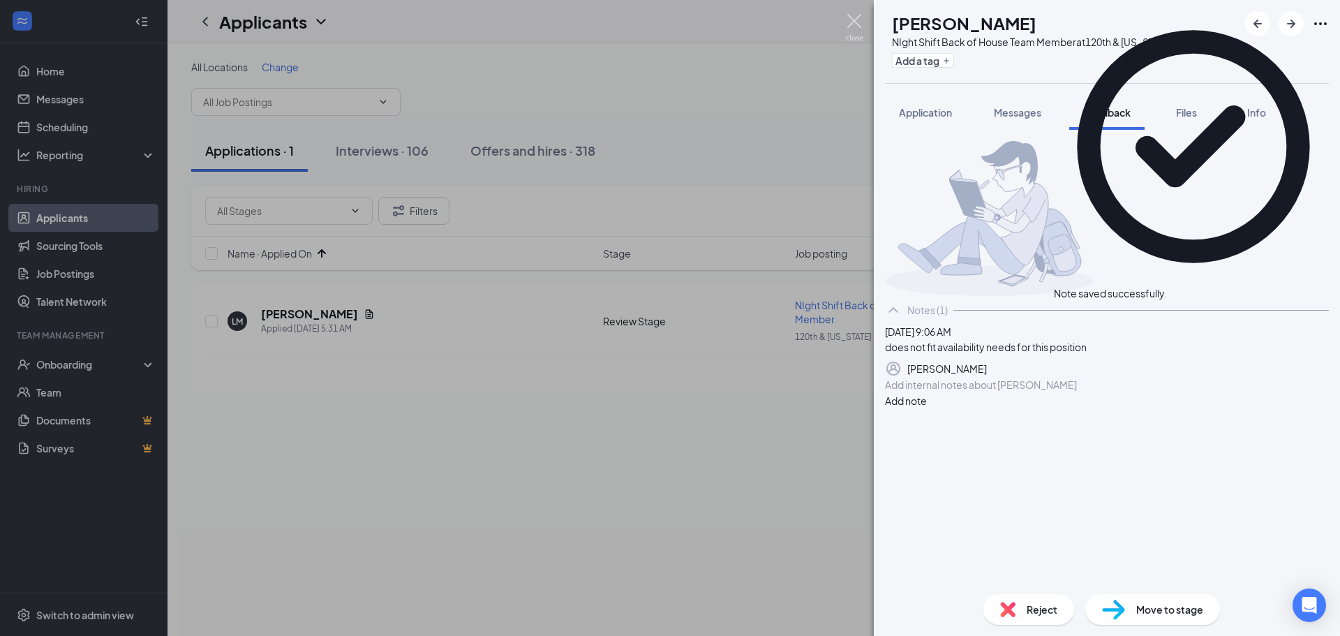
click at [850, 24] on img at bounding box center [854, 27] width 17 height 27
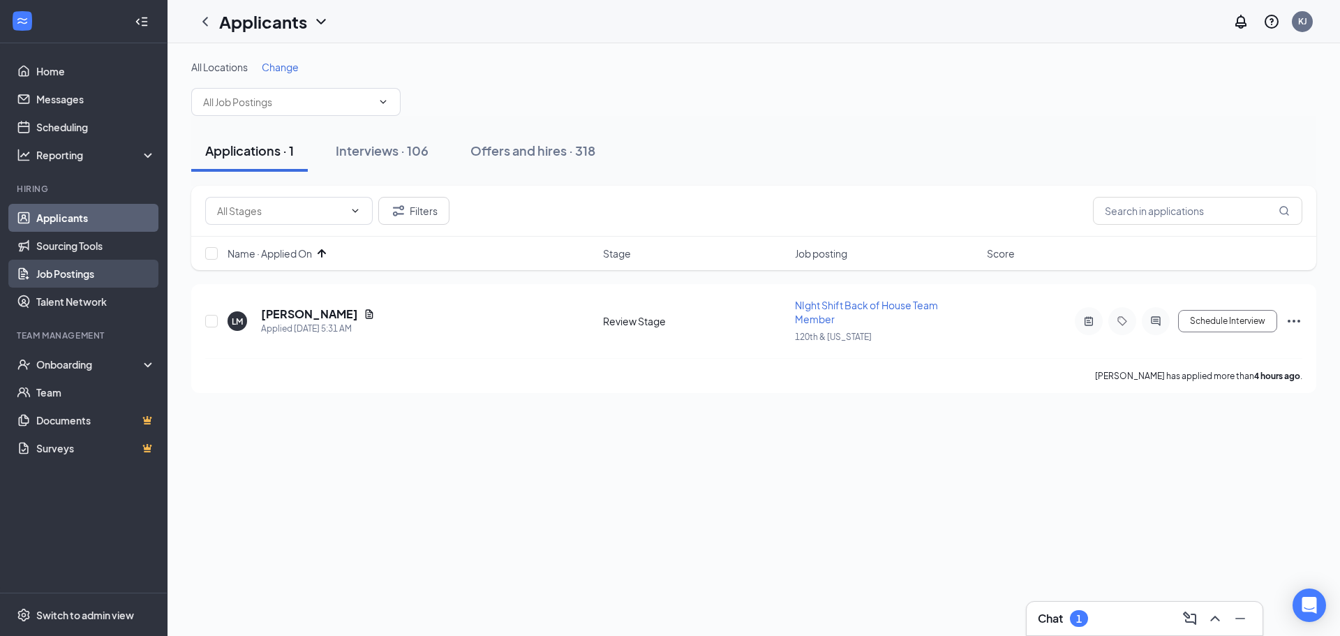
click at [47, 276] on link "Job Postings" at bounding box center [95, 274] width 119 height 28
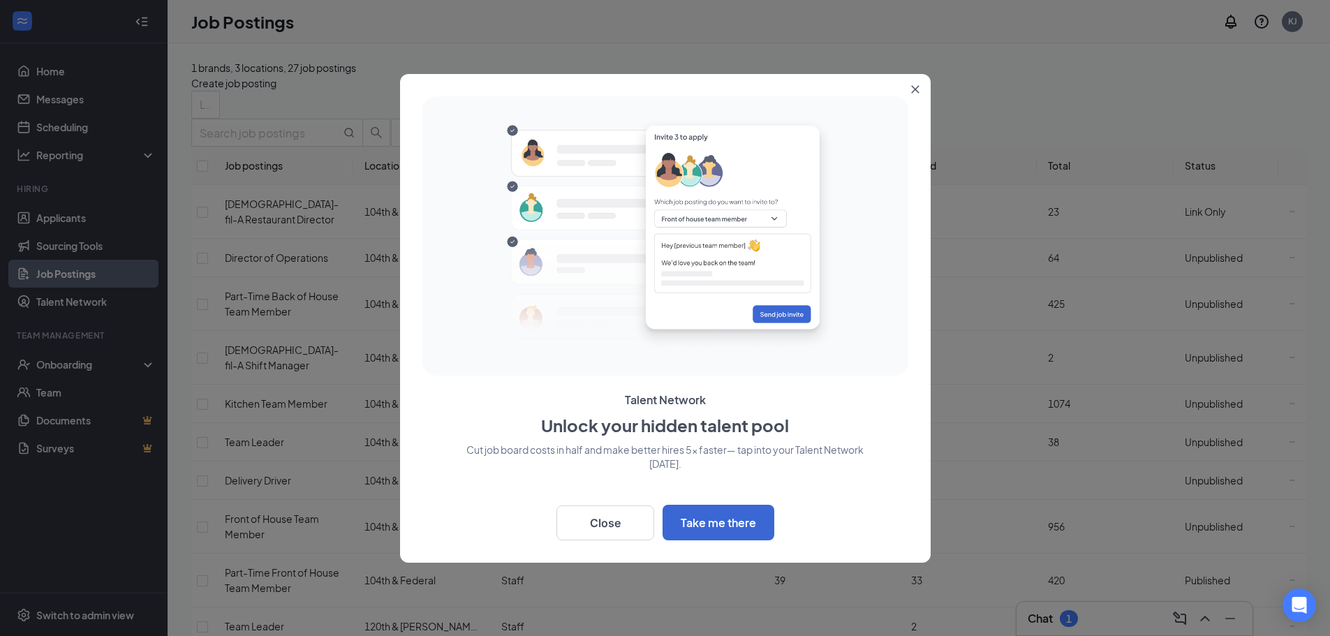
click at [907, 86] on button "Close" at bounding box center [917, 86] width 25 height 25
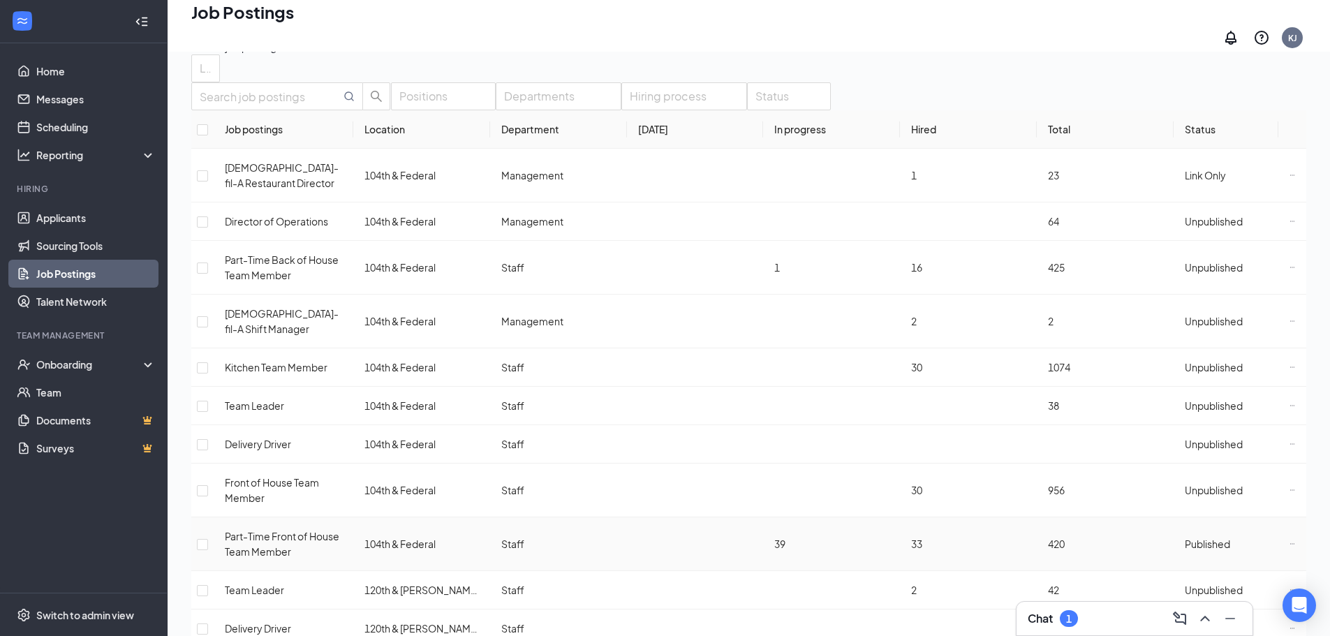
scroll to position [70, 0]
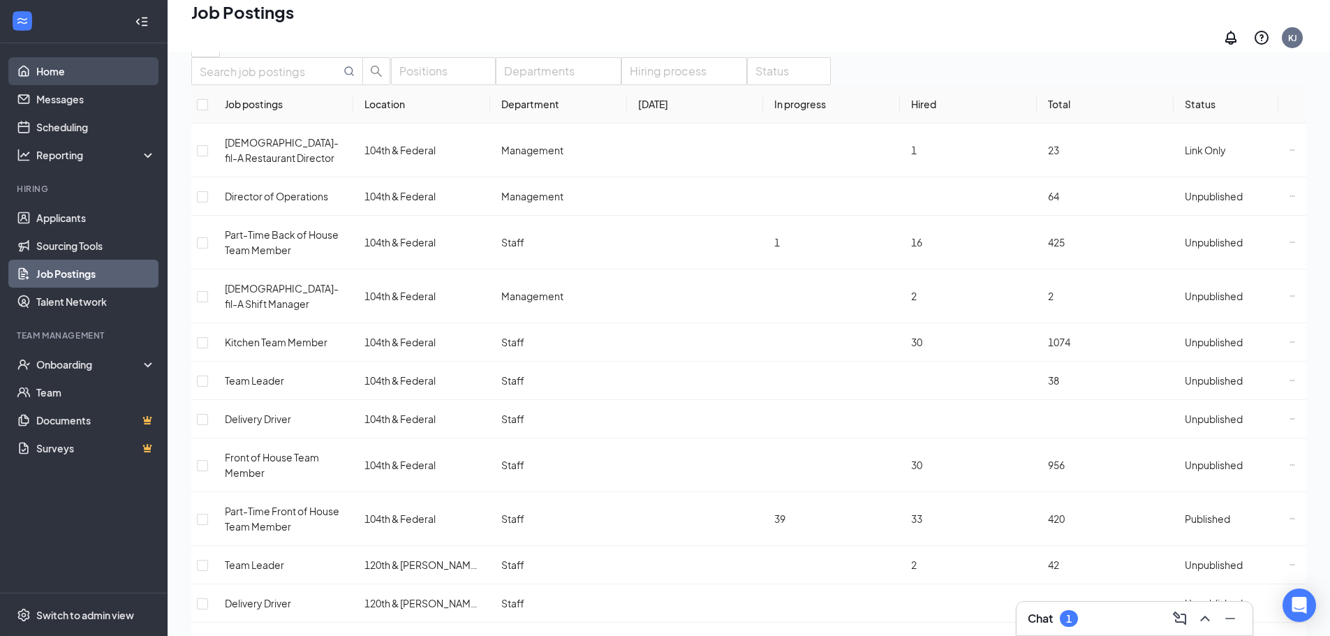
click at [56, 59] on link "Home" at bounding box center [95, 71] width 119 height 28
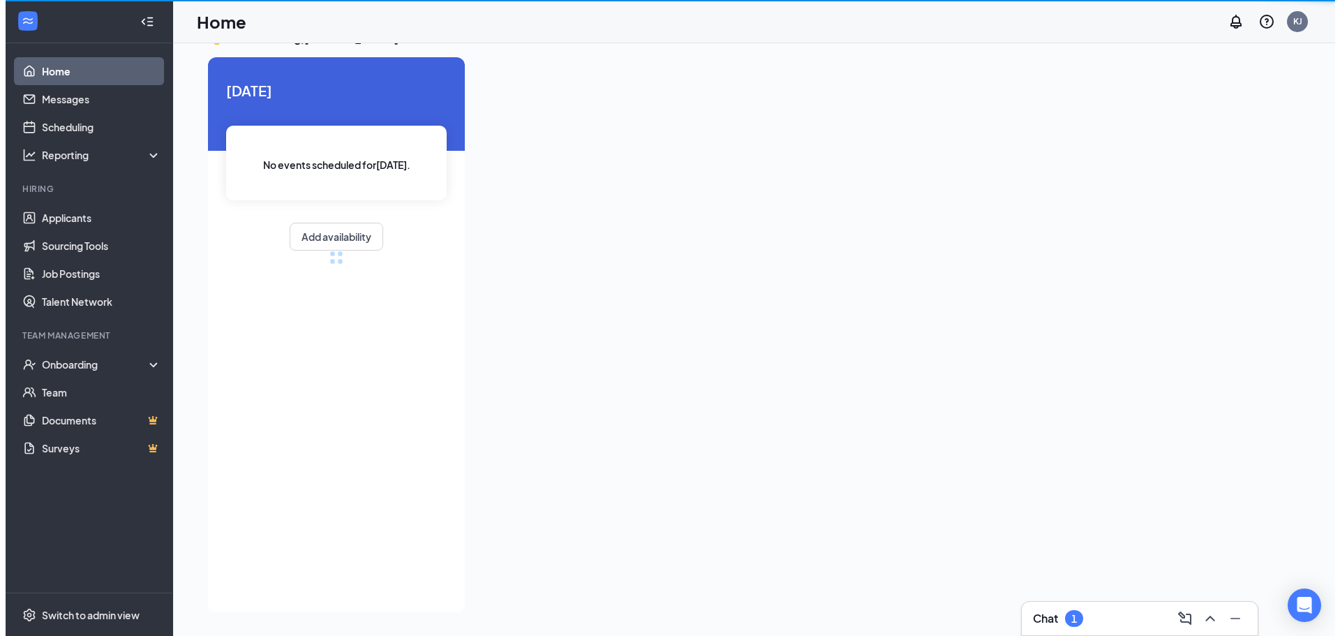
scroll to position [29, 0]
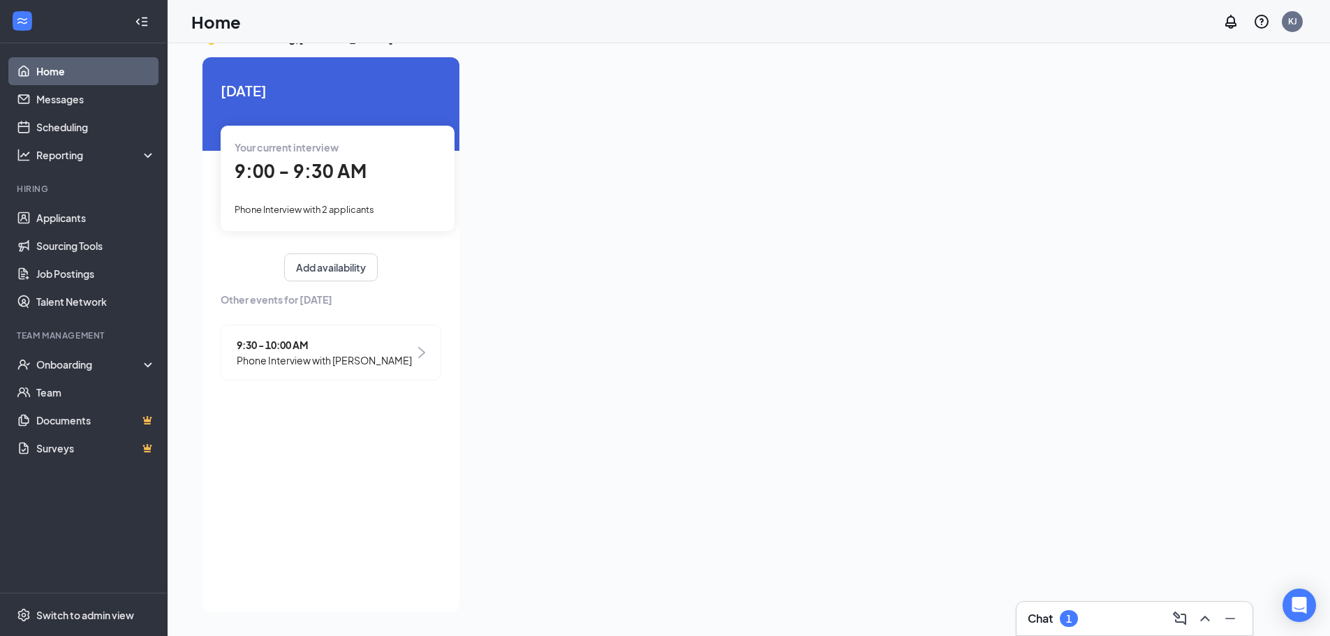
click at [281, 159] on span "9:00 - 9:30 AM" at bounding box center [301, 170] width 132 height 23
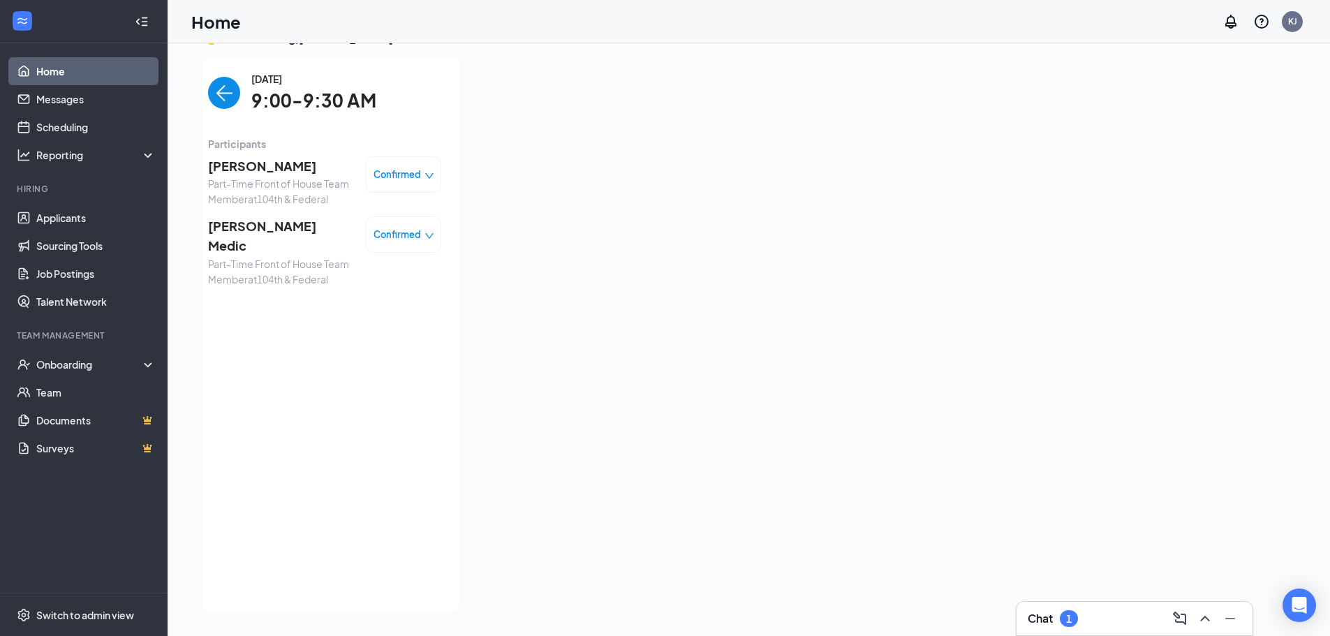
click at [278, 163] on span "[PERSON_NAME]" at bounding box center [281, 166] width 147 height 20
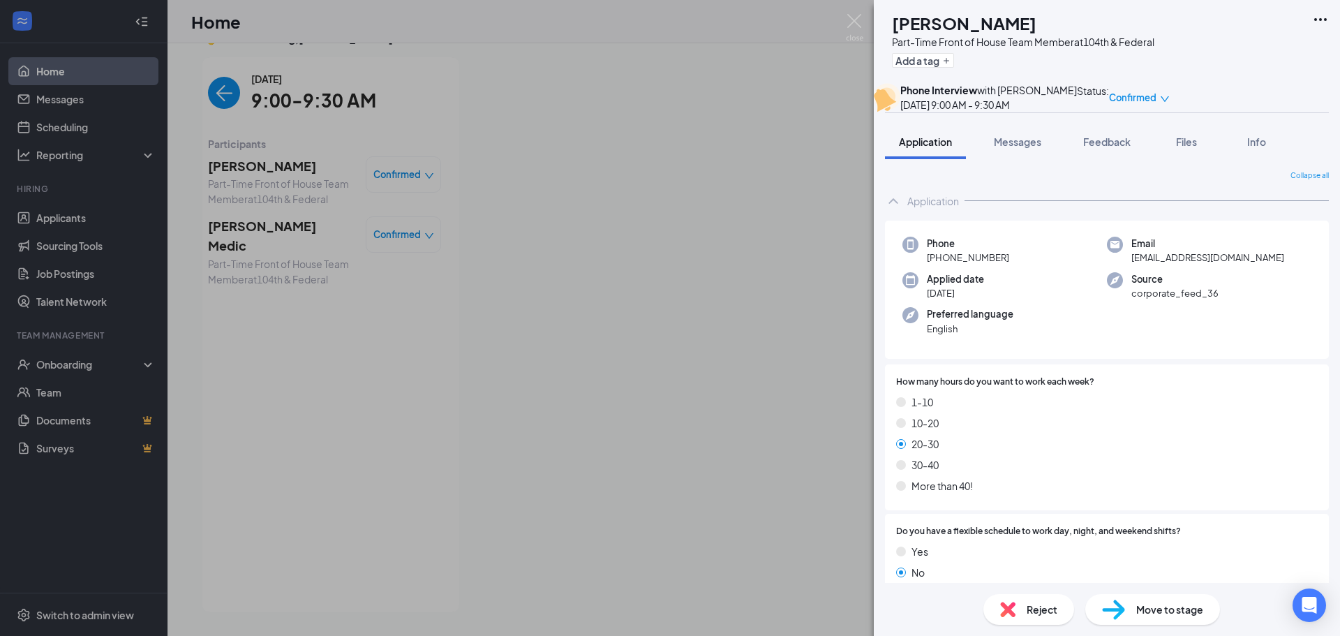
click at [966, 24] on h1 "[PERSON_NAME]" at bounding box center [964, 23] width 144 height 24
copy h1 "[PERSON_NAME]"
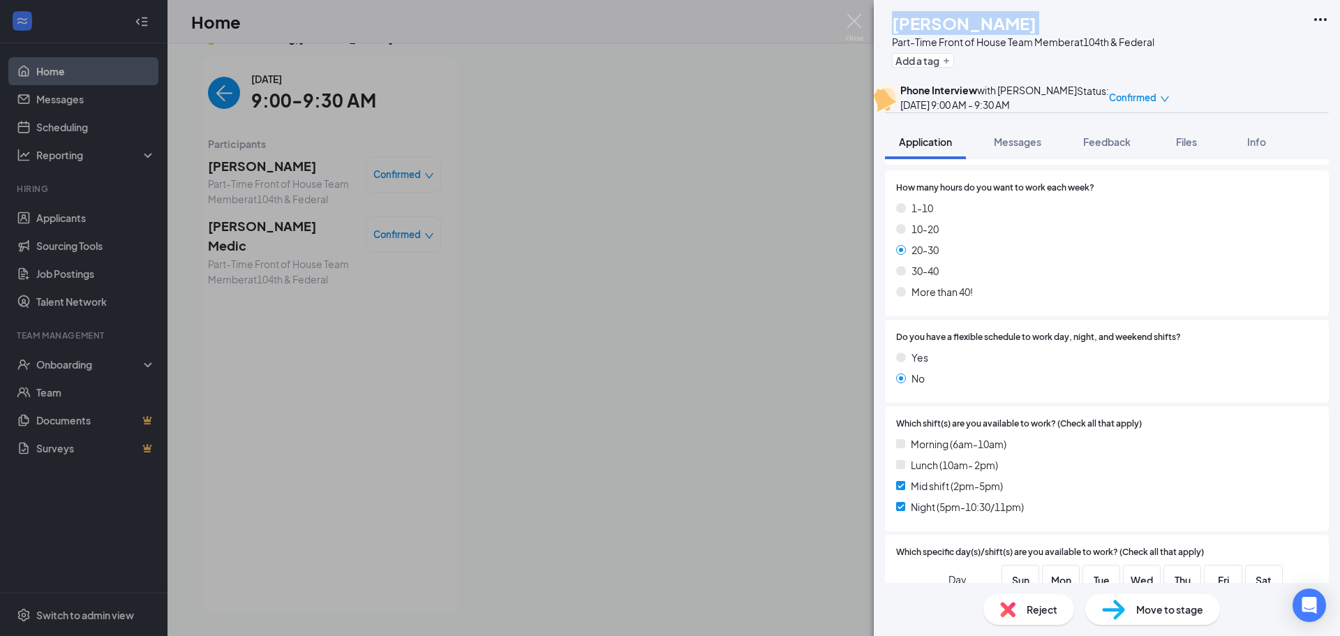
scroll to position [209, 0]
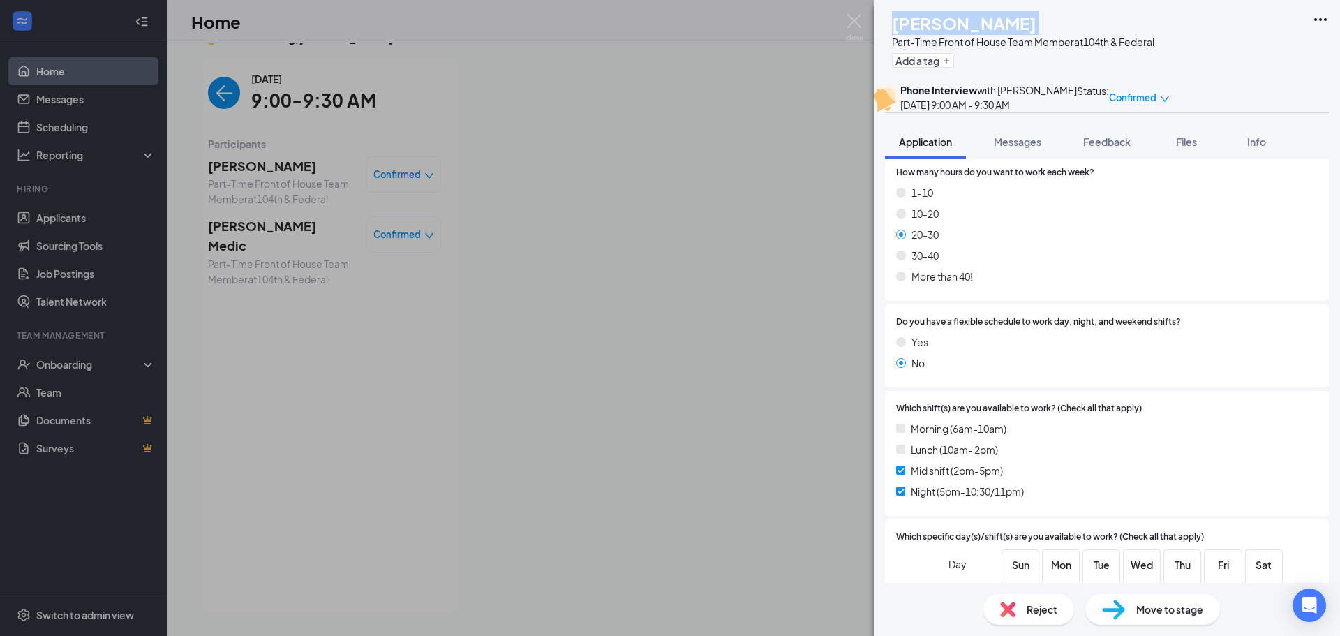
click at [1161, 604] on span "Move to stage" at bounding box center [1169, 609] width 67 height 15
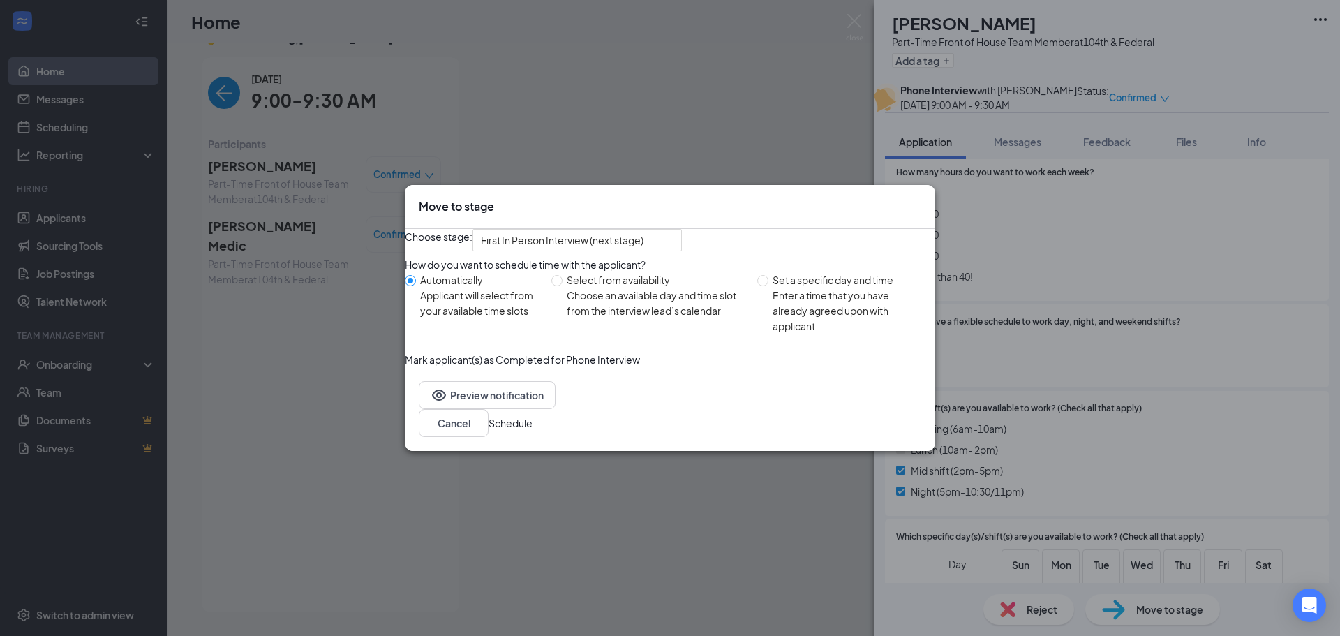
click at [533, 431] on button "Schedule" at bounding box center [511, 422] width 44 height 15
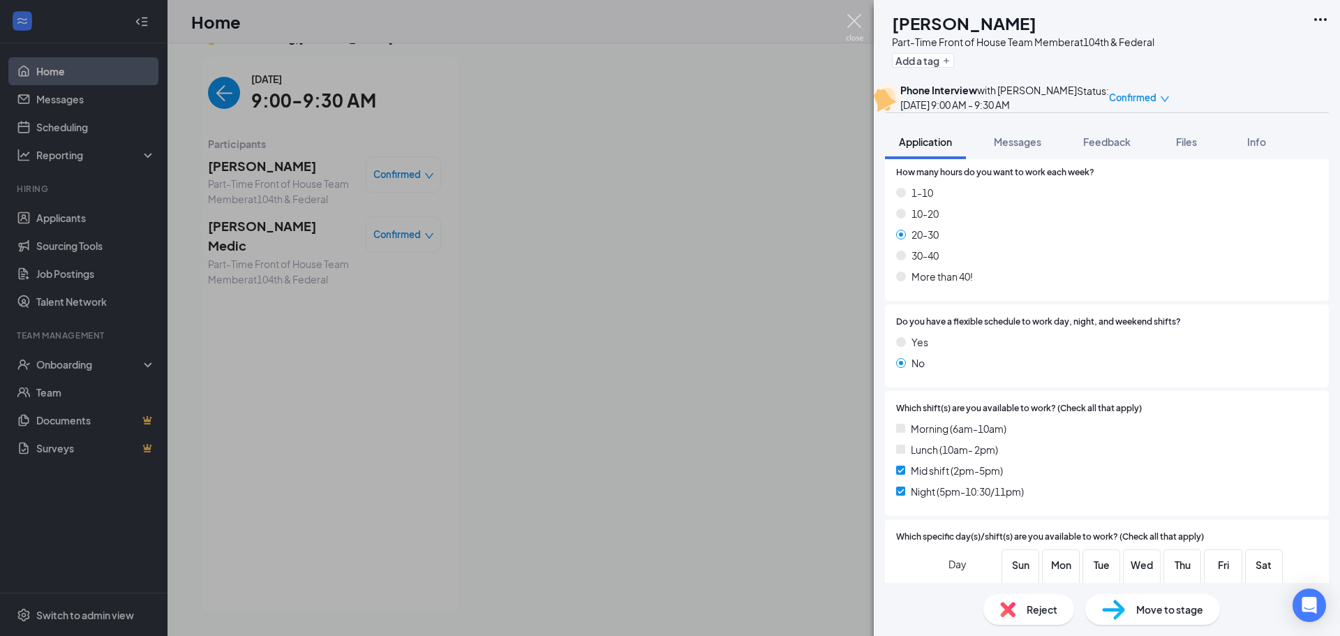
click at [852, 22] on img at bounding box center [854, 27] width 17 height 27
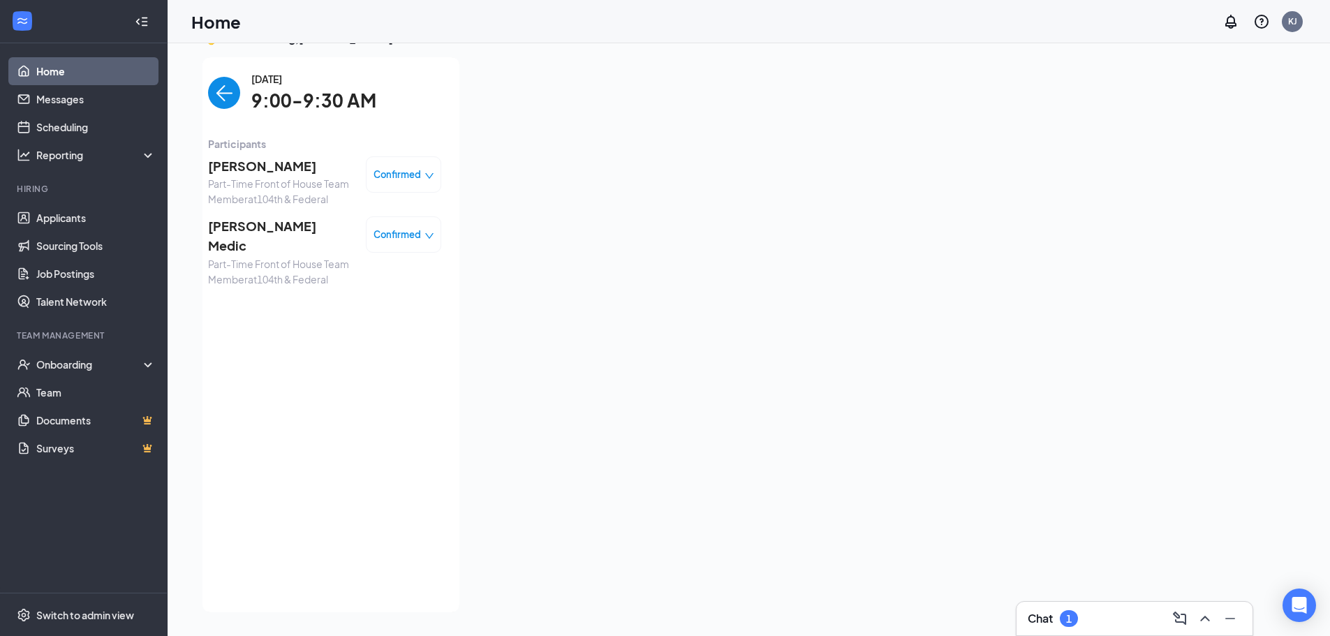
click at [242, 227] on span "[PERSON_NAME] Medic" at bounding box center [281, 236] width 147 height 40
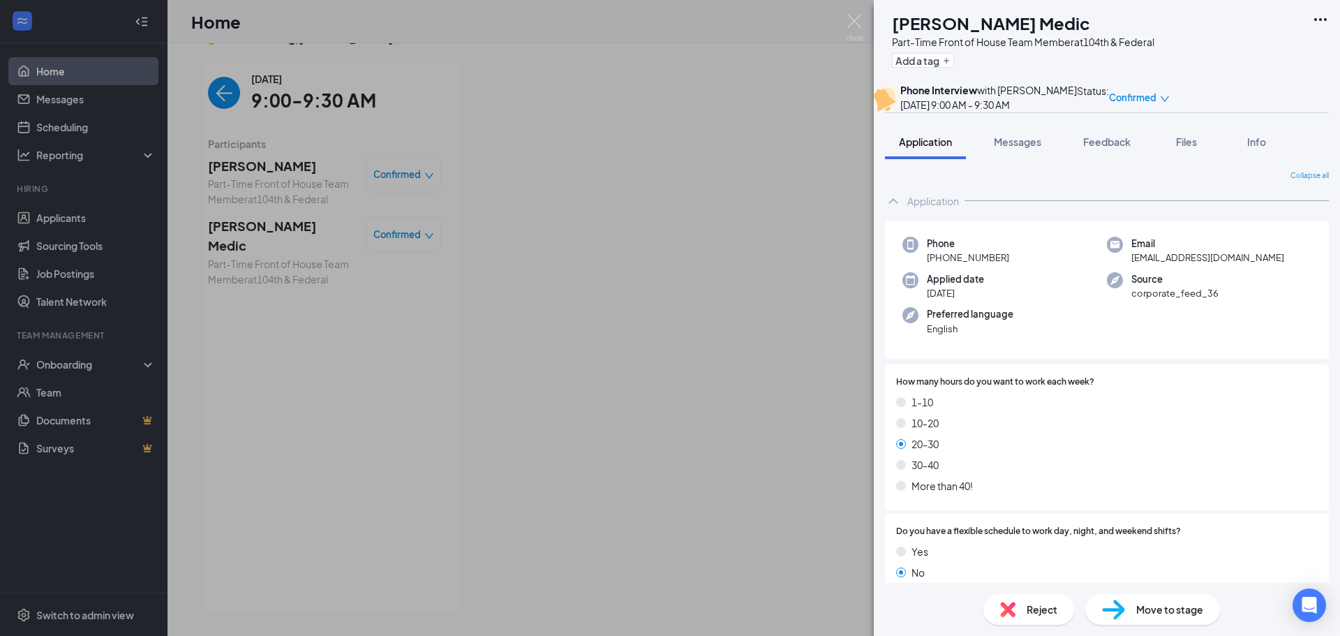
click at [988, 26] on h1 "[PERSON_NAME] Medic" at bounding box center [991, 23] width 198 height 24
copy h1 "[PERSON_NAME] Medic"
click at [1012, 159] on button "Messages" at bounding box center [1017, 141] width 75 height 35
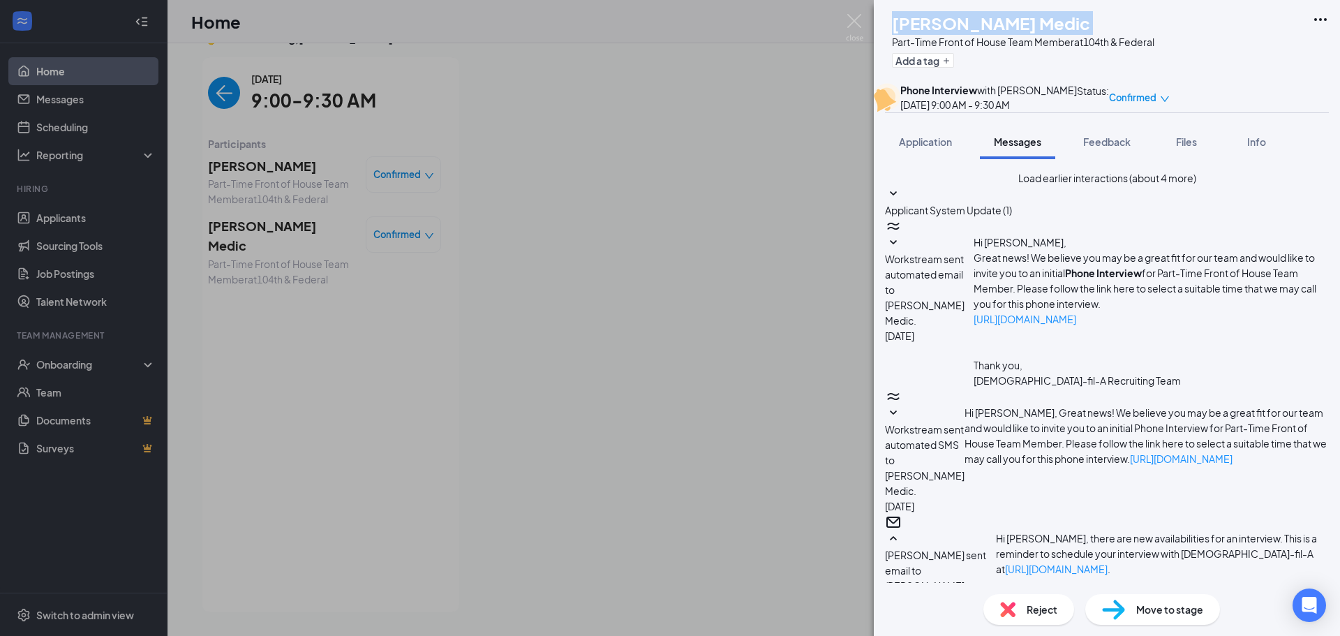
scroll to position [311, 0]
click at [1113, 186] on button "Load earlier interactions (about 4 more)" at bounding box center [1107, 177] width 178 height 15
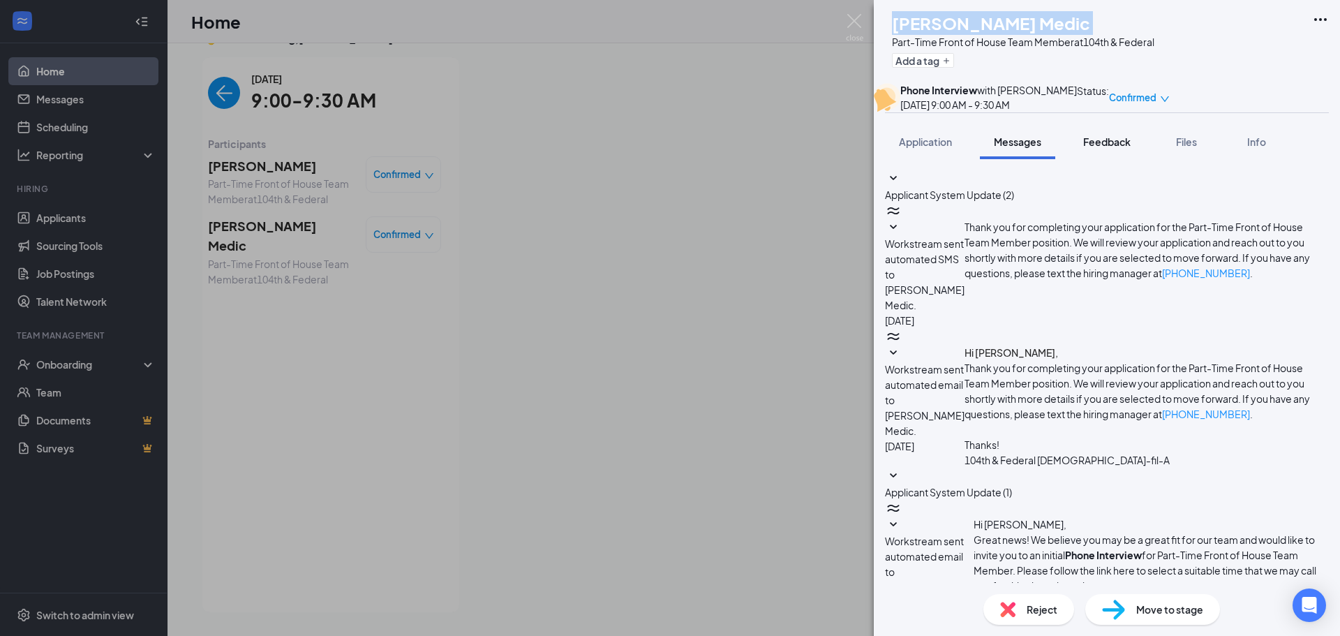
click at [1104, 148] on span "Feedback" at bounding box center [1106, 141] width 47 height 13
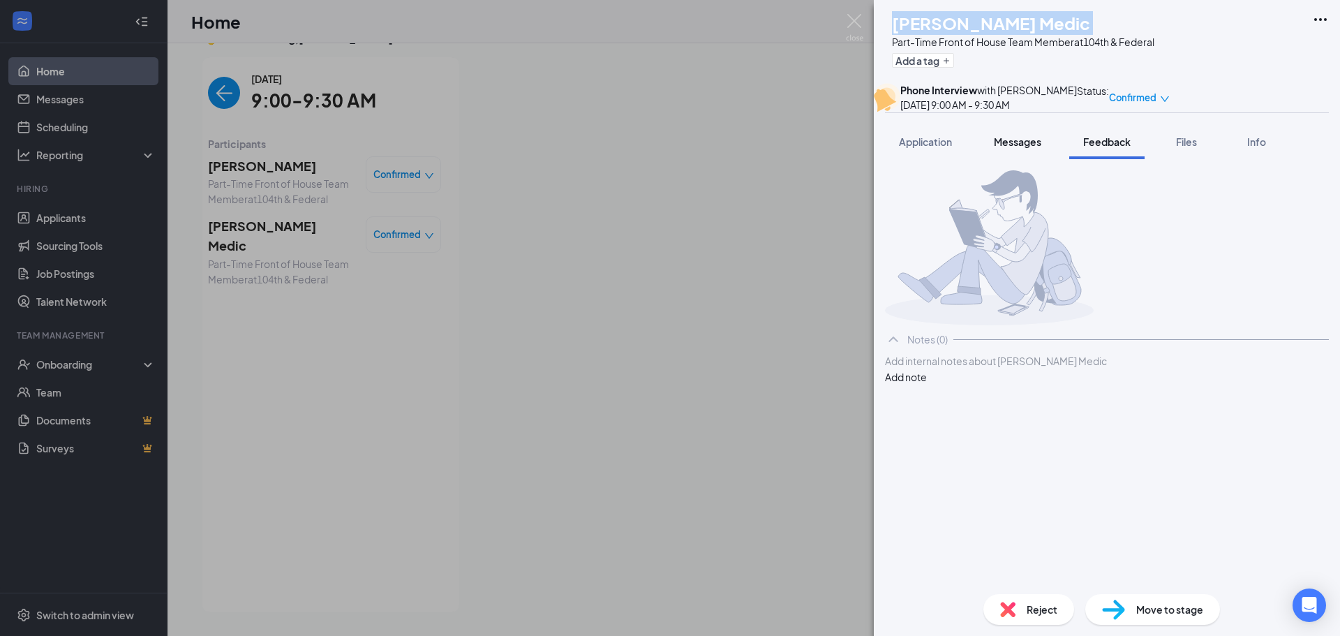
click at [1016, 148] on span "Messages" at bounding box center [1017, 141] width 47 height 13
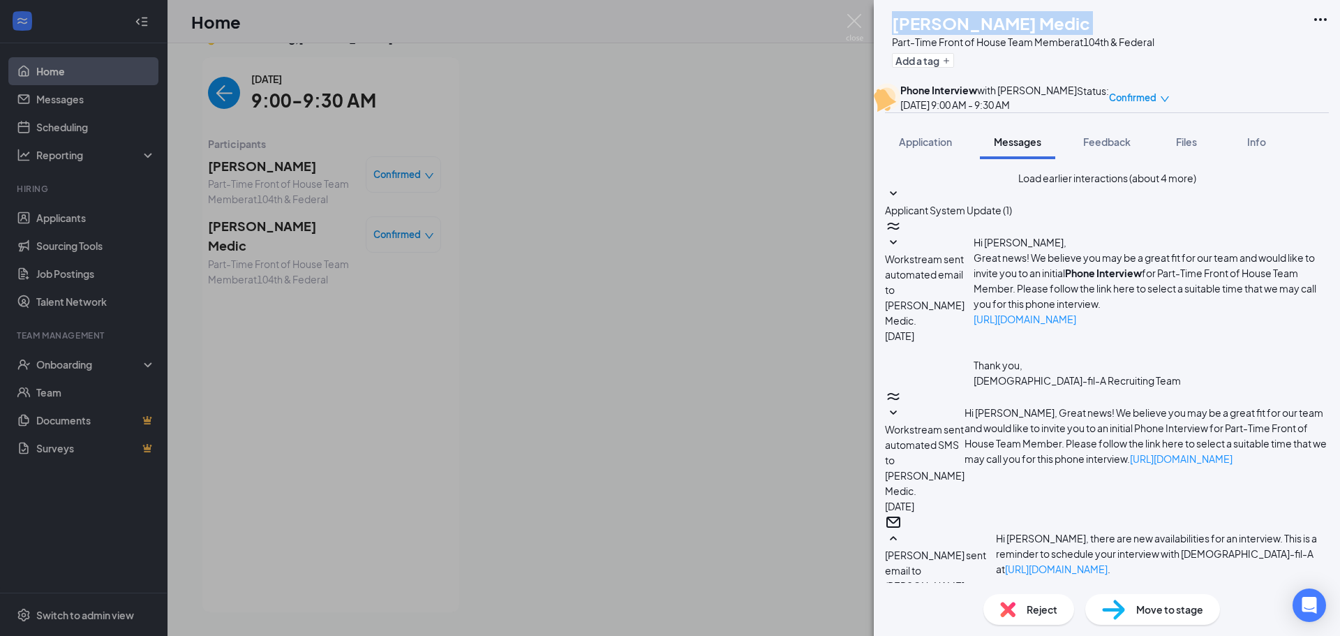
scroll to position [520, 0]
type textarea "Good morning [PERSON_NAME], I tried reaching out to the phone number on your ap…"
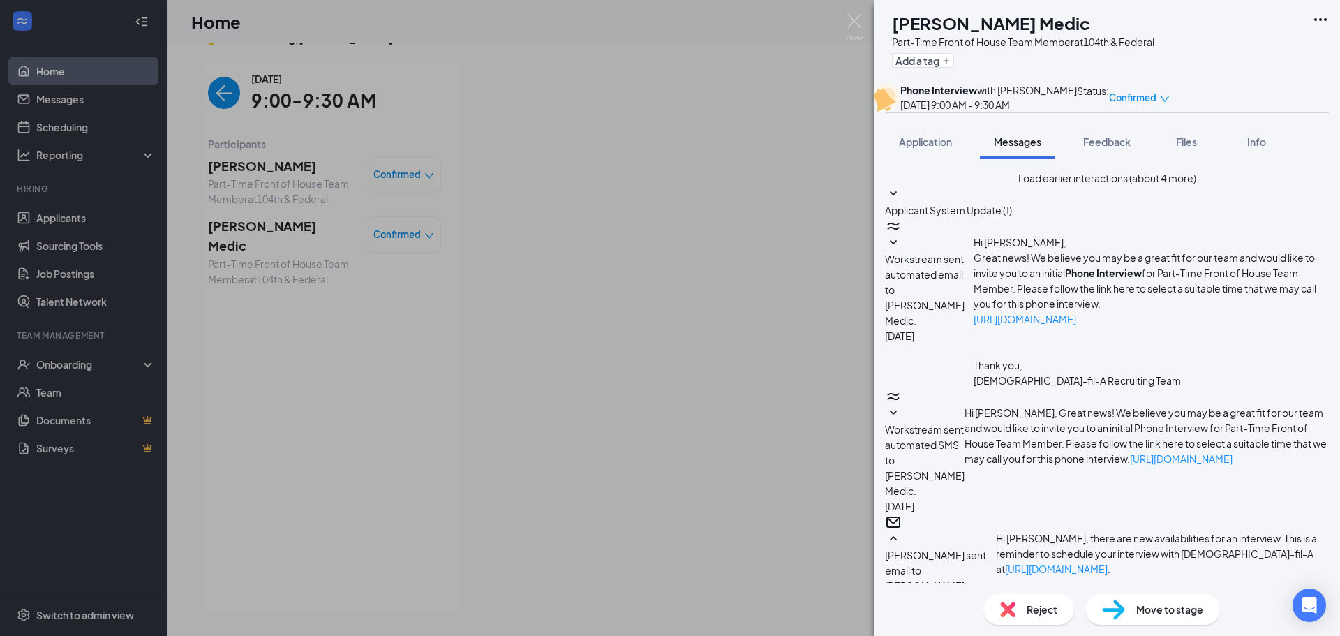
checkbox input "true"
click at [1157, 99] on span "Confirmed" at bounding box center [1132, 98] width 47 height 14
click at [1263, 144] on span "Request Reschedule" at bounding box center [1235, 151] width 96 height 15
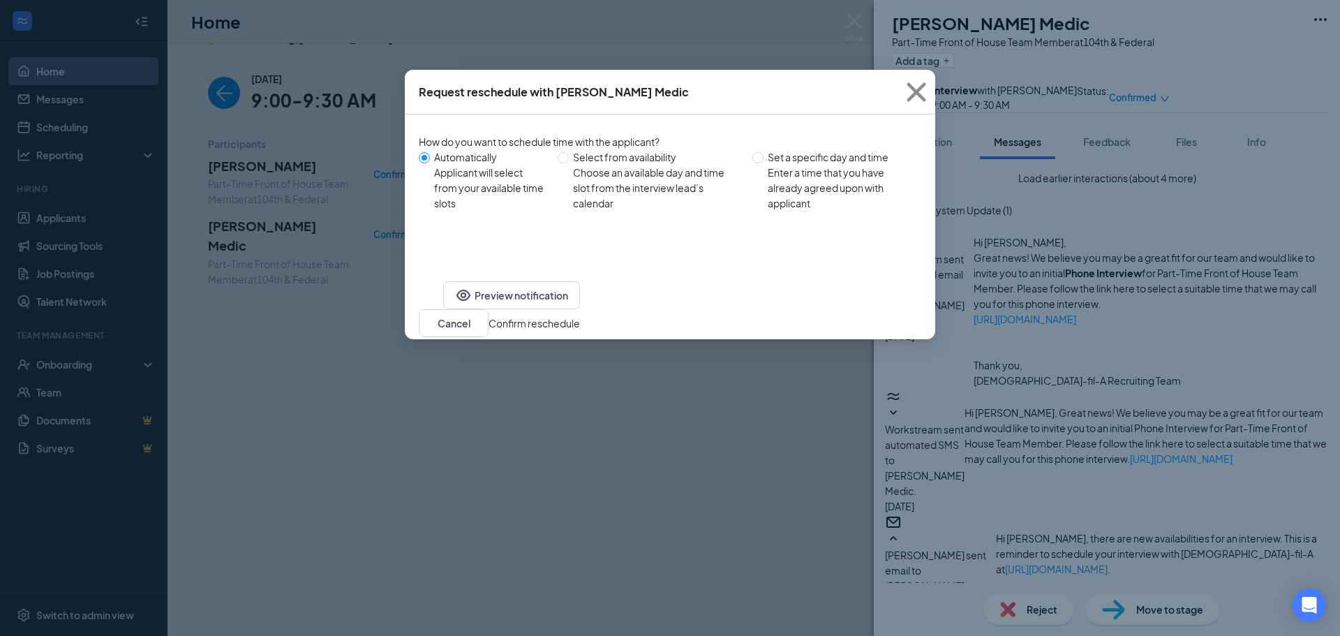
click at [580, 316] on button "Confirm reschedule" at bounding box center [534, 323] width 91 height 15
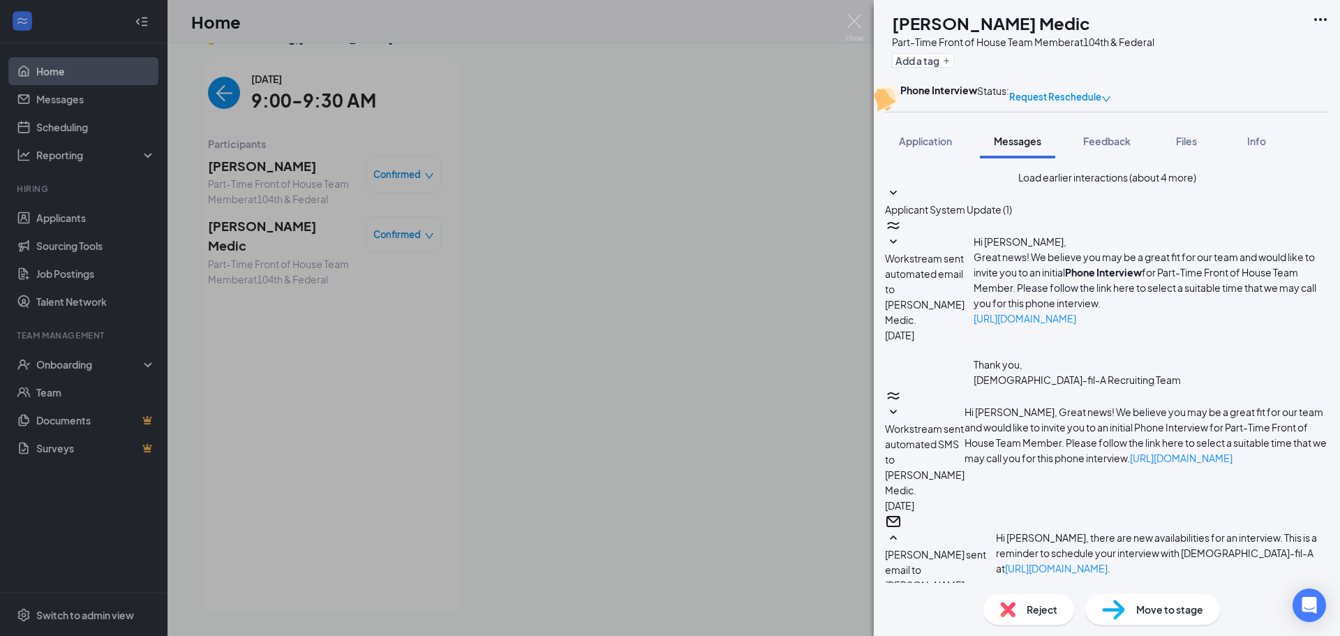
scroll to position [565, 0]
click at [919, 147] on span "Application" at bounding box center [925, 141] width 53 height 13
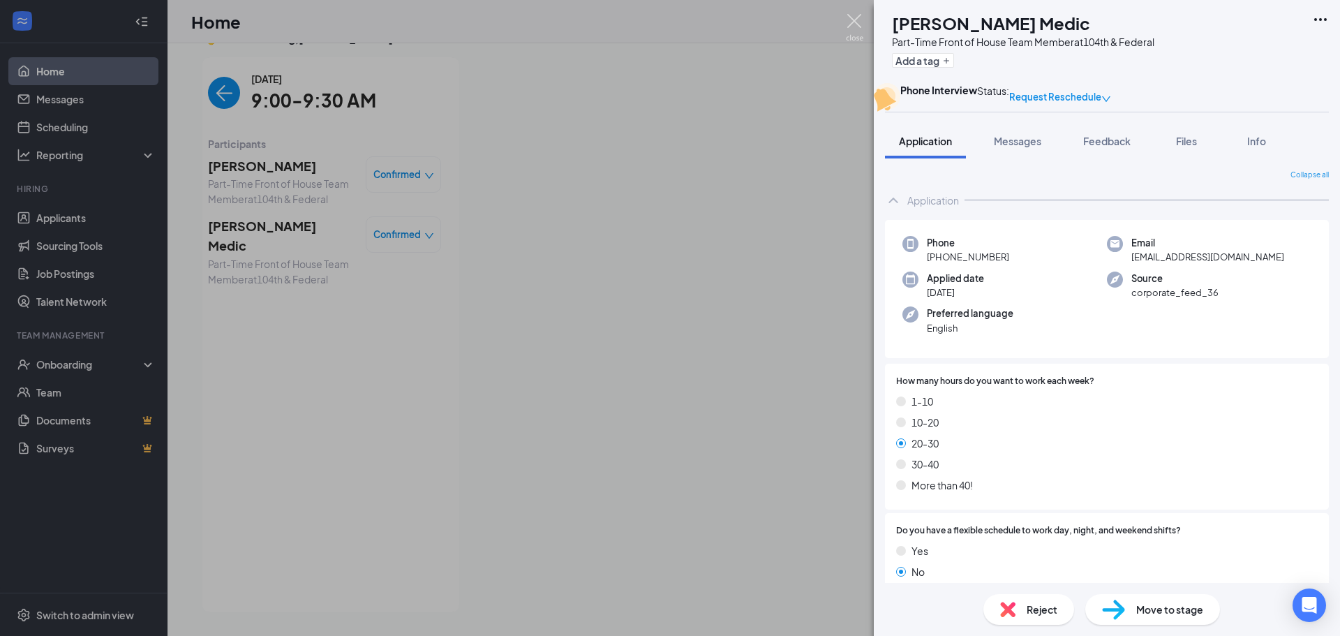
click at [848, 22] on img at bounding box center [854, 27] width 17 height 27
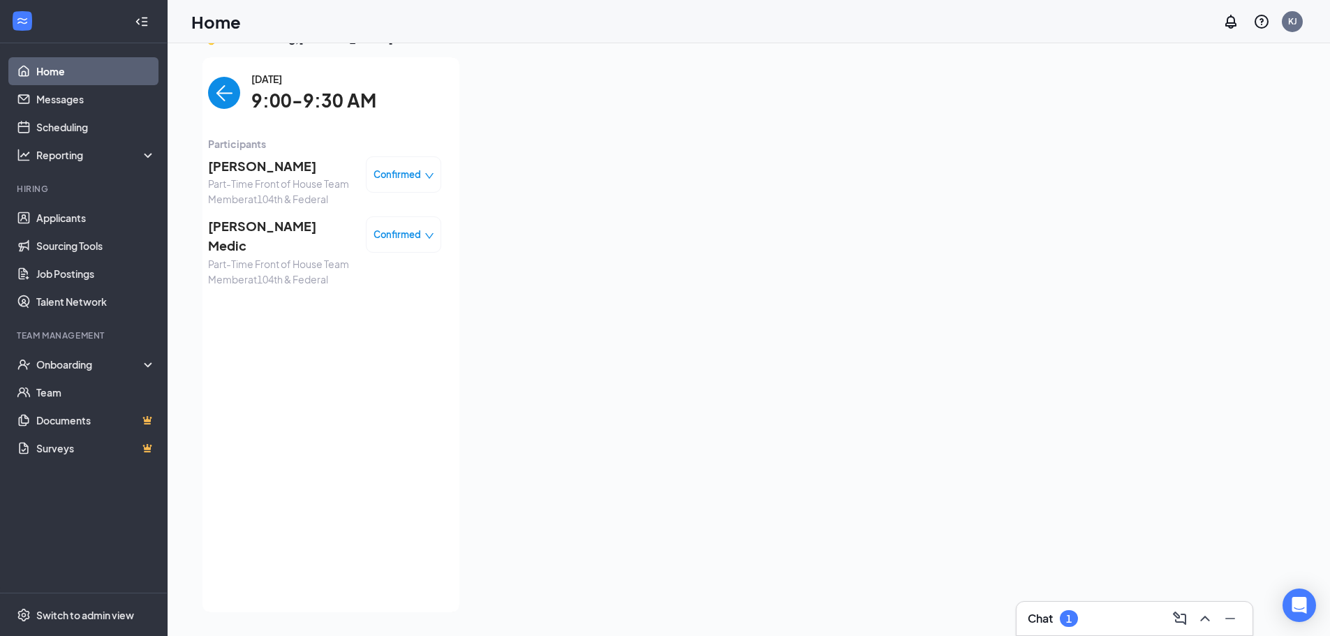
click at [233, 94] on img "back-button" at bounding box center [224, 93] width 32 height 32
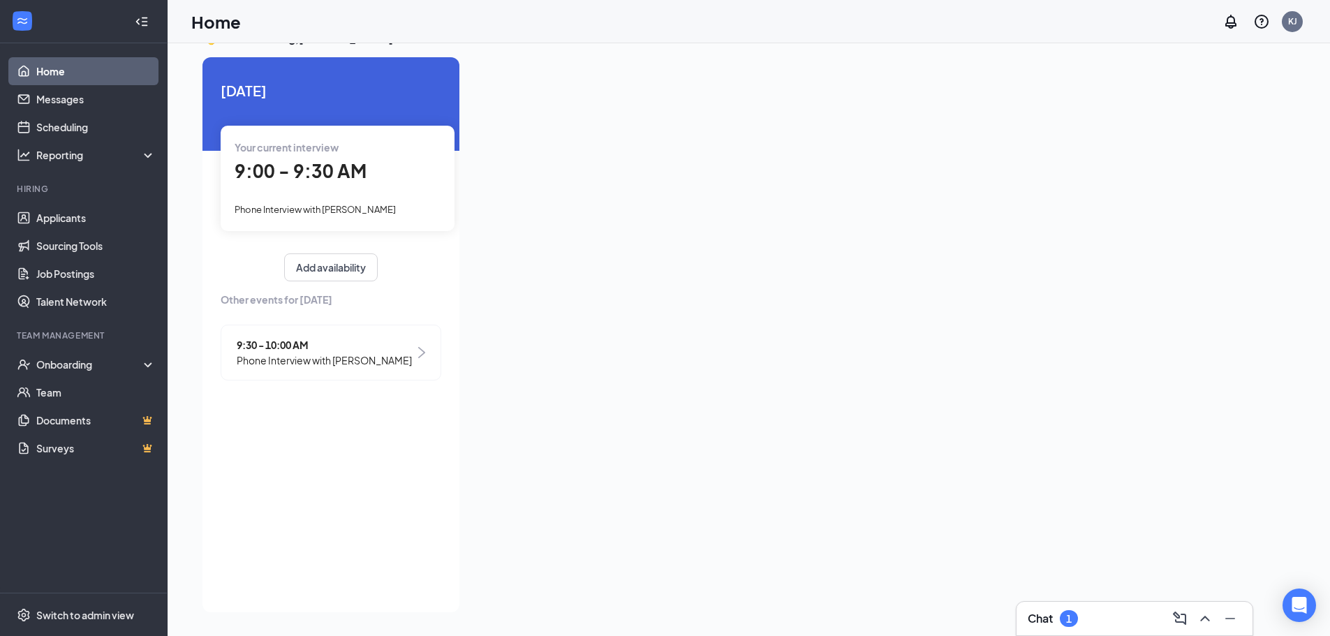
click at [327, 364] on span "Phone Interview with [PERSON_NAME]" at bounding box center [324, 359] width 175 height 15
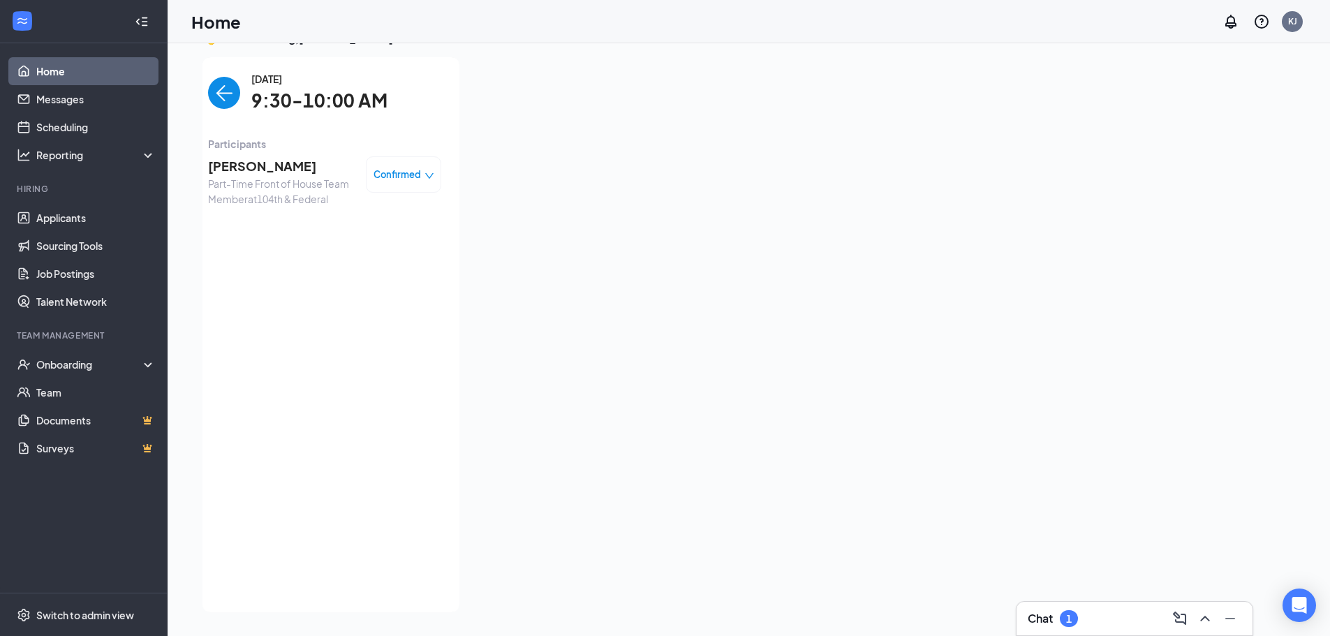
click at [244, 169] on span "[PERSON_NAME]" at bounding box center [281, 166] width 147 height 20
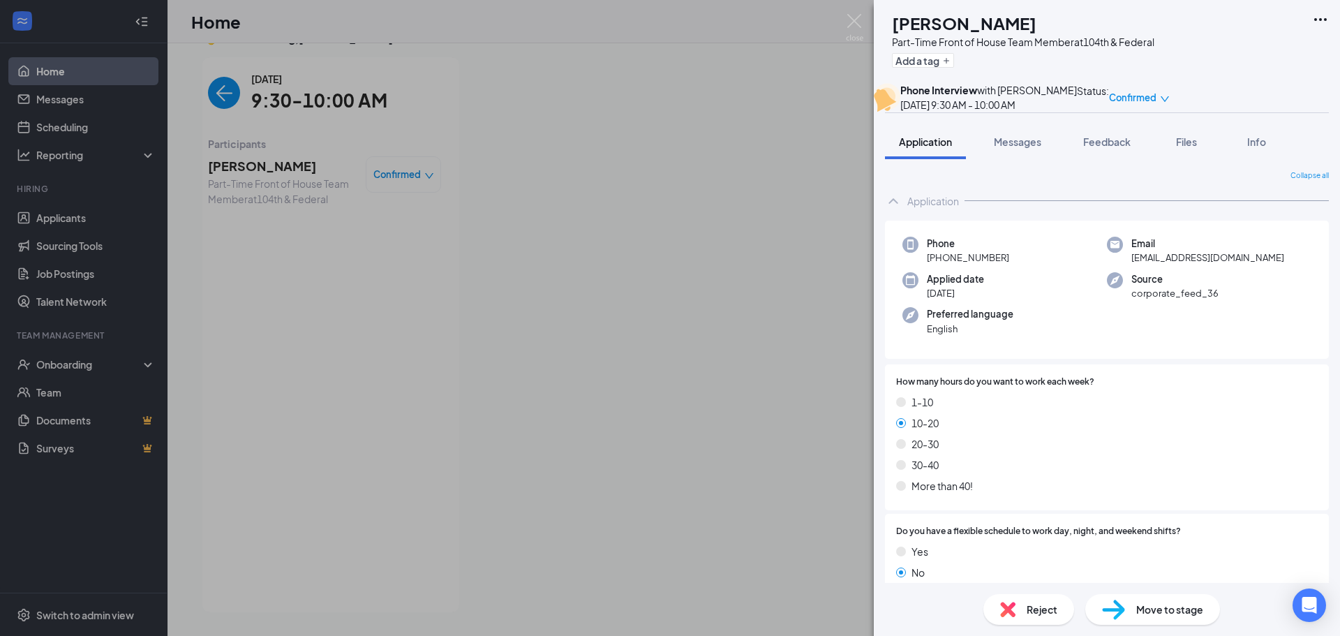
click at [980, 23] on h1 "[PERSON_NAME]" at bounding box center [964, 23] width 144 height 24
copy h1 "[PERSON_NAME]"
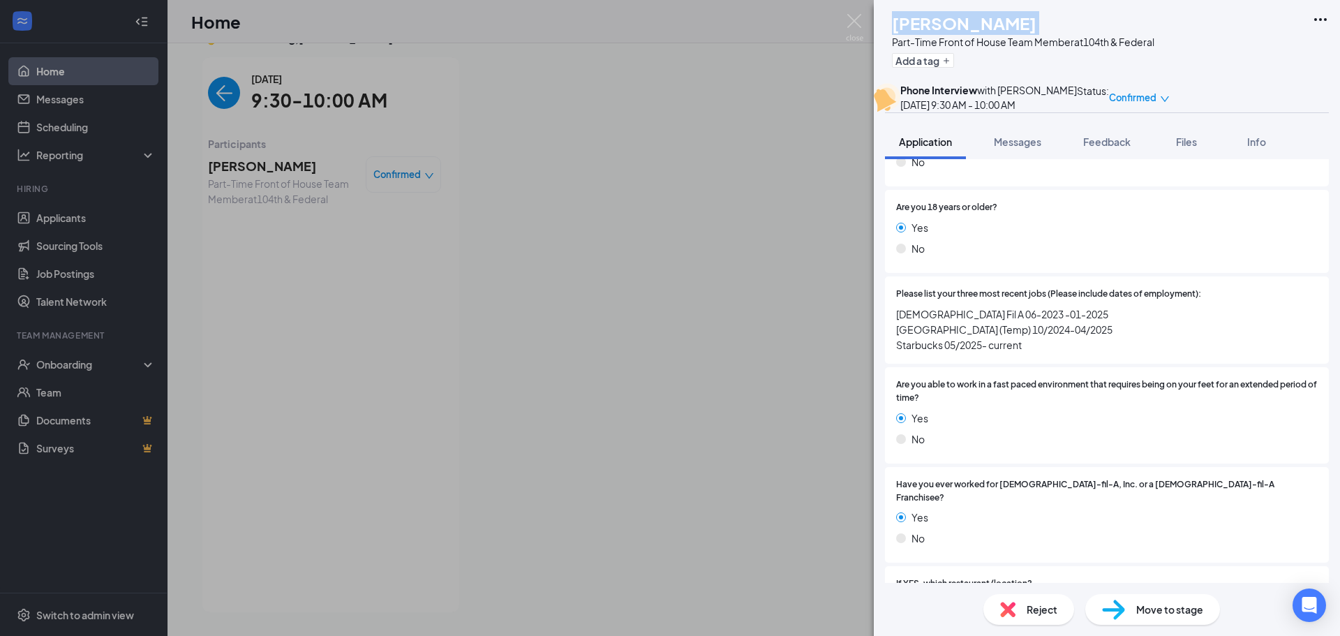
scroll to position [1047, 0]
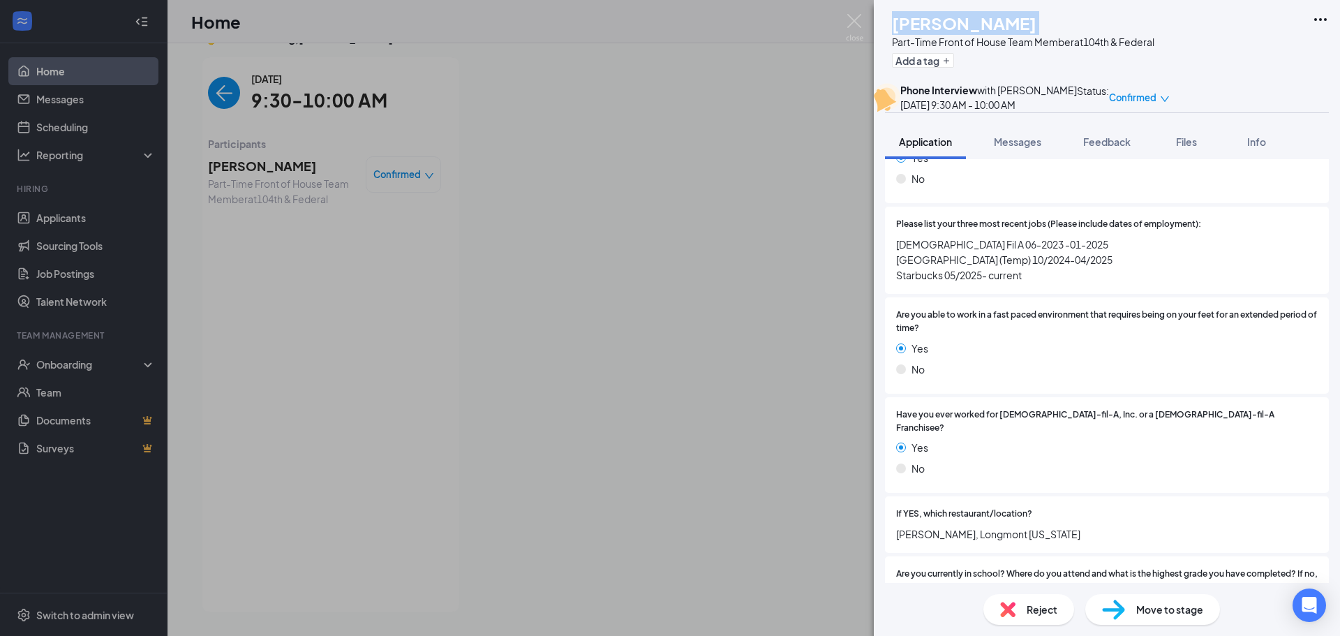
click at [1177, 605] on span "Move to stage" at bounding box center [1169, 609] width 67 height 15
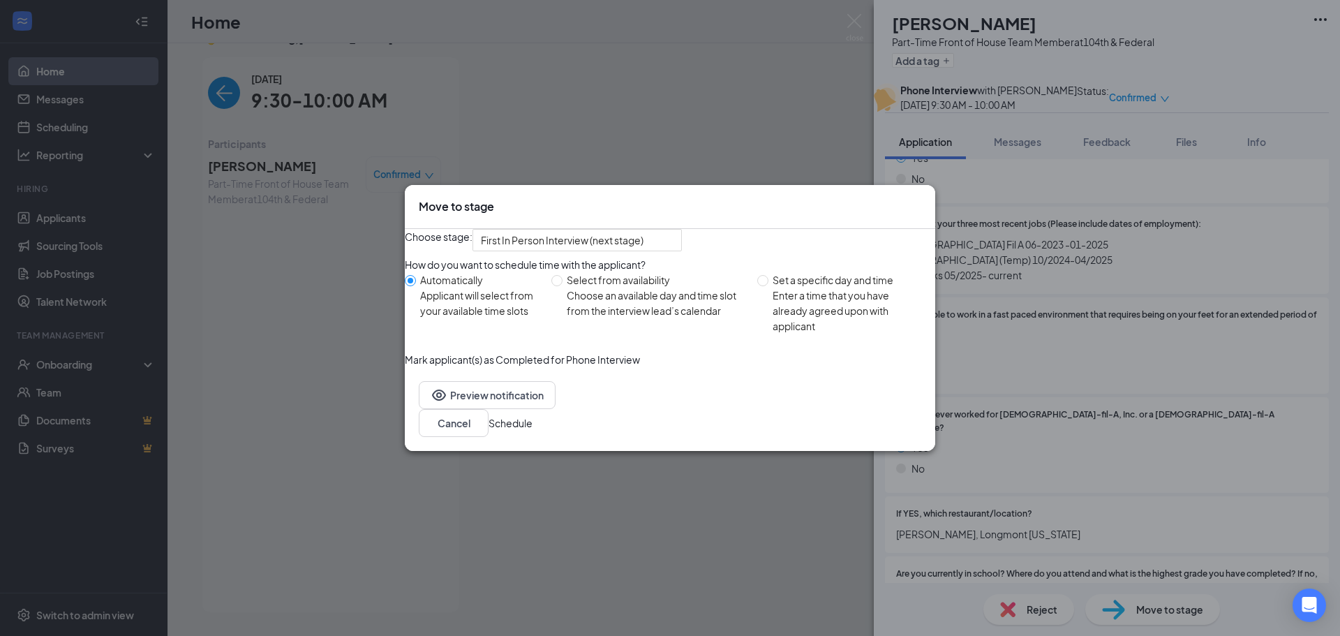
click at [533, 431] on button "Schedule" at bounding box center [511, 422] width 44 height 15
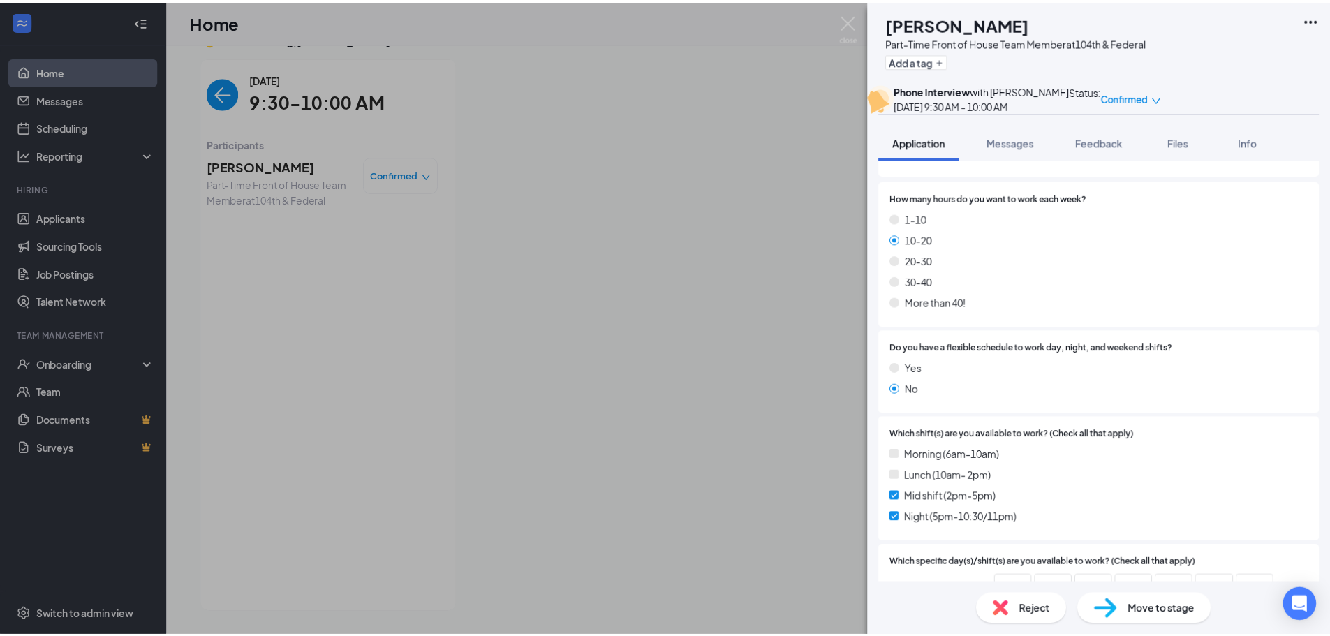
scroll to position [0, 0]
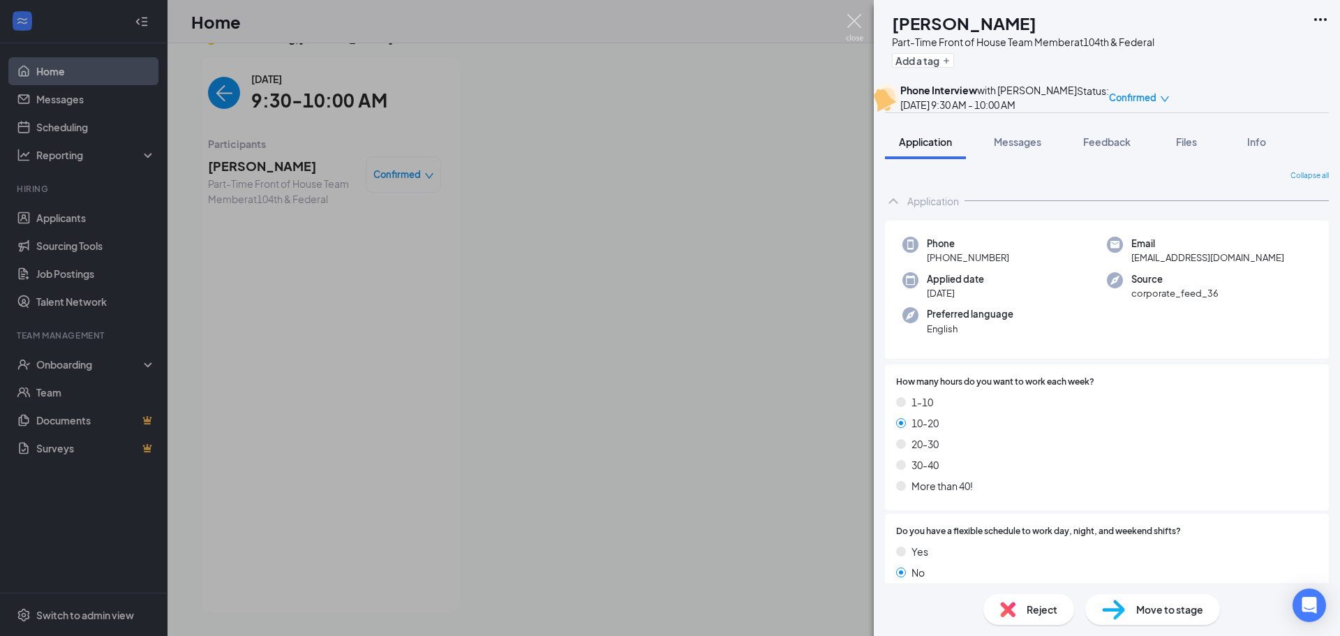
click at [850, 22] on img at bounding box center [854, 27] width 17 height 27
